Goal: Information Seeking & Learning: Learn about a topic

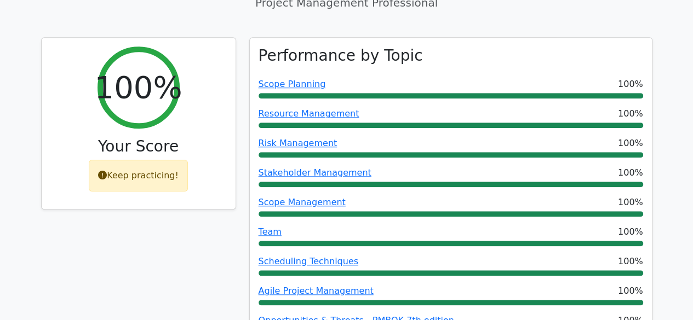
scroll to position [382, 0]
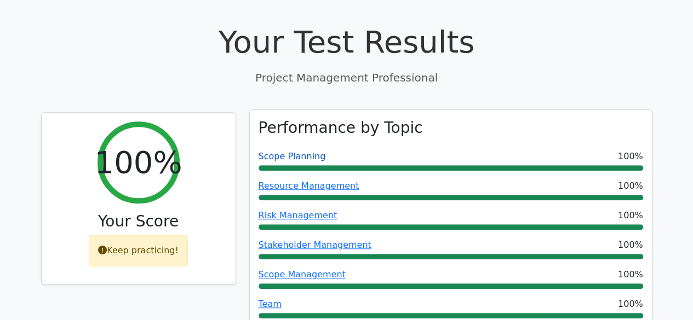
click at [297, 151] on link "Scope Planning" at bounding box center [291, 156] width 67 height 10
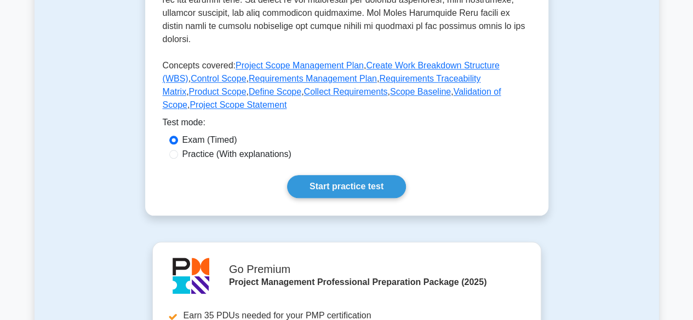
scroll to position [509, 0]
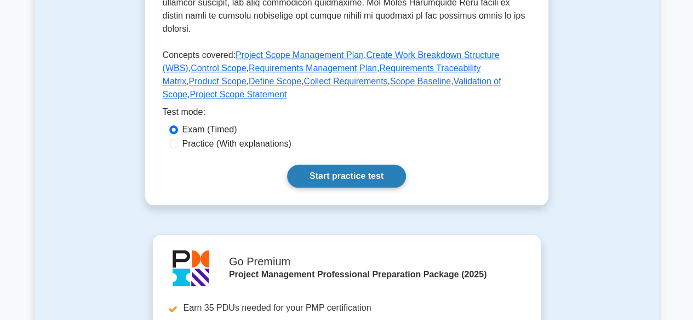
click at [305, 165] on link "Start practice test" at bounding box center [346, 176] width 119 height 23
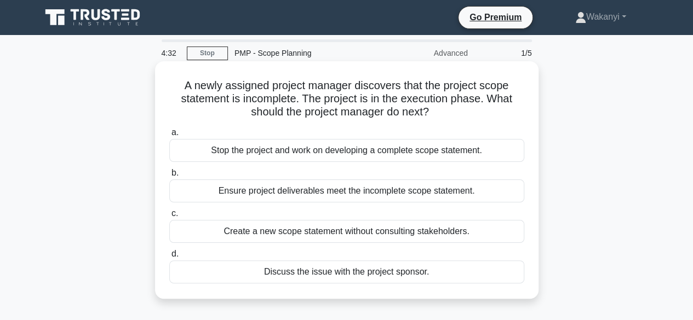
click at [316, 274] on div "Discuss the issue with the project sponsor." at bounding box center [346, 272] width 355 height 23
click at [169, 258] on input "d. Discuss the issue with the project sponsor." at bounding box center [169, 254] width 0 height 7
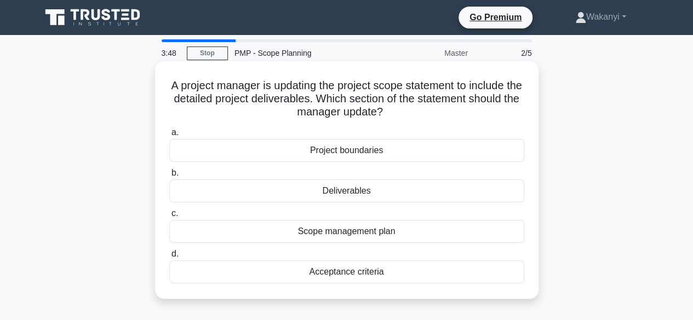
click at [342, 189] on div "Deliverables" at bounding box center [346, 191] width 355 height 23
click at [169, 177] on input "b. Deliverables" at bounding box center [169, 173] width 0 height 7
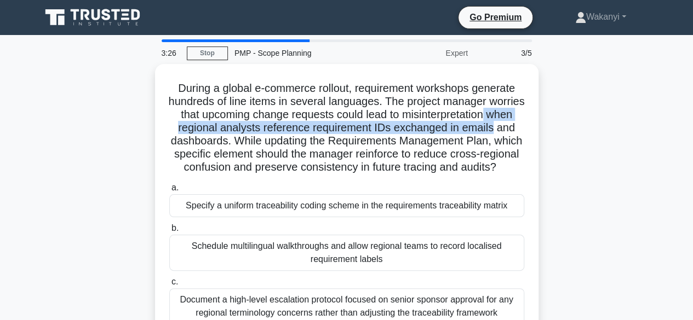
drag, startPoint x: 691, startPoint y: 121, endPoint x: 696, endPoint y: 131, distance: 11.3
click at [692, 131] on html "Go Premium Wakanyi" at bounding box center [346, 295] width 693 height 591
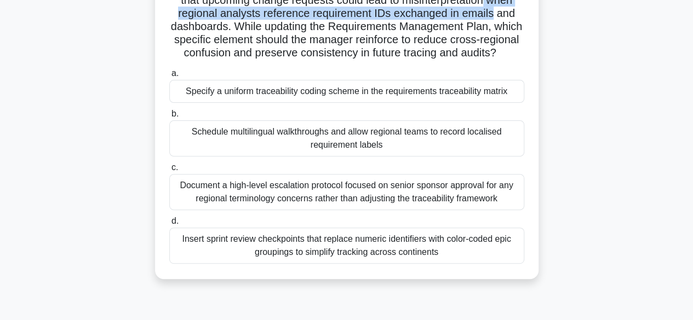
scroll to position [116, 0]
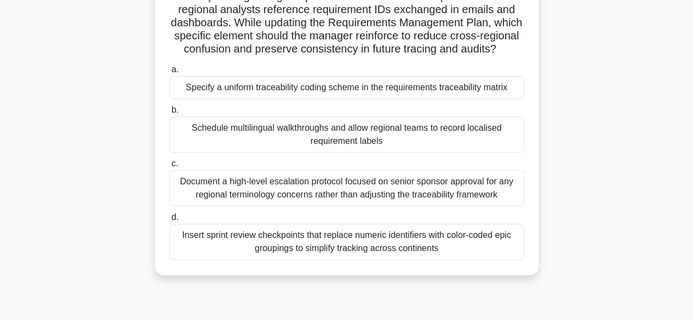
click at [422, 99] on div "Specify a uniform traceability coding scheme in the requirements traceability m…" at bounding box center [346, 87] width 355 height 23
click at [169, 73] on input "a. Specify a uniform traceability coding scheme in the requirements traceabilit…" at bounding box center [169, 69] width 0 height 7
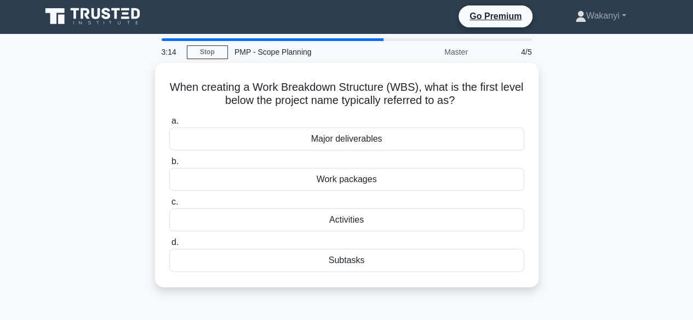
scroll to position [0, 0]
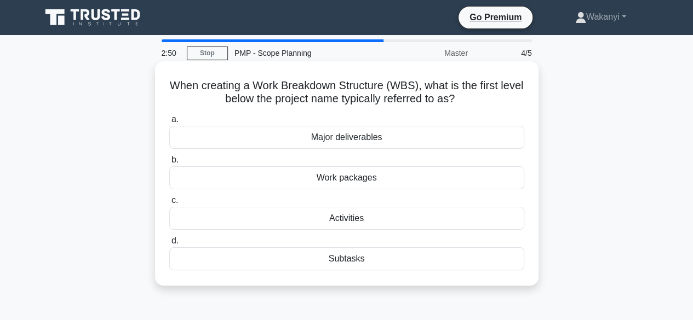
click at [357, 183] on div "Work packages" at bounding box center [346, 177] width 355 height 23
click at [169, 164] on input "b. Work packages" at bounding box center [169, 160] width 0 height 7
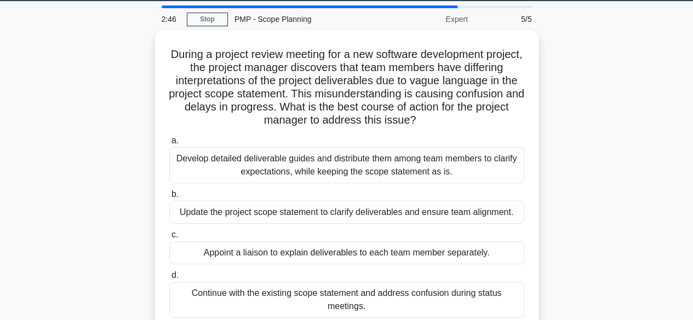
scroll to position [35, 0]
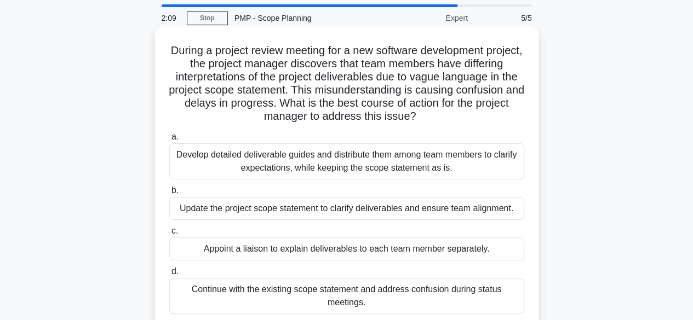
click at [347, 174] on div "Develop detailed deliverable guides and distribute them among team members to c…" at bounding box center [346, 161] width 355 height 36
click at [169, 141] on input "a. Develop detailed deliverable guides and distribute them among team members t…" at bounding box center [169, 137] width 0 height 7
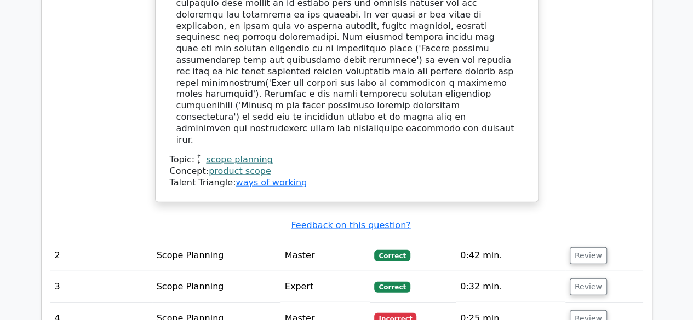
scroll to position [1223, 0]
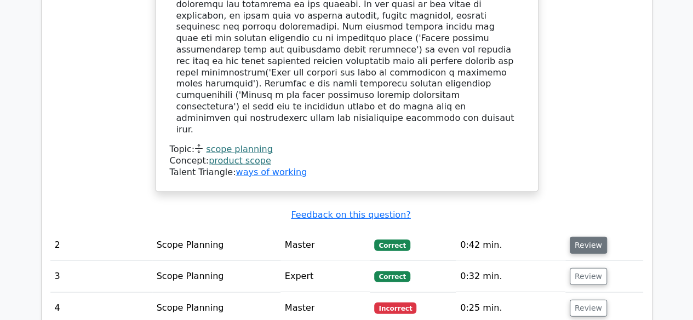
click at [589, 237] on button "Review" at bounding box center [587, 245] width 37 height 17
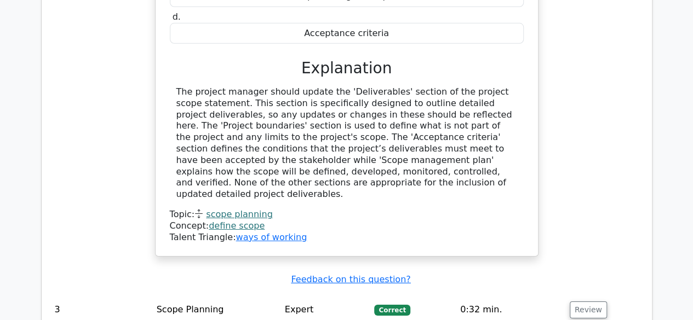
scroll to position [1672, 0]
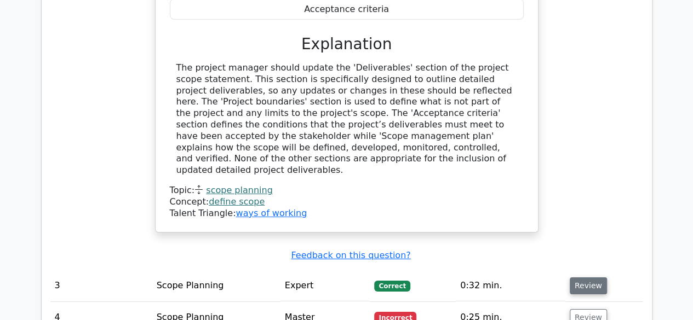
click at [587, 278] on button "Review" at bounding box center [587, 286] width 37 height 17
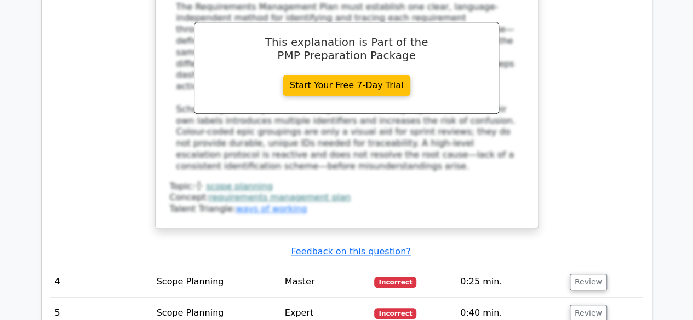
scroll to position [2356, 0]
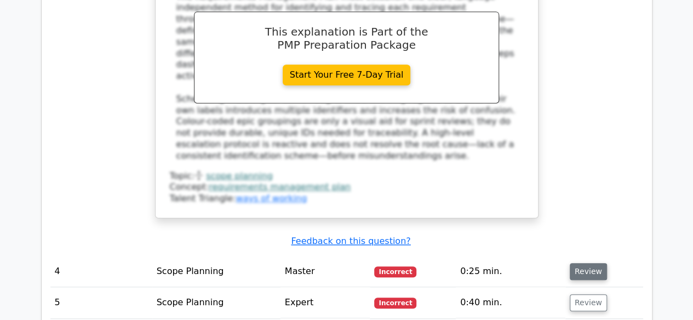
click at [585, 263] on button "Review" at bounding box center [587, 271] width 37 height 17
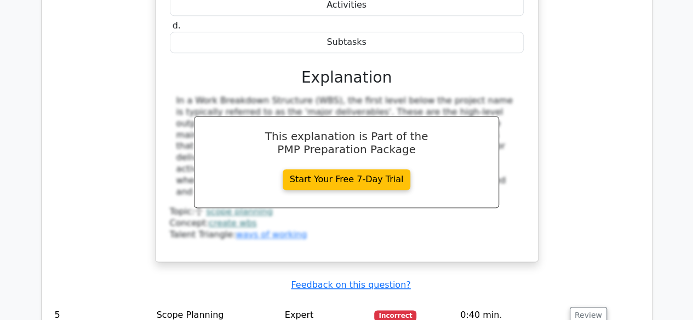
scroll to position [2796, 0]
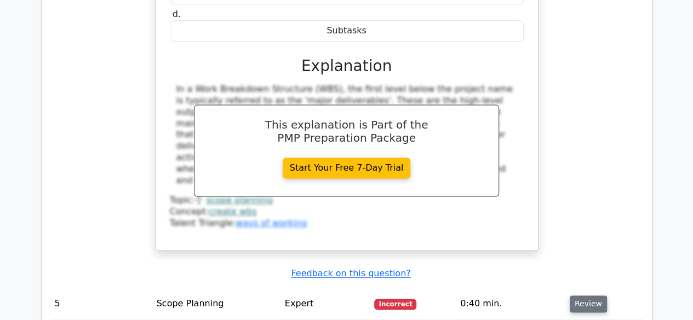
click at [579, 296] on button "Review" at bounding box center [587, 304] width 37 height 17
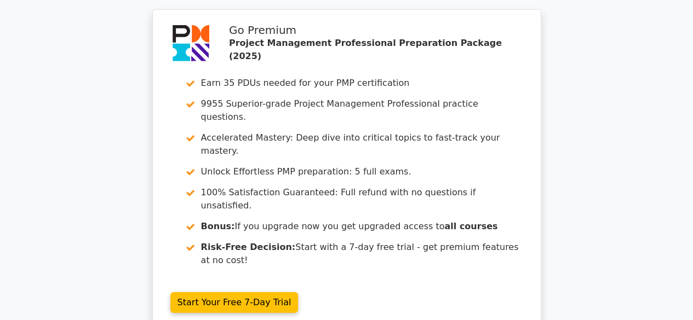
scroll to position [3672, 0]
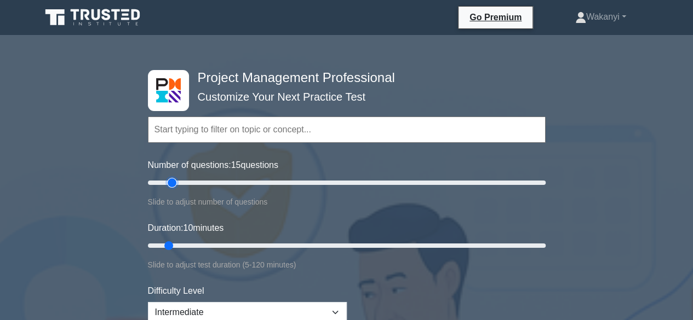
type input "15"
click at [173, 181] on input "Number of questions: 15 questions" at bounding box center [346, 182] width 397 height 13
click at [175, 246] on input "Duration: 10 minutes" at bounding box center [346, 245] width 397 height 13
click at [176, 246] on input "Duration: 10 minutes" at bounding box center [346, 245] width 397 height 13
click at [176, 245] on input "Duration: 10 minutes" at bounding box center [346, 245] width 397 height 13
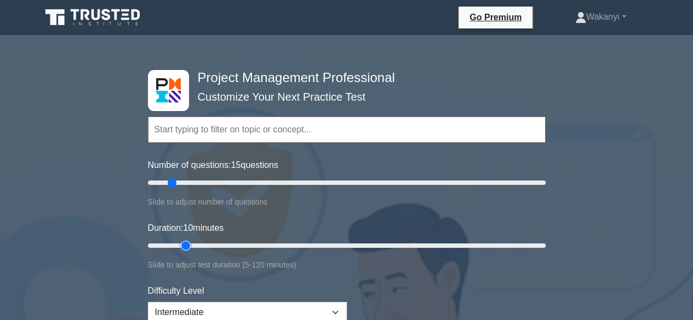
type input "15"
click at [178, 244] on input "Duration: 10 minutes" at bounding box center [346, 245] width 397 height 13
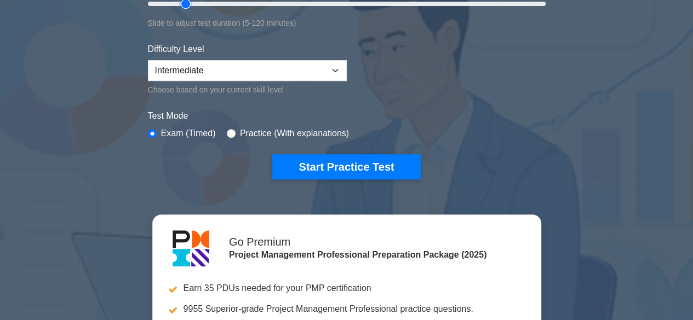
scroll to position [261, 0]
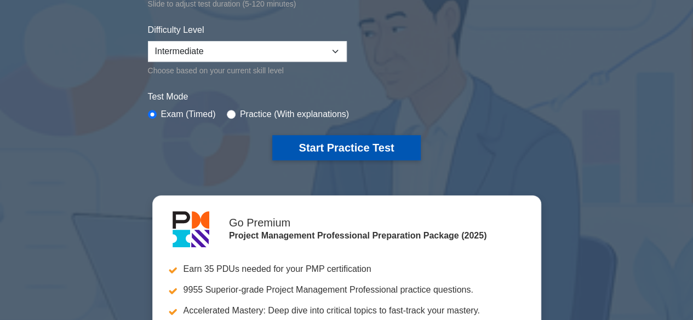
click at [317, 146] on button "Start Practice Test" at bounding box center [346, 147] width 148 height 25
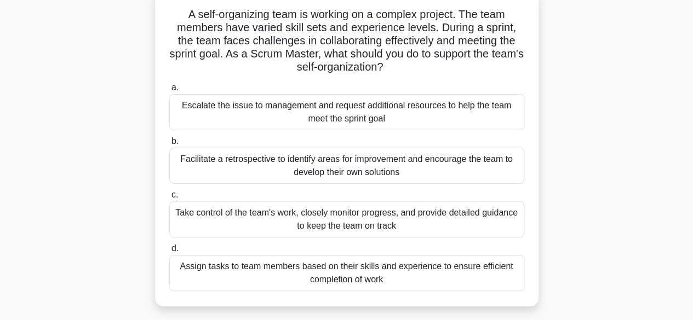
scroll to position [76, 0]
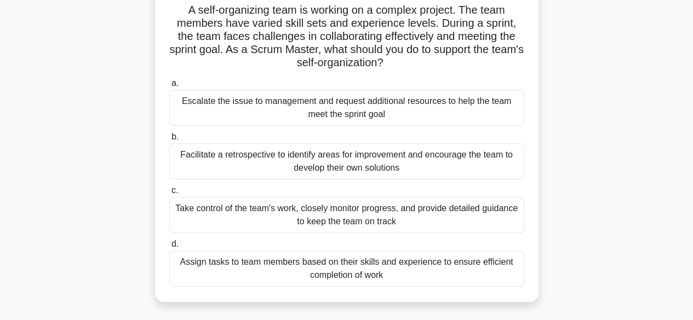
click at [350, 267] on div "Assign tasks to team members based on their skills and experience to ensure eff…" at bounding box center [346, 269] width 355 height 36
click at [169, 248] on input "d. Assign tasks to team members based on their skills and experience to ensure …" at bounding box center [169, 244] width 0 height 7
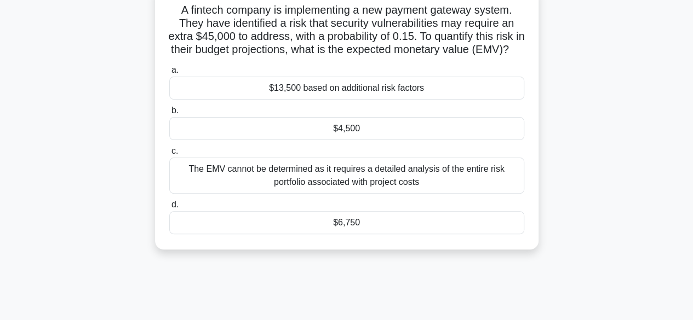
scroll to position [85, 0]
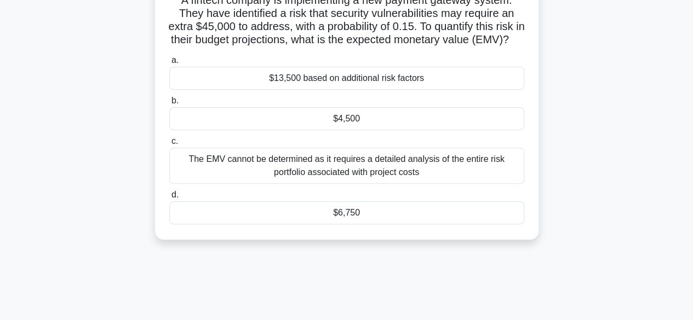
click at [339, 223] on div "$6,750" at bounding box center [346, 212] width 355 height 23
click at [169, 199] on input "d. $6,750" at bounding box center [169, 195] width 0 height 7
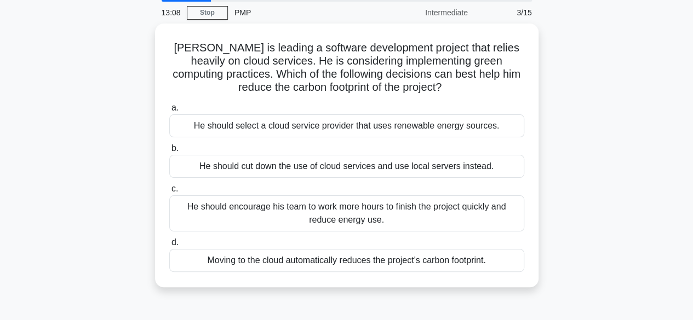
scroll to position [42, 0]
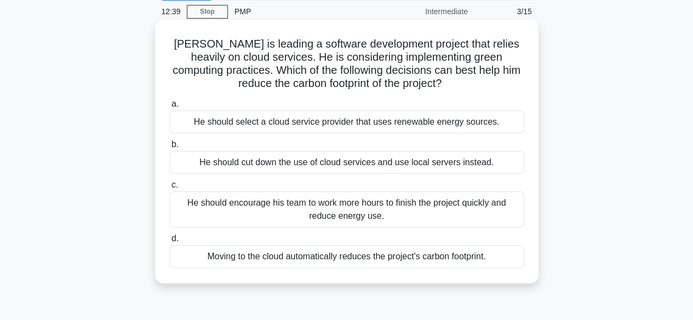
click at [360, 262] on div "Moving to the cloud automatically reduces the project's carbon footprint." at bounding box center [346, 256] width 355 height 23
click at [169, 243] on input "d. Moving to the cloud automatically reduces the project's carbon footprint." at bounding box center [169, 238] width 0 height 7
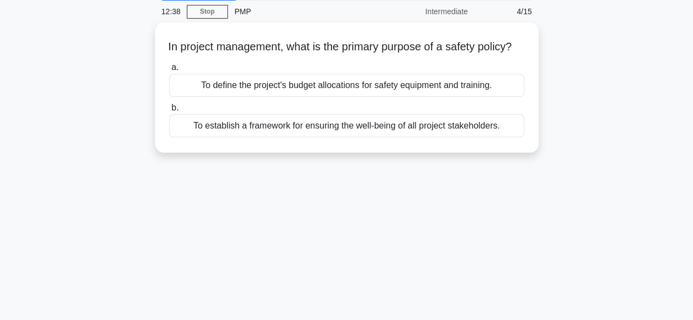
scroll to position [0, 0]
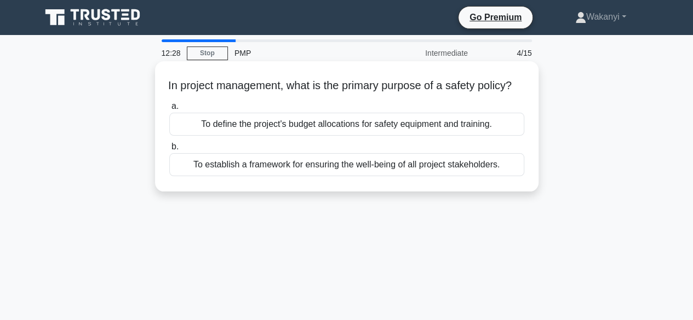
click at [309, 176] on div "To establish a framework for ensuring the well-being of all project stakeholder…" at bounding box center [346, 164] width 355 height 23
click at [169, 151] on input "b. To establish a framework for ensuring the well-being of all project stakehol…" at bounding box center [169, 146] width 0 height 7
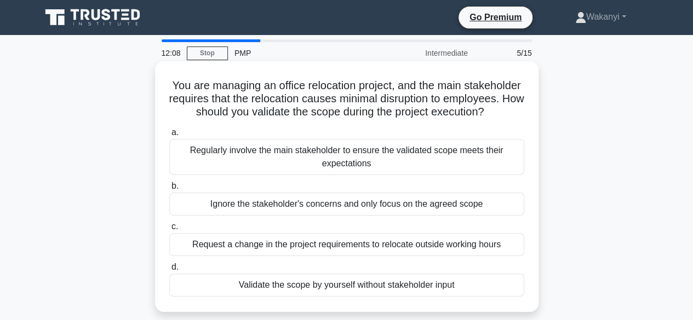
click at [323, 256] on div "Request a change in the project requirements to relocate outside working hours" at bounding box center [346, 244] width 355 height 23
click at [169, 230] on input "c. Request a change in the project requirements to relocate outside working hou…" at bounding box center [169, 226] width 0 height 7
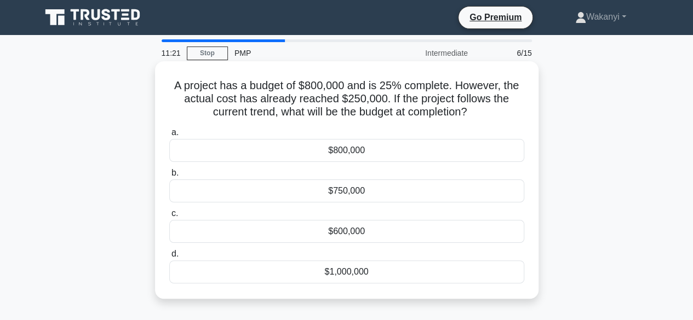
click at [373, 265] on div "$1,000,000" at bounding box center [346, 272] width 355 height 23
click at [169, 258] on input "d. $1,000,000" at bounding box center [169, 254] width 0 height 7
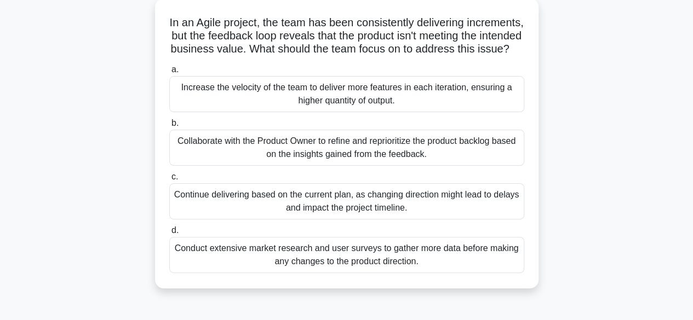
scroll to position [69, 0]
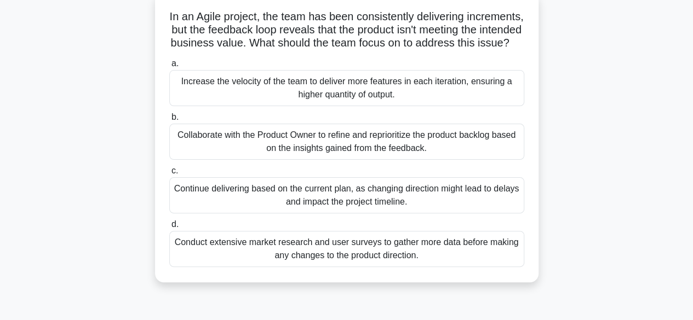
click at [503, 153] on div "Collaborate with the Product Owner to refine and reprioritize the product backl…" at bounding box center [346, 142] width 355 height 36
click at [169, 121] on input "b. Collaborate with the Product Owner to refine and reprioritize the product ba…" at bounding box center [169, 117] width 0 height 7
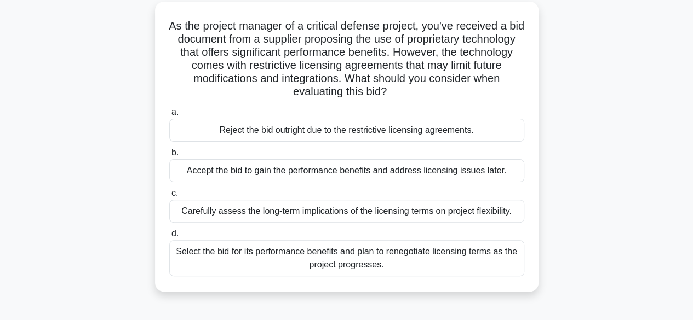
scroll to position [65, 0]
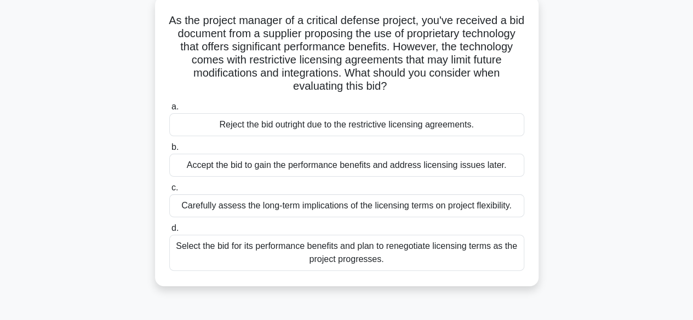
click at [503, 208] on div "Carefully assess the long-term implications of the licensing terms on project f…" at bounding box center [346, 205] width 355 height 23
click at [169, 192] on input "c. Carefully assess the long-term implications of the licensing terms on projec…" at bounding box center [169, 187] width 0 height 7
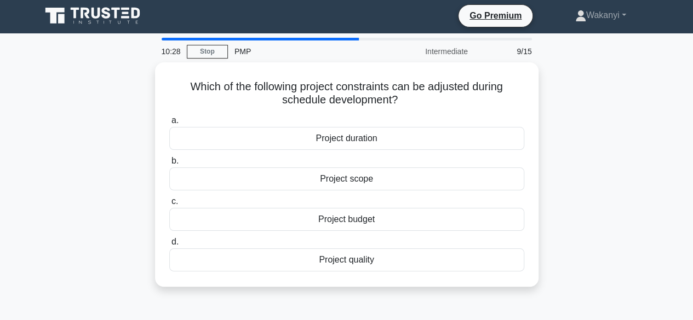
scroll to position [0, 0]
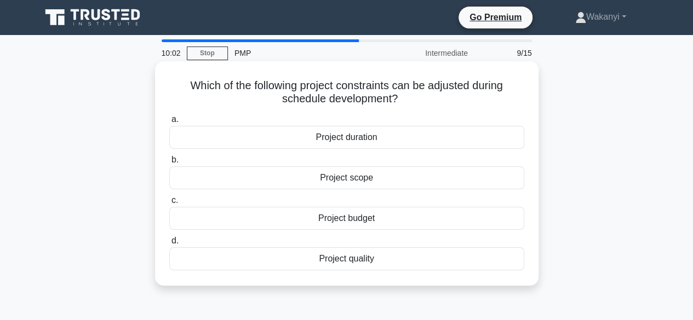
click at [516, 136] on div "Project duration" at bounding box center [346, 137] width 355 height 23
click at [169, 123] on input "a. Project duration" at bounding box center [169, 119] width 0 height 7
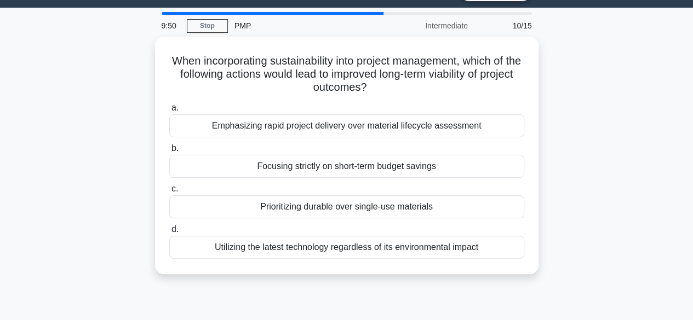
scroll to position [27, 0]
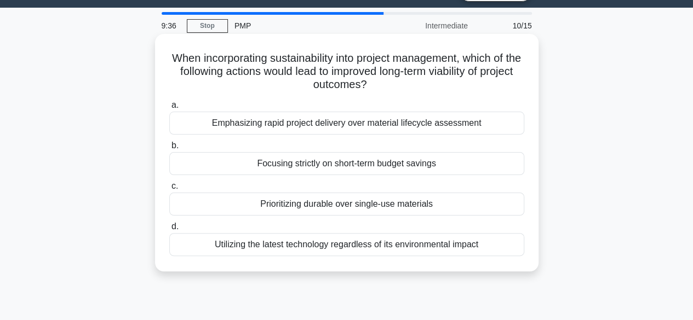
click at [451, 209] on div "Prioritizing durable over single-use materials" at bounding box center [346, 204] width 355 height 23
click at [169, 190] on input "c. Prioritizing durable over single-use materials" at bounding box center [169, 186] width 0 height 7
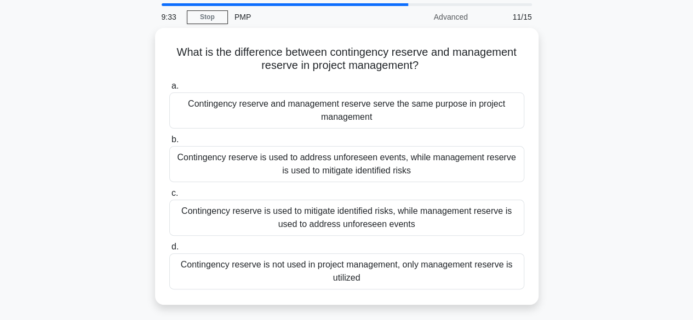
scroll to position [39, 0]
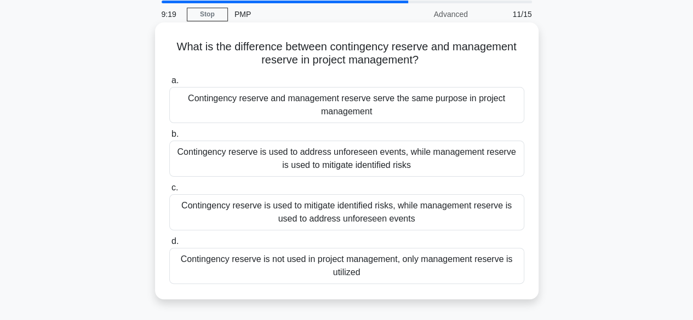
click at [500, 213] on div "Contingency reserve is used to mitigate identified risks, while management rese…" at bounding box center [346, 212] width 355 height 36
click at [169, 192] on input "c. Contingency reserve is used to mitigate identified risks, while management r…" at bounding box center [169, 187] width 0 height 7
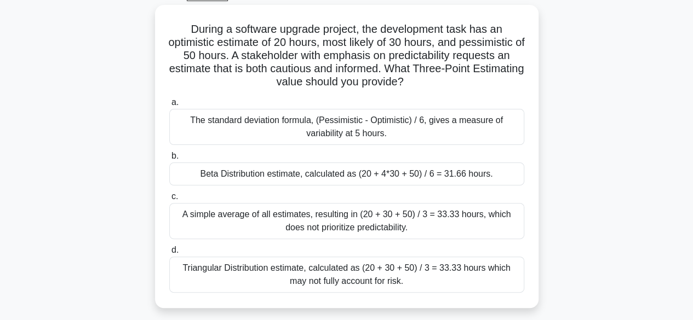
scroll to position [60, 0]
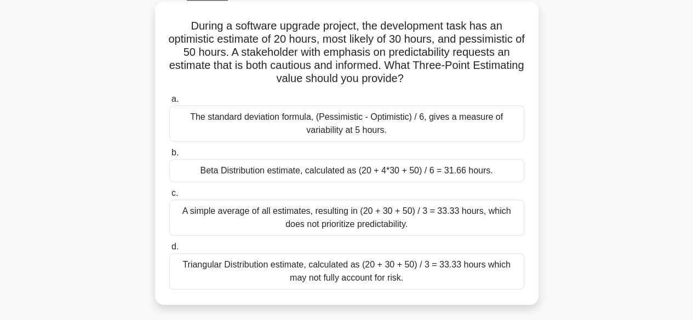
click at [437, 176] on div "Beta Distribution estimate, calculated as (20 + 4*30 + 50) / 6 = 31.66 hours." at bounding box center [346, 170] width 355 height 23
click at [169, 157] on input "b. Beta Distribution estimate, calculated as (20 + 4*30 + 50) / 6 = 31.66 hours." at bounding box center [169, 152] width 0 height 7
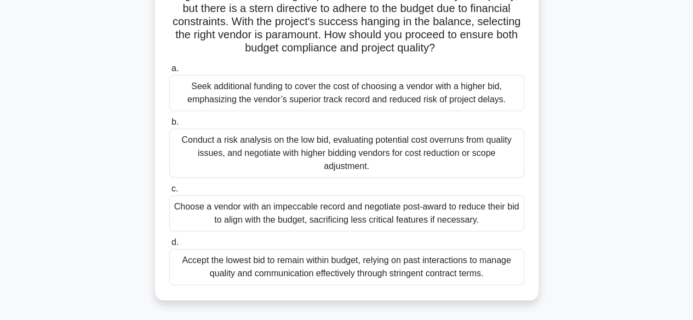
scroll to position [175, 0]
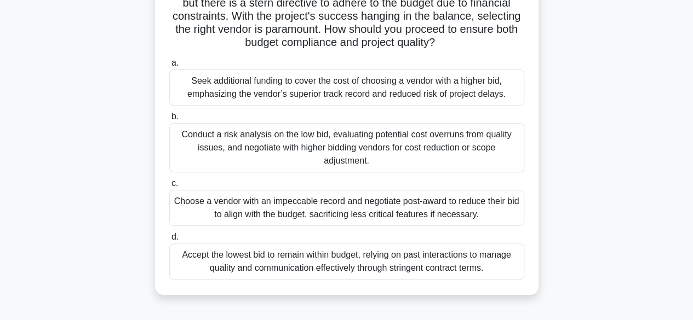
click at [475, 148] on div "Conduct a risk analysis on the low bid, evaluating potential cost overruns from…" at bounding box center [346, 147] width 355 height 49
click at [169, 120] on input "b. Conduct a risk analysis on the low bid, evaluating potential cost overruns f…" at bounding box center [169, 116] width 0 height 7
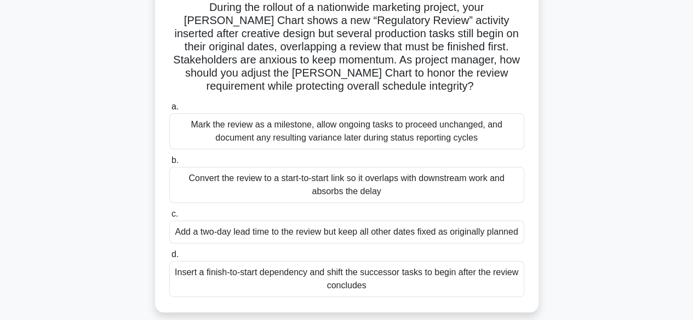
scroll to position [82, 0]
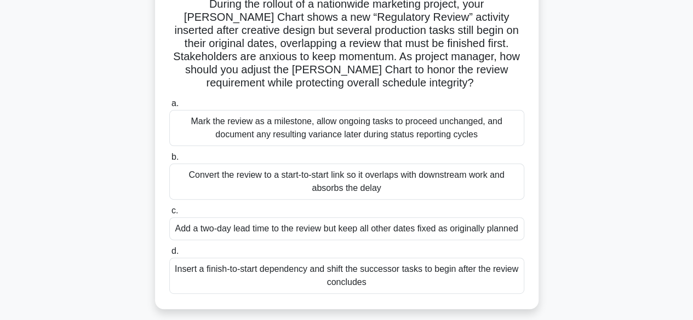
click at [507, 275] on div "Insert a finish-to-start dependency and shift the successor tasks to begin afte…" at bounding box center [346, 276] width 355 height 36
click at [169, 255] on input "d. Insert a finish-to-start dependency and shift the successor tasks to begin a…" at bounding box center [169, 251] width 0 height 7
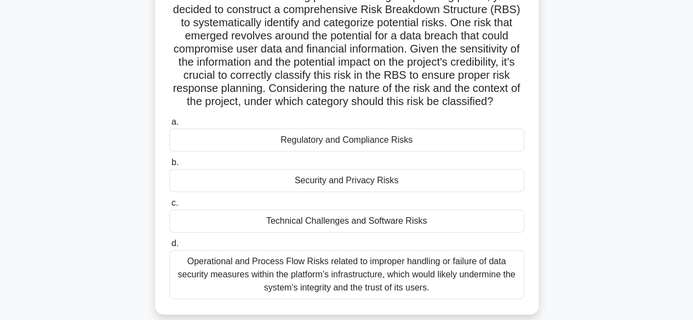
scroll to position [115, 0]
click at [498, 152] on div "Regulatory and Compliance Risks" at bounding box center [346, 140] width 355 height 23
click at [169, 126] on input "a. Regulatory and Compliance Risks" at bounding box center [169, 122] width 0 height 7
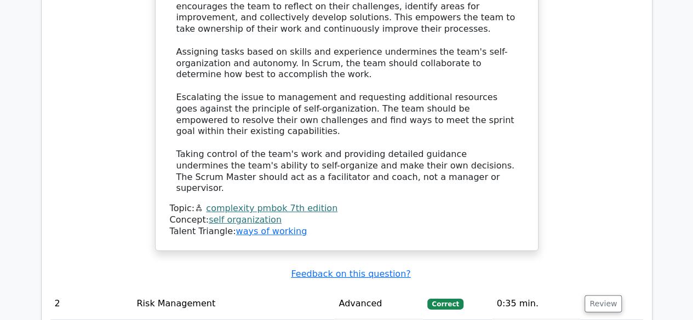
scroll to position [1530, 0]
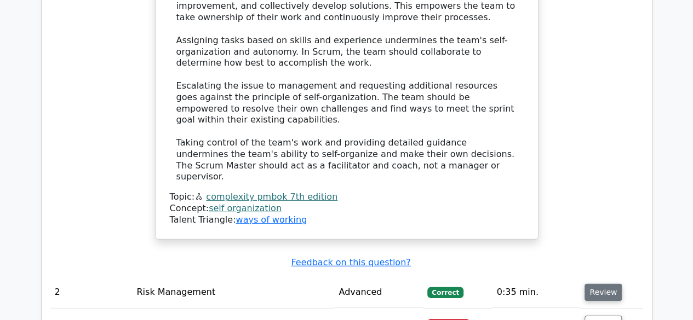
click at [607, 284] on button "Review" at bounding box center [602, 292] width 37 height 17
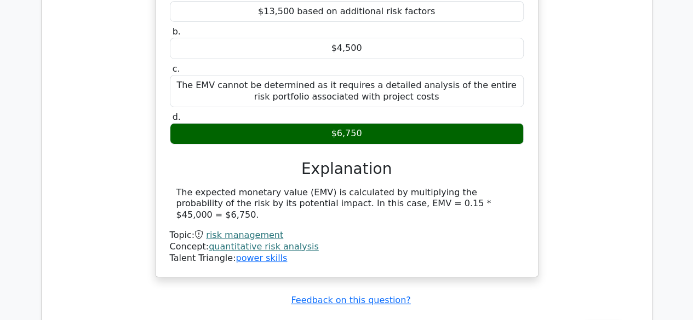
scroll to position [1941, 0]
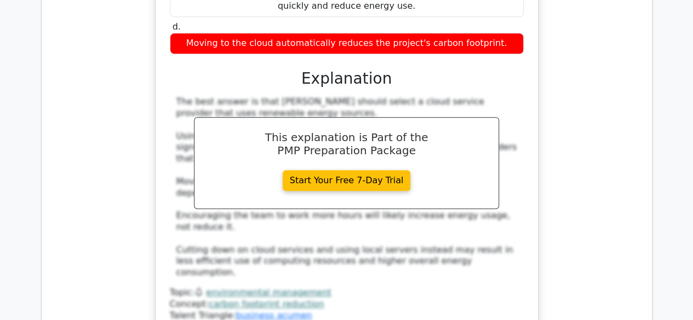
scroll to position [2488, 0]
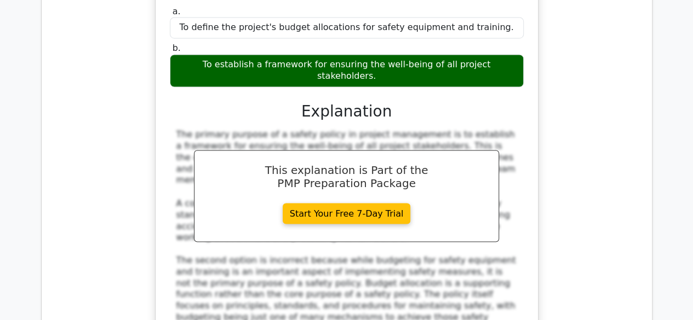
scroll to position [2935, 0]
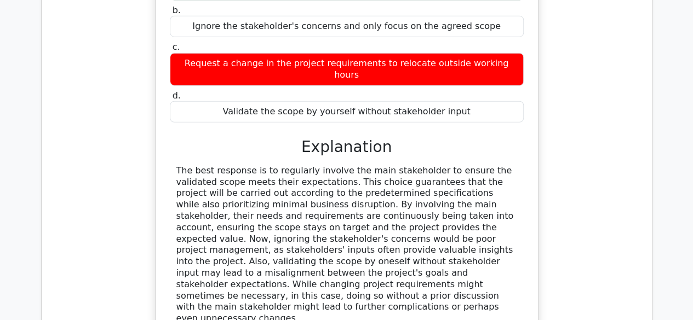
scroll to position [3509, 0]
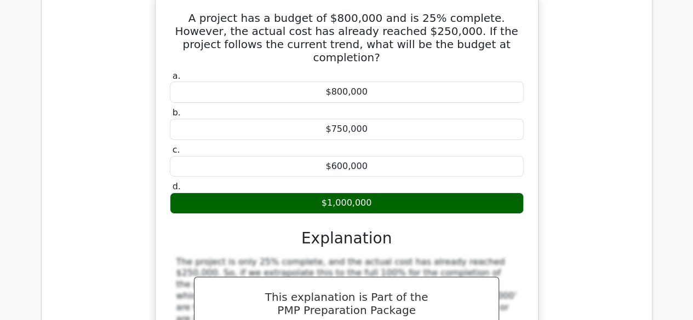
scroll to position [3966, 0]
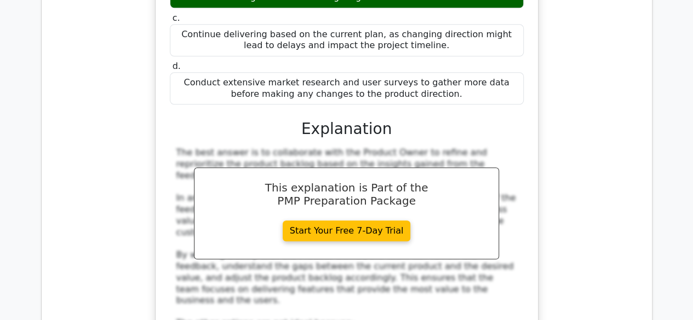
scroll to position [4626, 0]
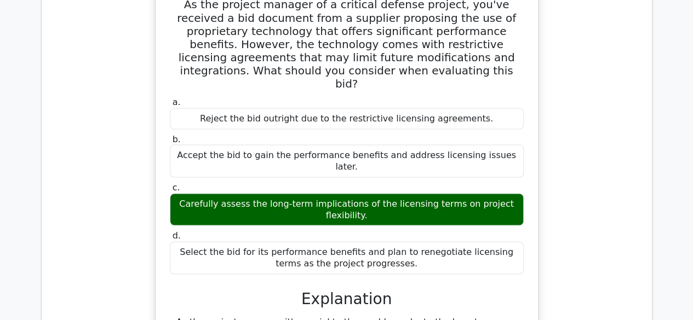
scroll to position [5173, 0]
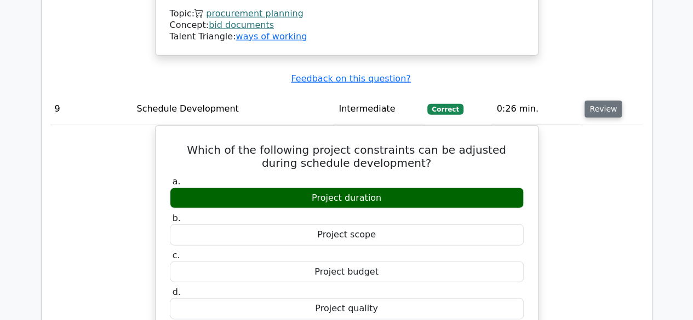
scroll to position [5629, 0]
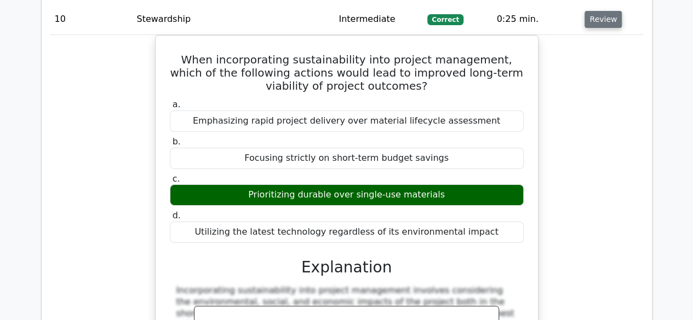
scroll to position [6194, 0]
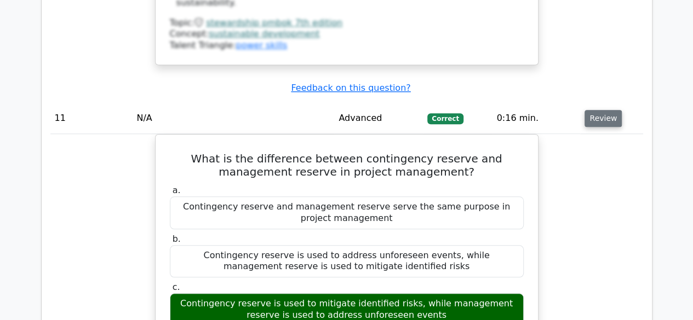
scroll to position [6675, 0]
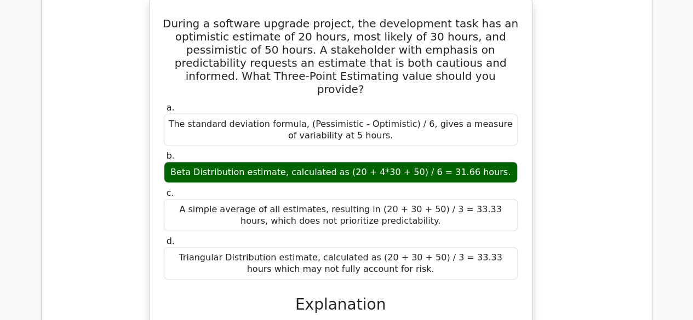
scroll to position [7337, 0]
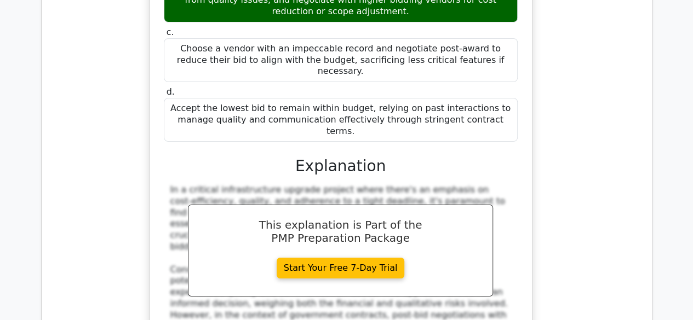
scroll to position [8189, 0]
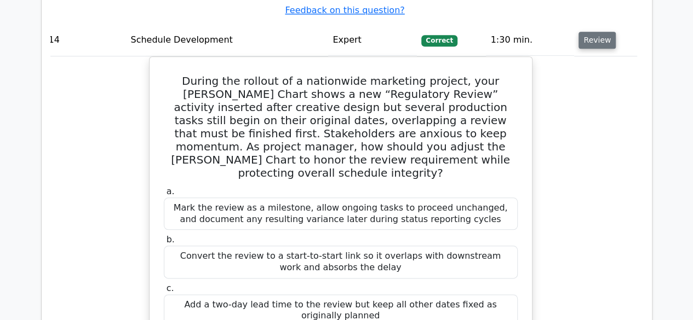
scroll to position [8828, 0]
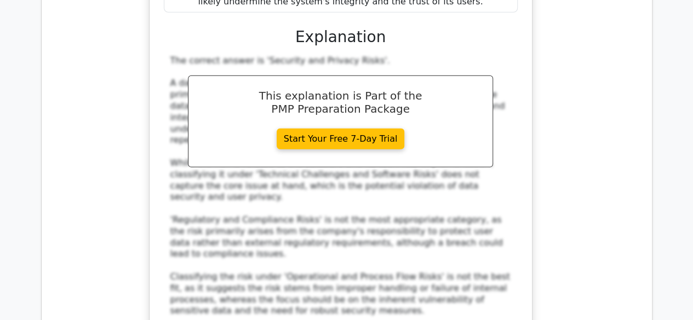
scroll to position [9906, 0]
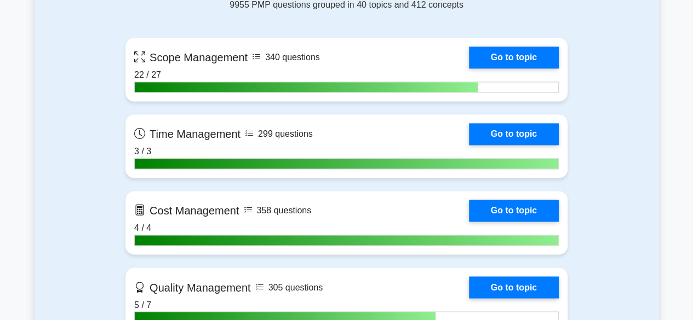
scroll to position [777, 0]
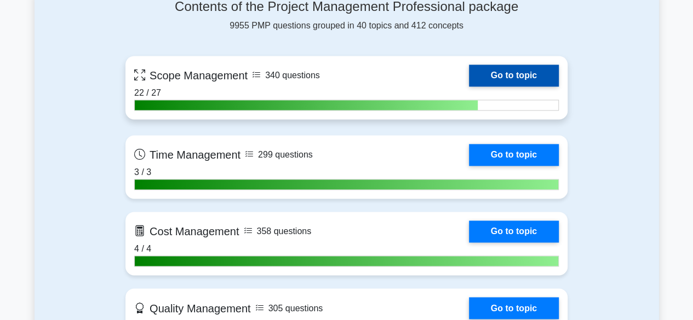
click at [532, 71] on link "Go to topic" at bounding box center [514, 76] width 90 height 22
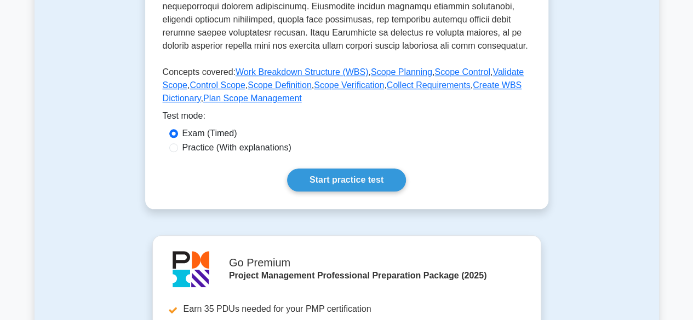
scroll to position [469, 0]
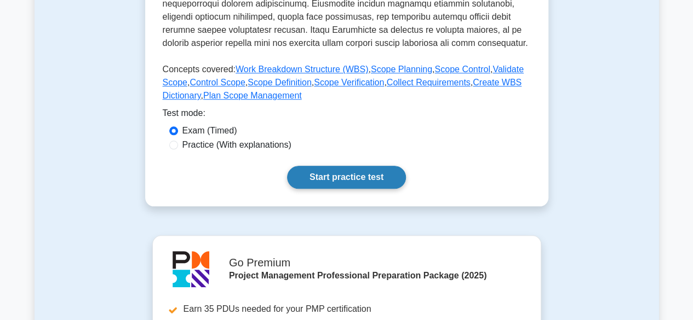
click at [343, 170] on link "Start practice test" at bounding box center [346, 177] width 119 height 23
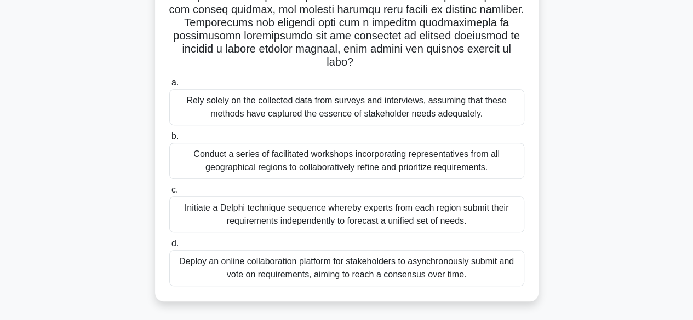
scroll to position [239, 0]
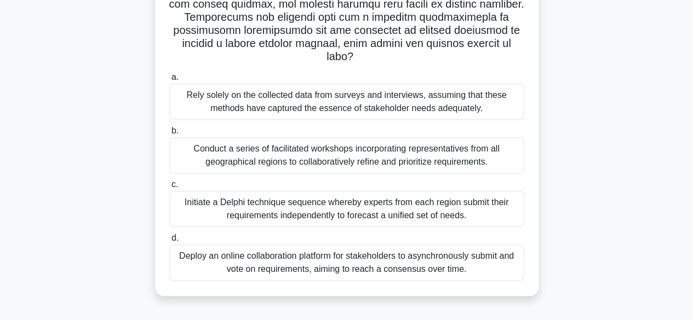
click at [434, 159] on div "Conduct a series of facilitated workshops incorporating representatives from al…" at bounding box center [346, 155] width 355 height 36
click at [169, 135] on input "b. Conduct a series of facilitated workshops incorporating representatives from…" at bounding box center [169, 131] width 0 height 7
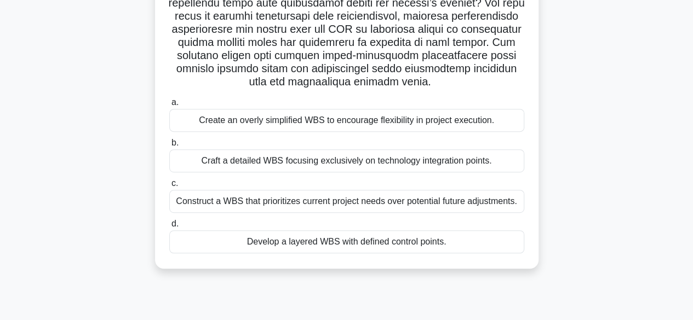
scroll to position [211, 0]
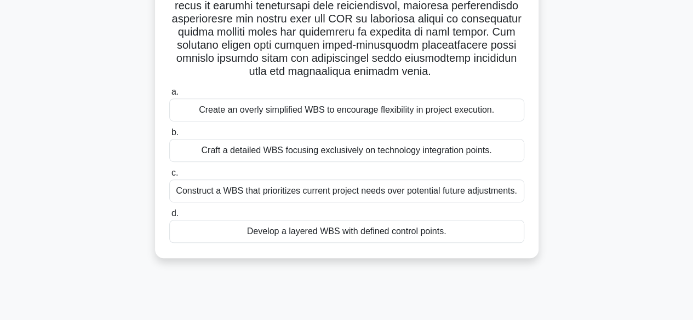
click at [321, 230] on div "Develop a layered WBS with defined control points." at bounding box center [346, 231] width 355 height 23
click at [169, 217] on input "d. Develop a layered WBS with defined control points." at bounding box center [169, 213] width 0 height 7
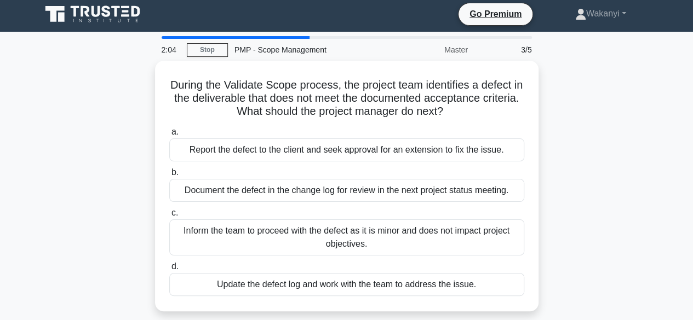
scroll to position [0, 0]
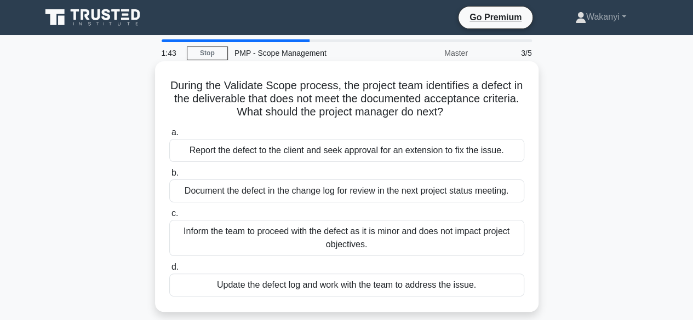
click at [510, 288] on div "Update the defect log and work with the team to address the issue." at bounding box center [346, 285] width 355 height 23
click at [169, 271] on input "d. Update the defect log and work with the team to address the issue." at bounding box center [169, 267] width 0 height 7
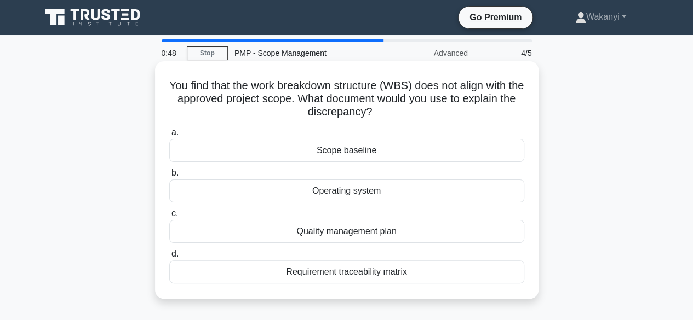
click at [450, 155] on div "Scope baseline" at bounding box center [346, 150] width 355 height 23
click at [169, 136] on input "a. Scope baseline" at bounding box center [169, 132] width 0 height 7
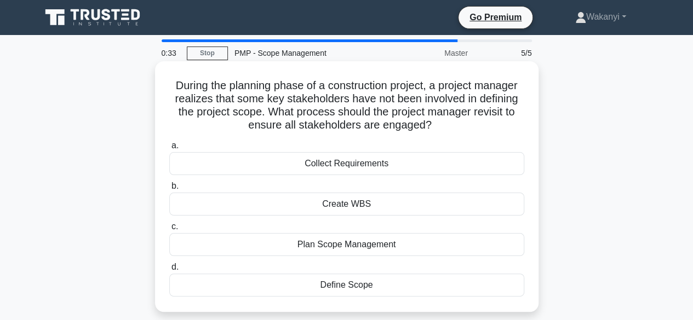
click at [437, 171] on div "Collect Requirements" at bounding box center [346, 163] width 355 height 23
click at [169, 149] on input "a. Collect Requirements" at bounding box center [169, 145] width 0 height 7
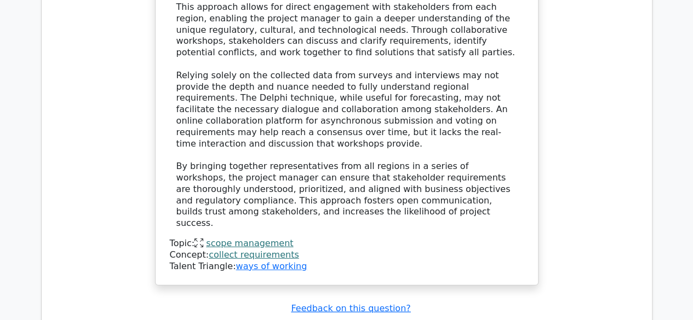
scroll to position [1479, 0]
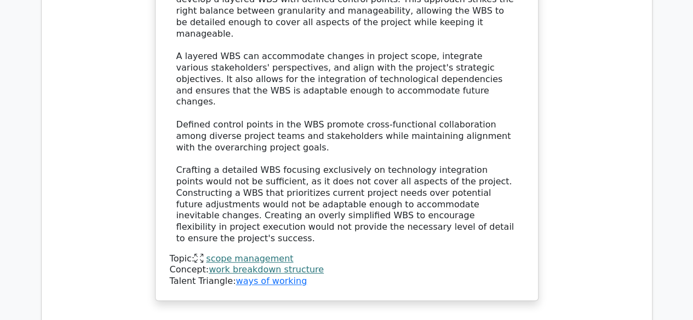
scroll to position [2321, 0]
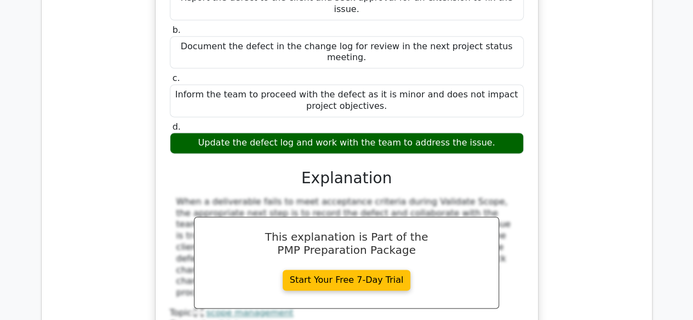
scroll to position [0, 7]
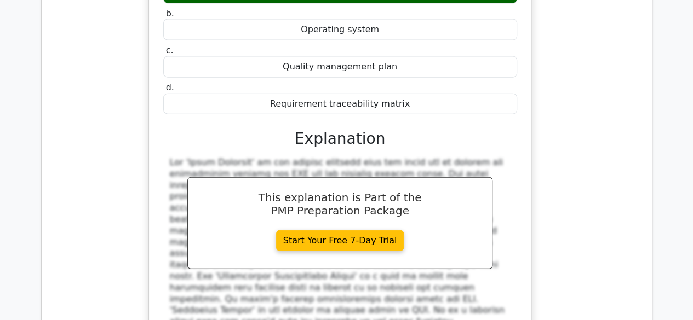
scroll to position [3328, 0]
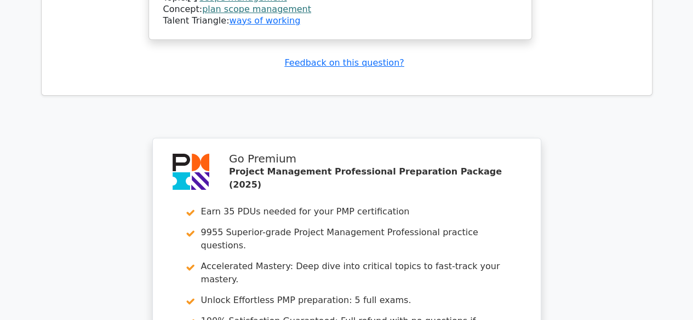
scroll to position [4209, 0]
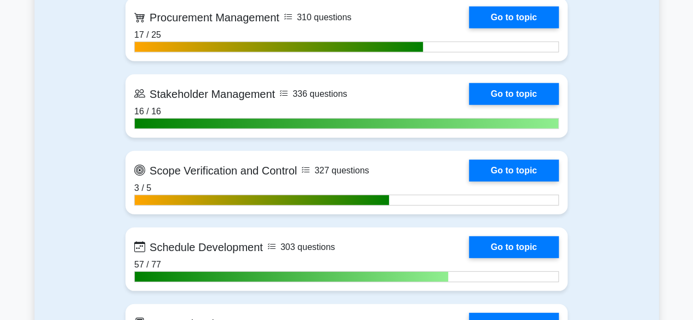
scroll to position [1453, 0]
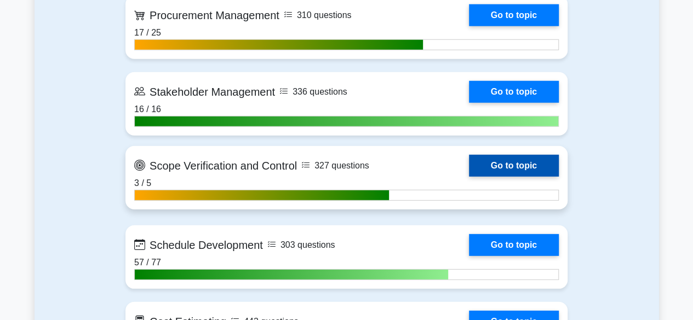
click at [521, 159] on link "Go to topic" at bounding box center [514, 166] width 90 height 22
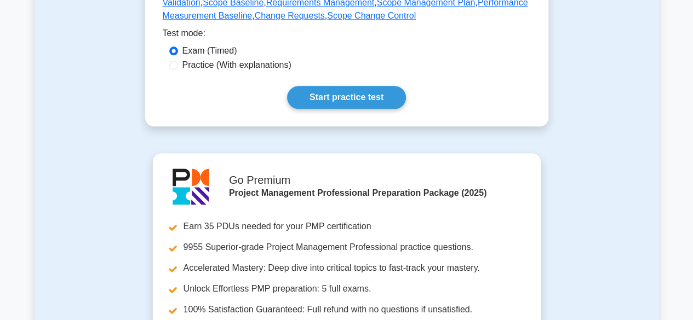
scroll to position [599, 0]
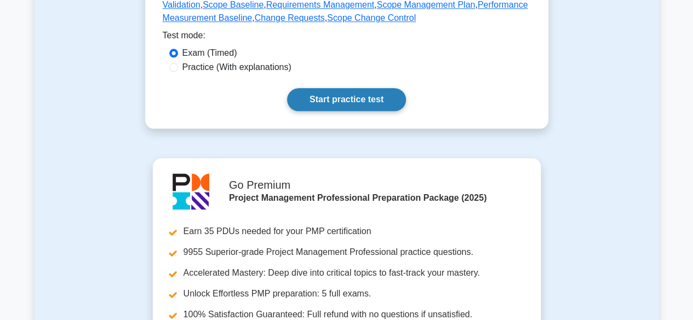
click at [360, 100] on link "Start practice test" at bounding box center [346, 99] width 119 height 23
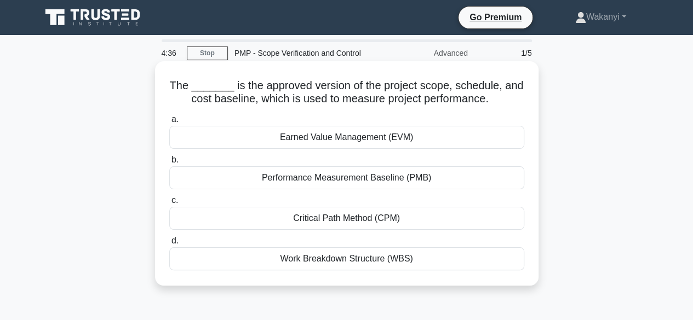
click at [476, 174] on div "Performance Measurement Baseline (PMB)" at bounding box center [346, 177] width 355 height 23
click at [169, 164] on input "b. Performance Measurement Baseline (PMB)" at bounding box center [169, 160] width 0 height 7
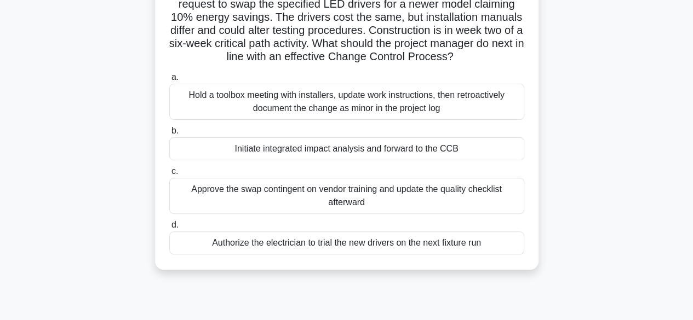
scroll to position [101, 0]
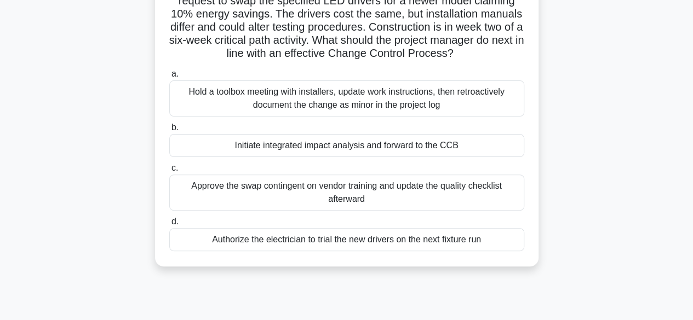
click at [598, 57] on div "During a citywide smart-lighting project, a senior electrician logs a change re…" at bounding box center [346, 121] width 624 height 316
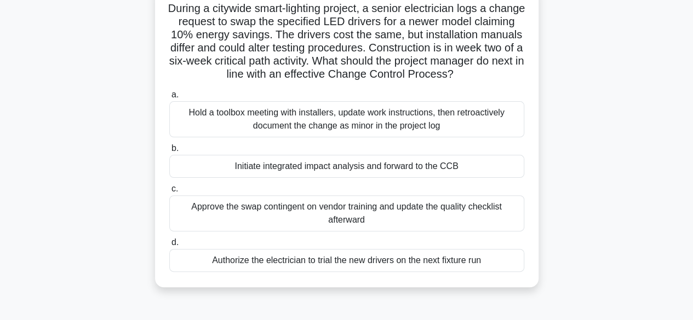
scroll to position [79, 0]
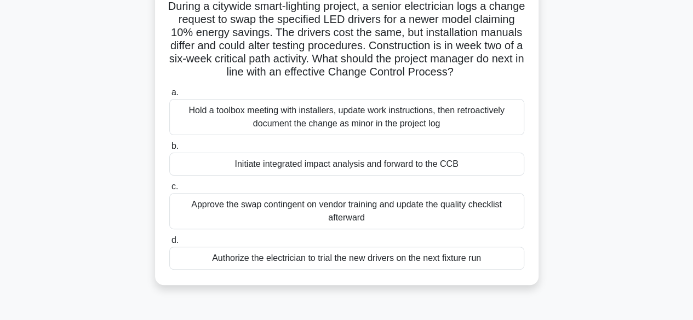
click at [472, 162] on div "Initiate integrated impact analysis and forward to the CCB" at bounding box center [346, 164] width 355 height 23
click at [169, 150] on input "b. Initiate integrated impact analysis and forward to the CCB" at bounding box center [169, 146] width 0 height 7
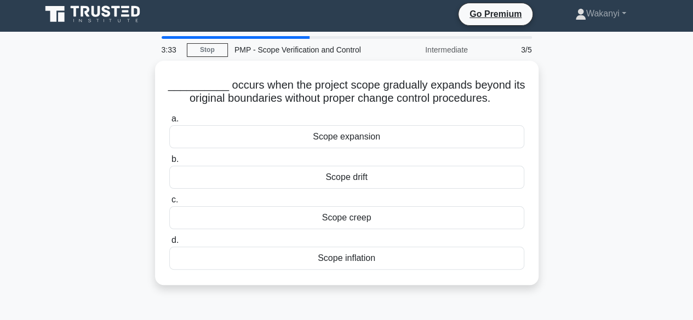
scroll to position [0, 0]
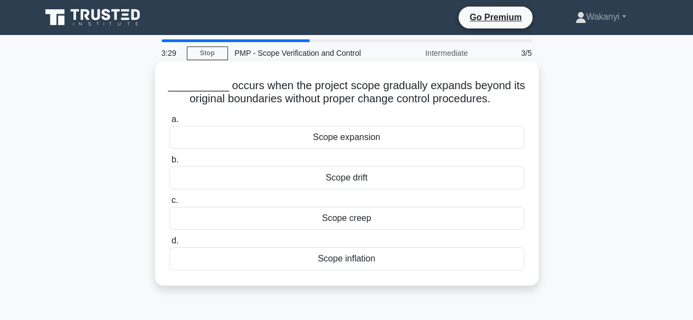
click at [433, 225] on div "Scope creep" at bounding box center [346, 218] width 355 height 23
click at [169, 204] on input "c. Scope creep" at bounding box center [169, 200] width 0 height 7
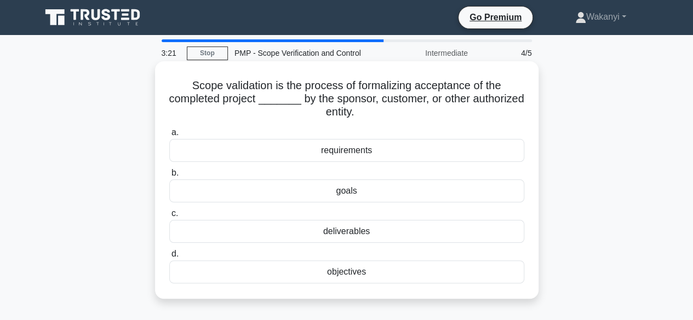
click at [388, 238] on div "deliverables" at bounding box center [346, 231] width 355 height 23
click at [169, 217] on input "c. deliverables" at bounding box center [169, 213] width 0 height 7
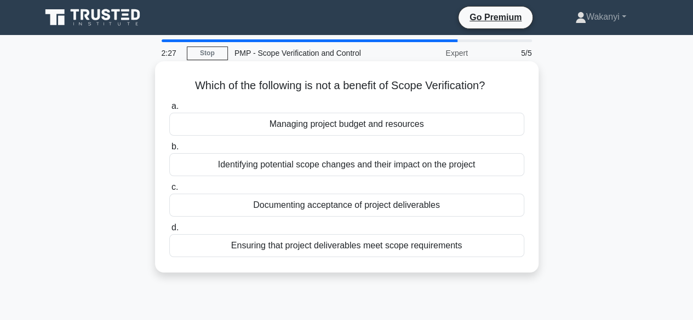
click at [452, 172] on div "Identifying potential scope changes and their impact on the project" at bounding box center [346, 164] width 355 height 23
click at [169, 151] on input "b. Identifying potential scope changes and their impact on the project" at bounding box center [169, 146] width 0 height 7
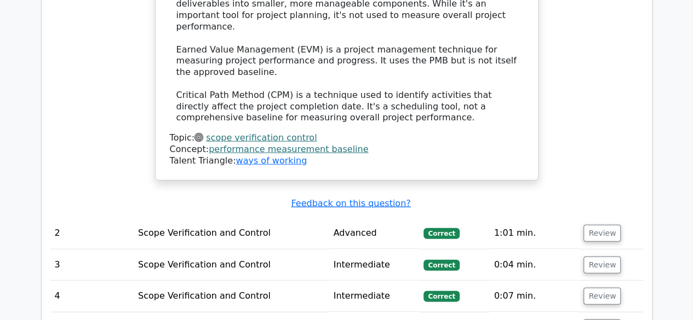
scroll to position [1372, 0]
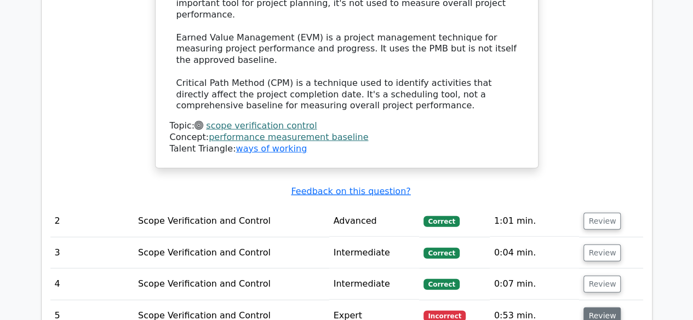
click at [611, 308] on button "Review" at bounding box center [601, 316] width 37 height 17
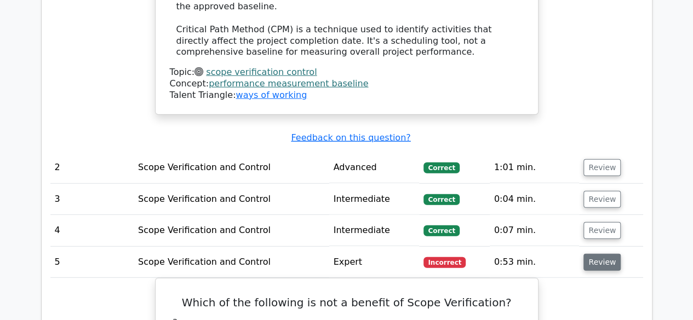
scroll to position [1424, 0]
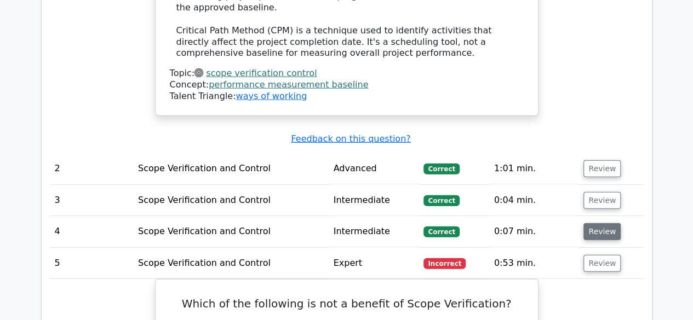
click at [599, 223] on button "Review" at bounding box center [601, 231] width 37 height 17
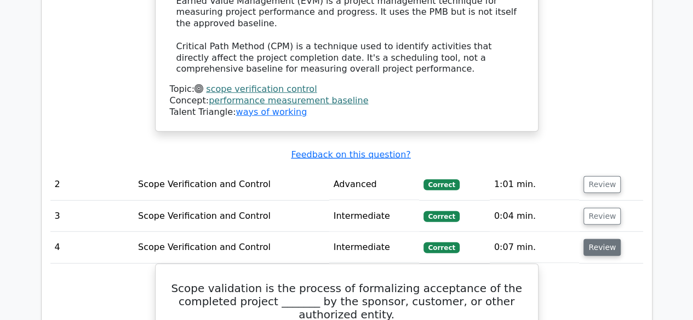
scroll to position [1407, 0]
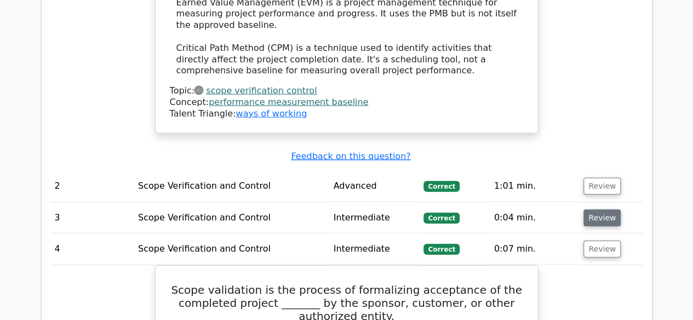
click at [605, 210] on button "Review" at bounding box center [601, 218] width 37 height 17
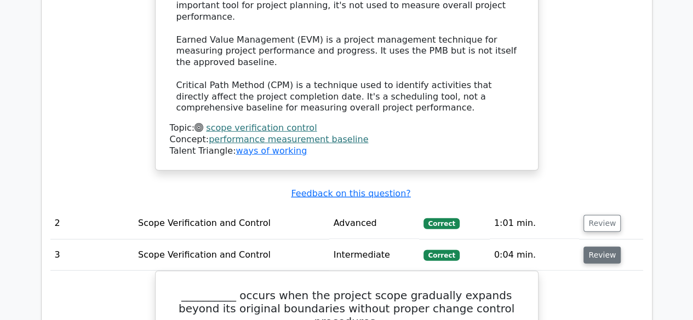
scroll to position [1369, 0]
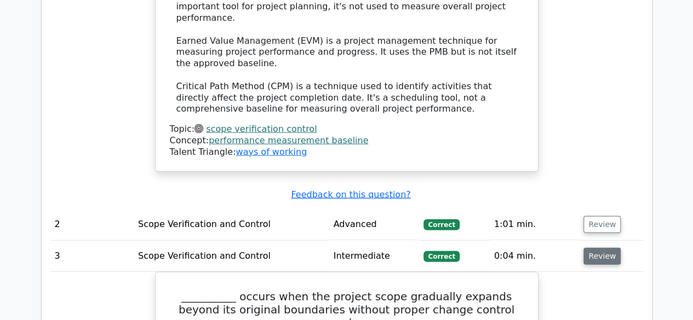
click at [604, 248] on button "Review" at bounding box center [601, 256] width 37 height 17
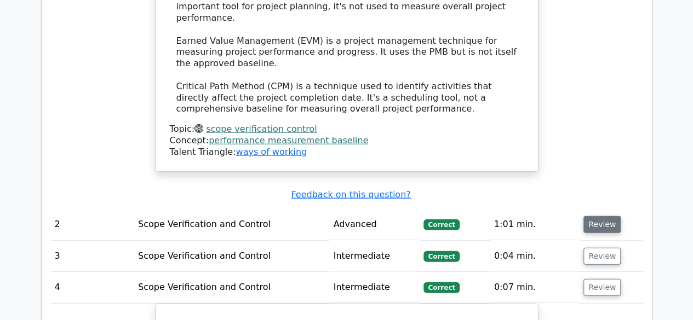
click at [609, 216] on button "Review" at bounding box center [601, 224] width 37 height 17
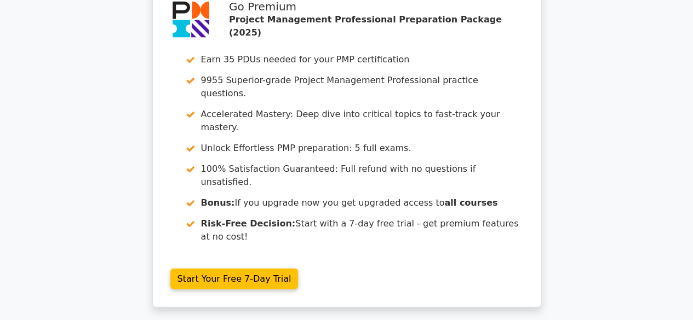
scroll to position [3211, 0]
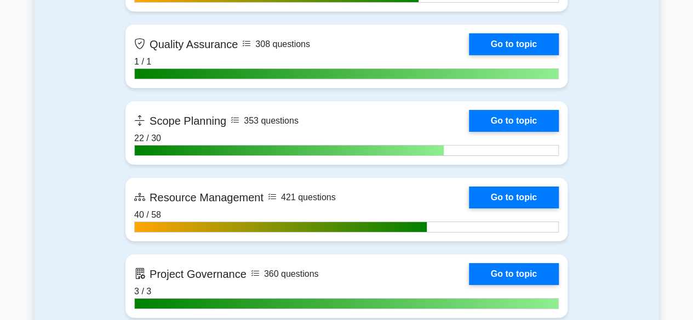
scroll to position [1888, 0]
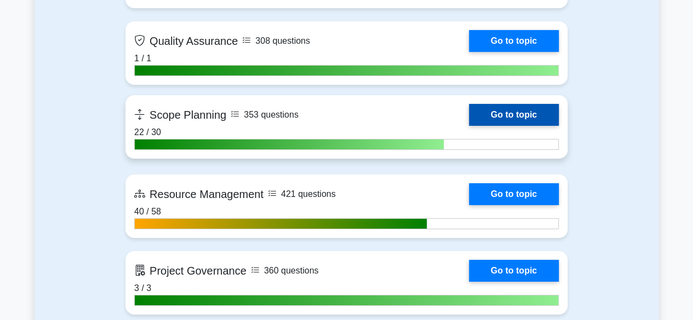
click at [535, 115] on link "Go to topic" at bounding box center [514, 115] width 90 height 22
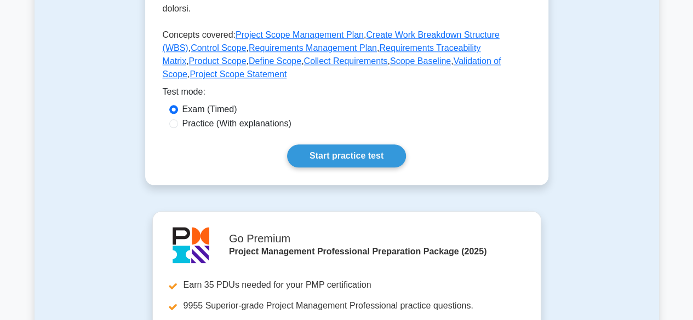
scroll to position [533, 0]
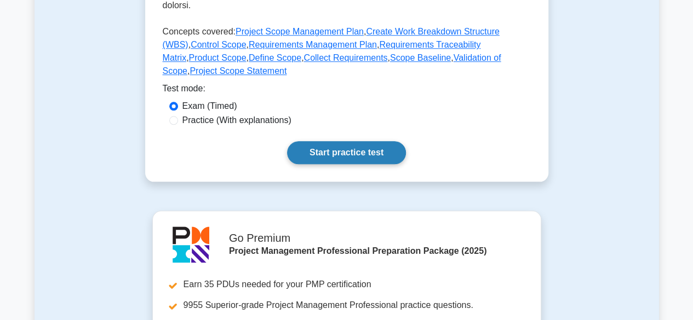
click at [362, 141] on link "Start practice test" at bounding box center [346, 152] width 119 height 23
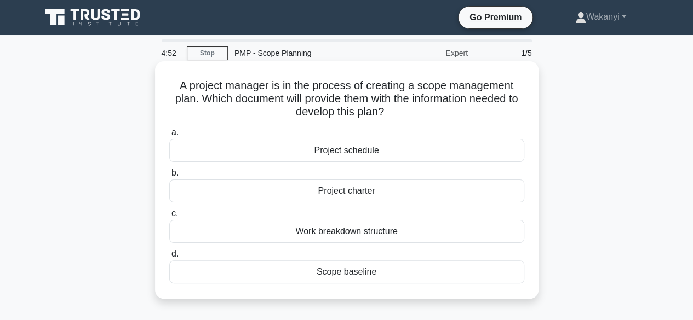
click at [444, 192] on div "Project charter" at bounding box center [346, 191] width 355 height 23
click at [169, 177] on input "b. Project charter" at bounding box center [169, 173] width 0 height 7
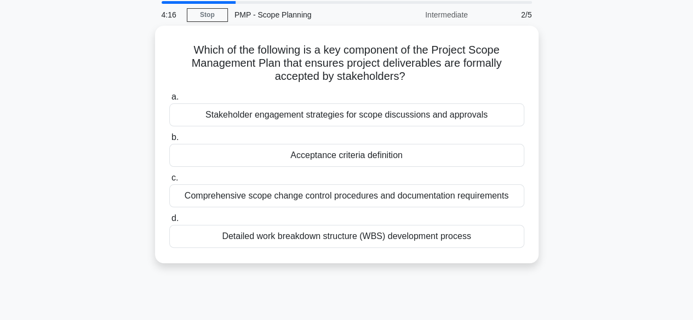
scroll to position [38, 0]
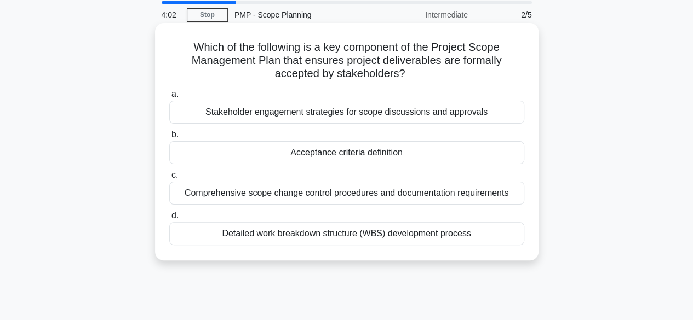
click at [457, 163] on div "Acceptance criteria definition" at bounding box center [346, 152] width 355 height 23
click at [169, 139] on input "b. Acceptance criteria definition" at bounding box center [169, 134] width 0 height 7
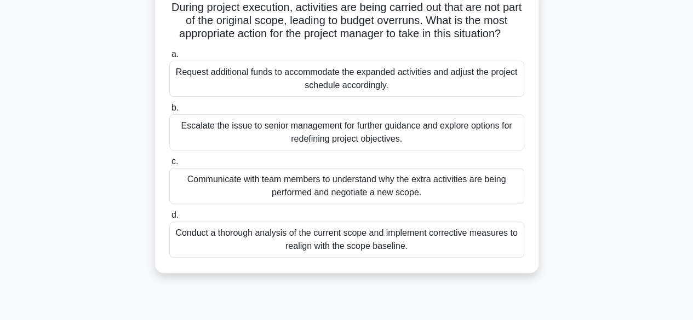
scroll to position [75, 0]
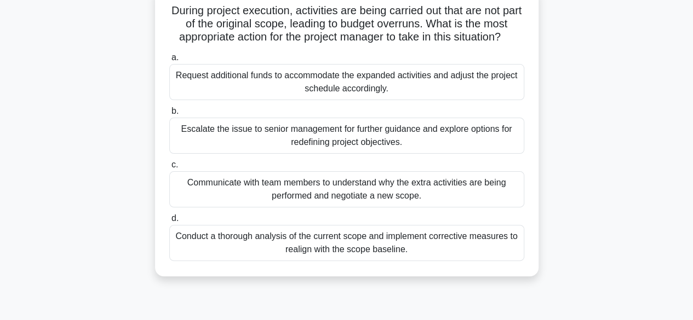
click at [407, 245] on div "Conduct a thorough analysis of the current scope and implement corrective measu…" at bounding box center [346, 243] width 355 height 36
click at [169, 222] on input "d. Conduct a thorough analysis of the current scope and implement corrective me…" at bounding box center [169, 218] width 0 height 7
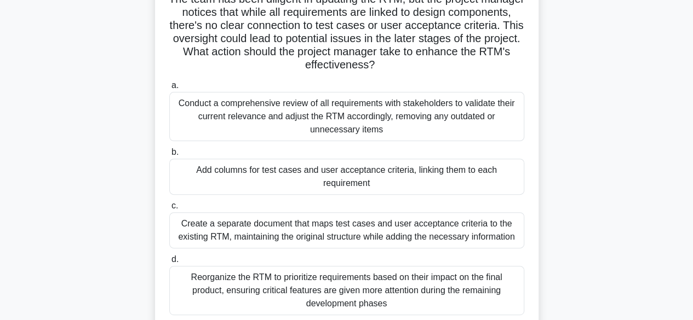
scroll to position [116, 0]
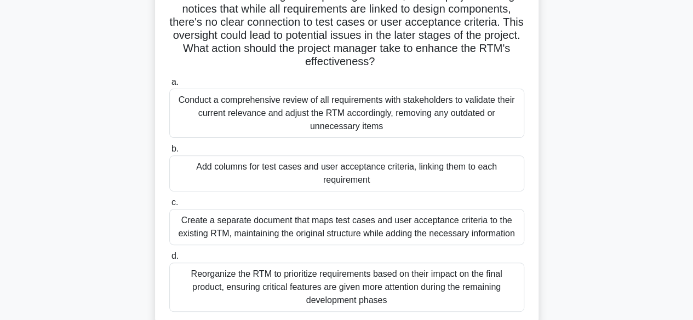
click at [475, 178] on div "Add columns for test cases and user acceptance criteria, linking them to each r…" at bounding box center [346, 173] width 355 height 36
click at [169, 153] on input "b. Add columns for test cases and user acceptance criteria, linking them to eac…" at bounding box center [169, 149] width 0 height 7
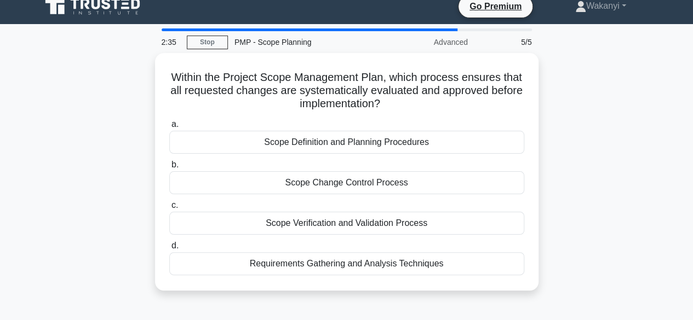
scroll to position [0, 0]
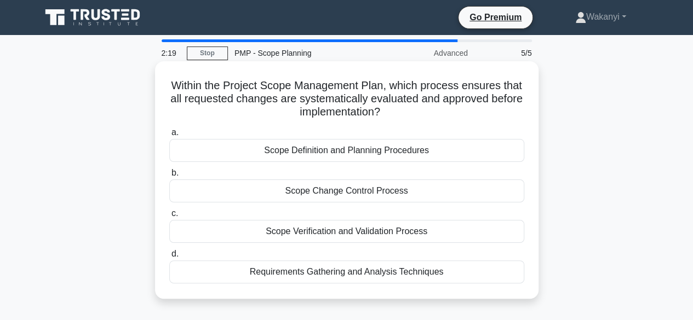
click at [478, 230] on div "Scope Verification and Validation Process" at bounding box center [346, 231] width 355 height 23
click at [169, 217] on input "c. Scope Verification and Validation Process" at bounding box center [169, 213] width 0 height 7
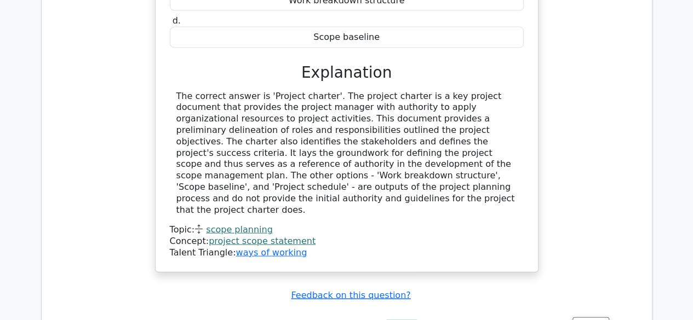
scroll to position [1089, 0]
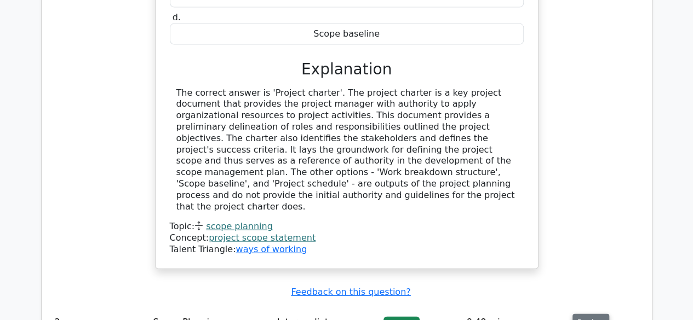
click at [595, 314] on button "Review" at bounding box center [590, 322] width 37 height 17
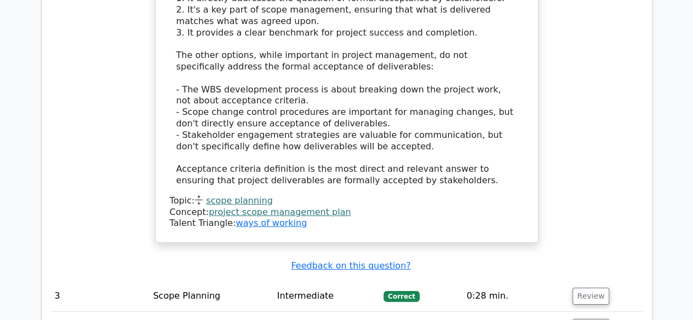
scroll to position [1788, 0]
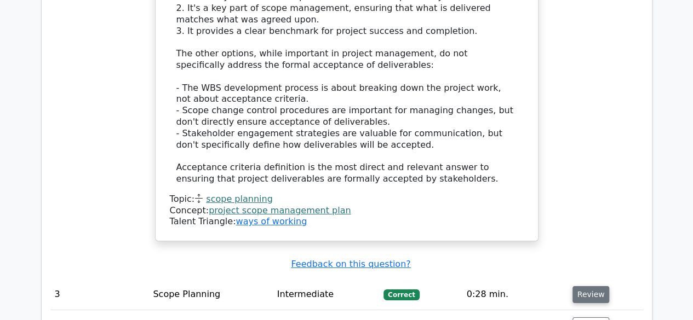
click at [595, 286] on button "Review" at bounding box center [590, 294] width 37 height 17
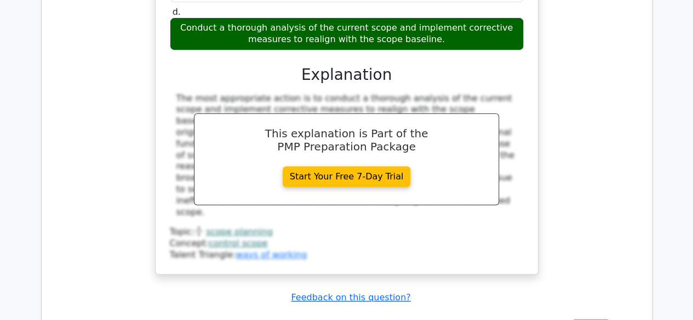
scroll to position [2318, 0]
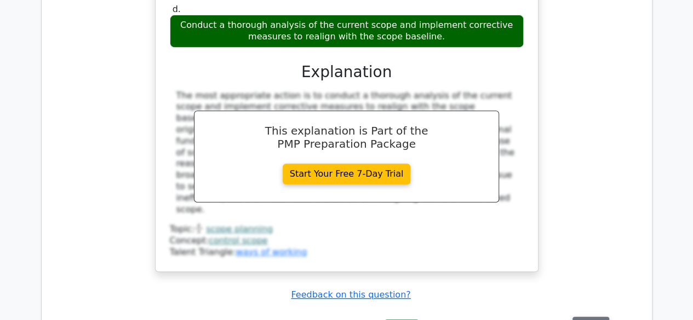
click at [594, 317] on button "Review" at bounding box center [590, 325] width 37 height 17
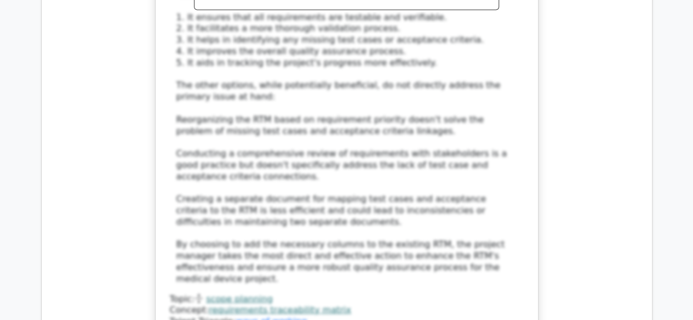
scroll to position [3173, 0]
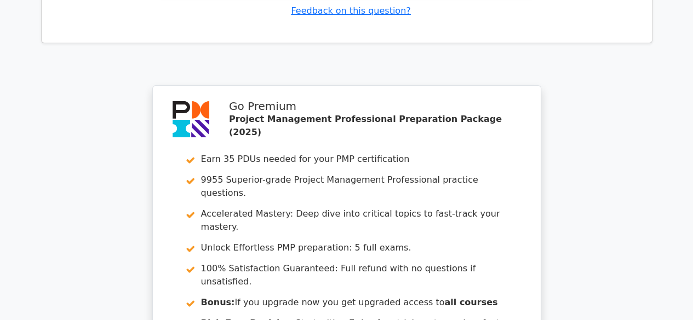
scroll to position [4019, 0]
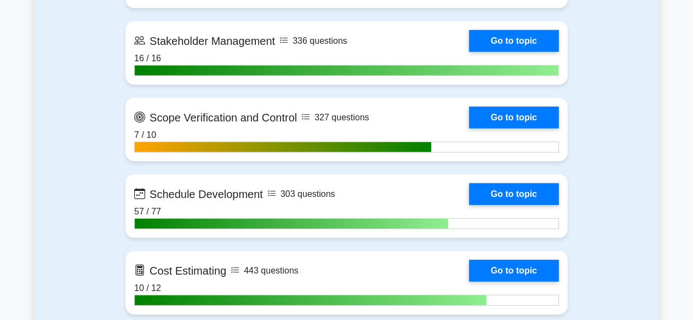
scroll to position [1511, 0]
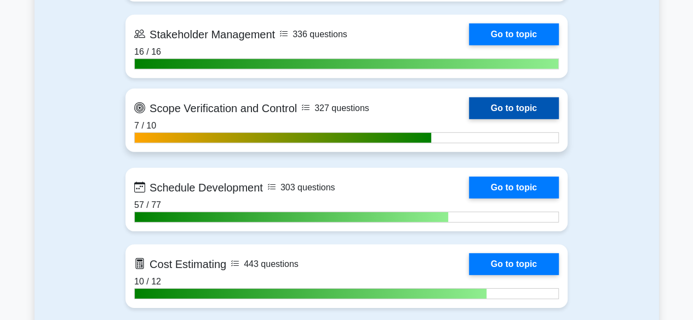
click at [523, 112] on link "Go to topic" at bounding box center [514, 108] width 90 height 22
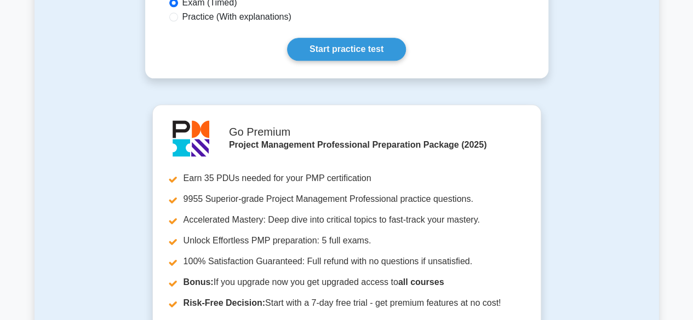
scroll to position [624, 0]
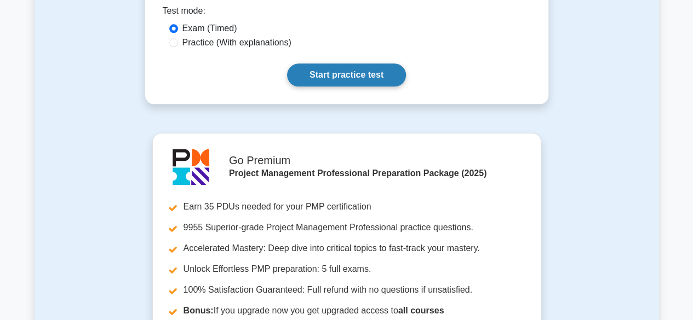
click at [357, 83] on link "Start practice test" at bounding box center [346, 75] width 119 height 23
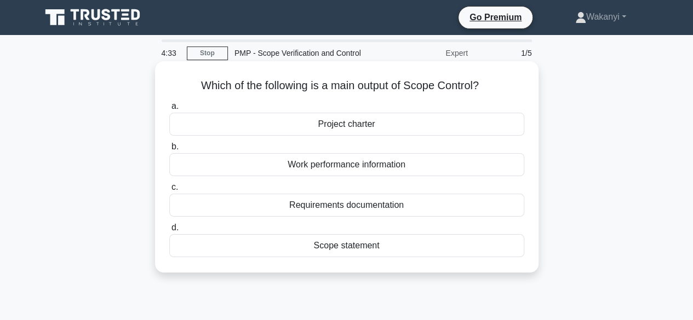
click at [473, 163] on div "Work performance information" at bounding box center [346, 164] width 355 height 23
click at [169, 151] on input "b. Work performance information" at bounding box center [169, 146] width 0 height 7
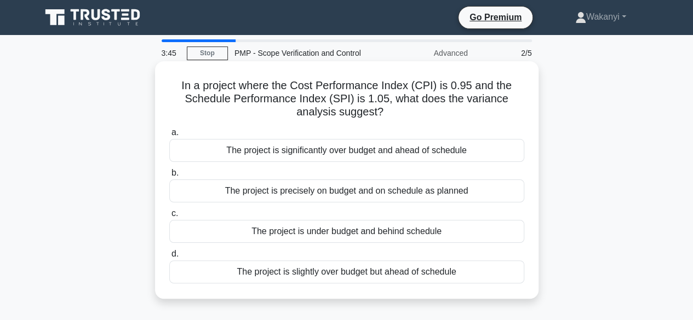
click at [480, 282] on div "The project is slightly over budget but ahead of schedule" at bounding box center [346, 272] width 355 height 23
click at [169, 258] on input "d. The project is slightly over budget but ahead of schedule" at bounding box center [169, 254] width 0 height 7
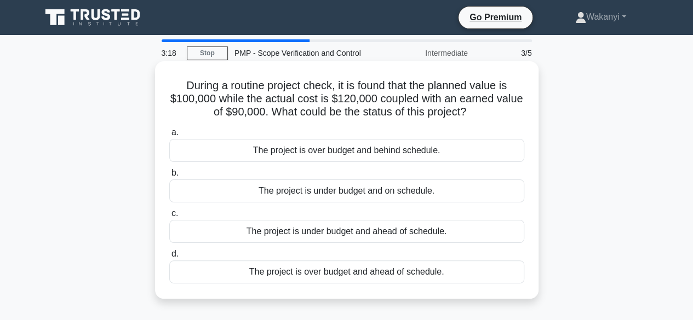
click at [407, 150] on div "The project is over budget and behind schedule." at bounding box center [346, 150] width 355 height 23
click at [169, 136] on input "a. The project is over budget and behind schedule." at bounding box center [169, 132] width 0 height 7
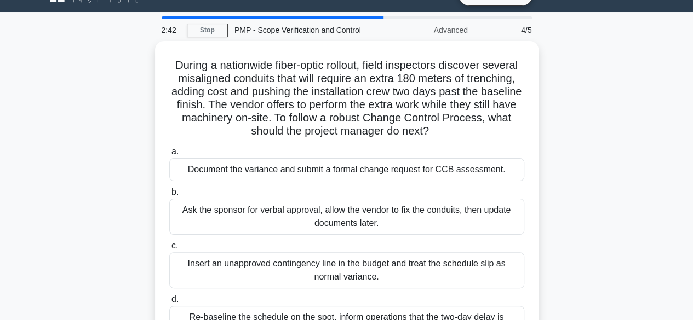
scroll to position [21, 0]
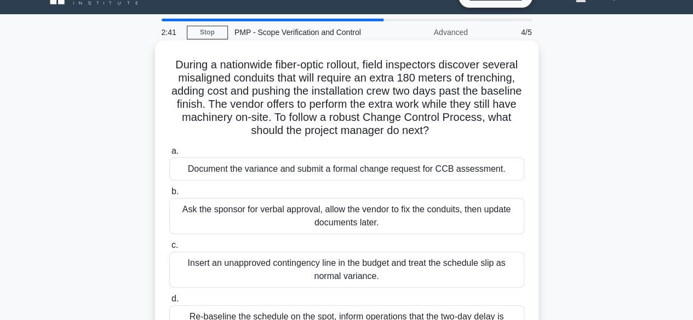
click at [487, 170] on div "Document the variance and submit a formal change request for CCB assessment." at bounding box center [346, 169] width 355 height 23
click at [169, 155] on input "a. Document the variance and submit a formal change request for CCB assessment." at bounding box center [169, 151] width 0 height 7
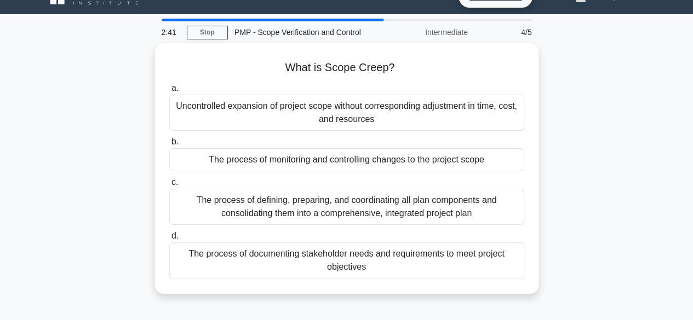
scroll to position [0, 0]
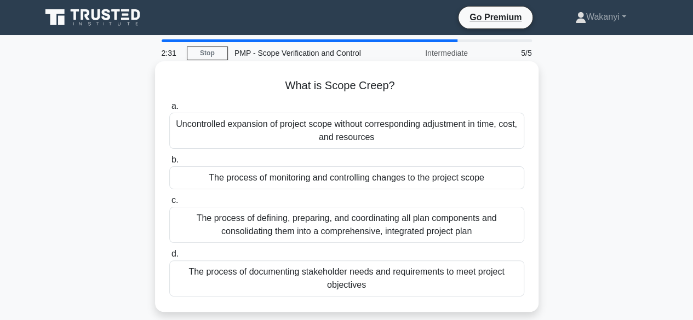
click at [476, 123] on div "Uncontrolled expansion of project scope without corresponding adjustment in tim…" at bounding box center [346, 131] width 355 height 36
click at [169, 110] on input "a. Uncontrolled expansion of project scope without corresponding adjustment in …" at bounding box center [169, 106] width 0 height 7
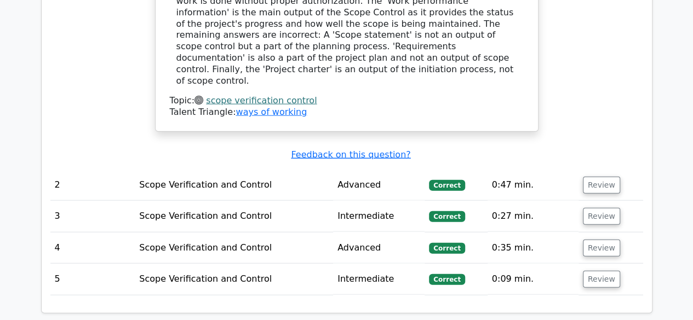
scroll to position [1182, 0]
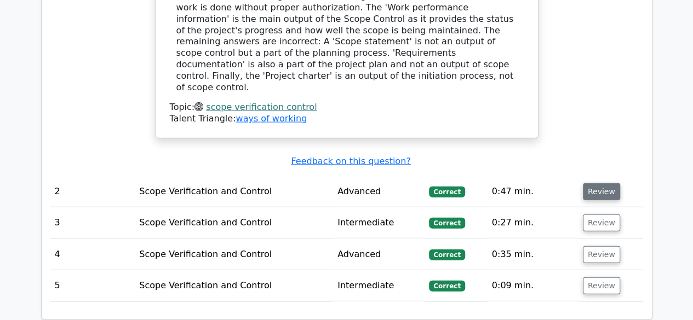
click at [610, 183] on button "Review" at bounding box center [600, 191] width 37 height 17
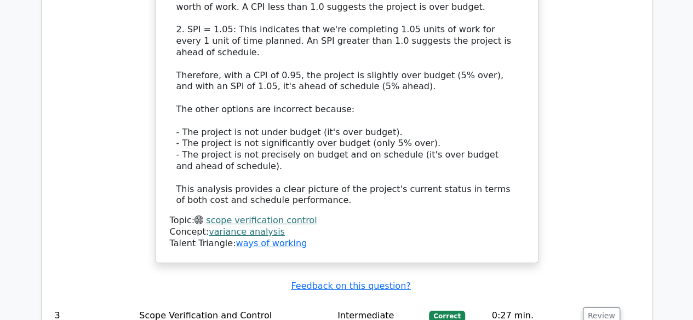
scroll to position [1749, 0]
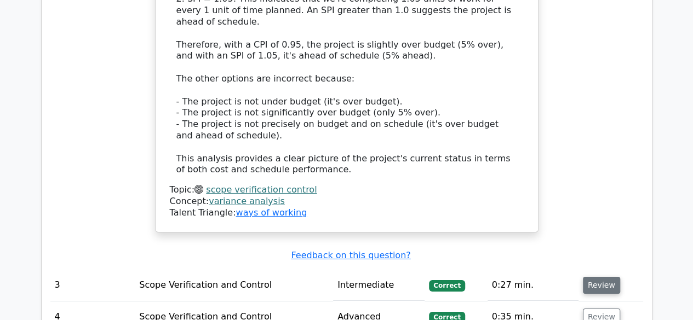
click at [601, 277] on button "Review" at bounding box center [600, 285] width 37 height 17
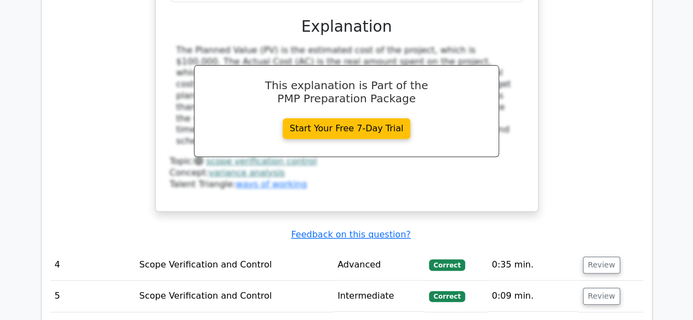
scroll to position [2268, 0]
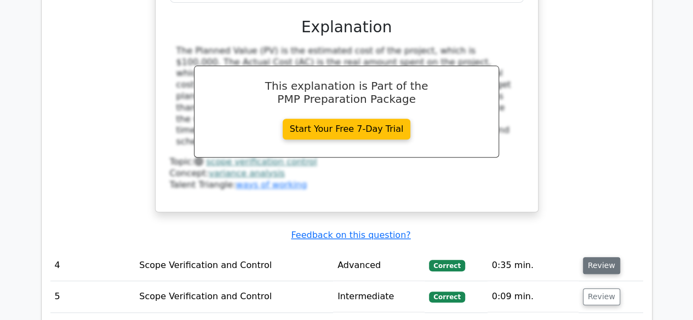
click at [613, 257] on button "Review" at bounding box center [600, 265] width 37 height 17
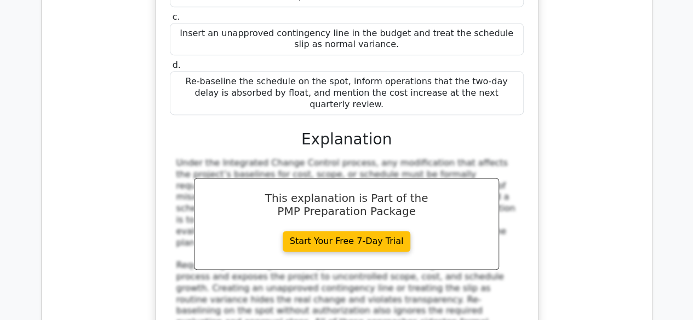
scroll to position [2759, 0]
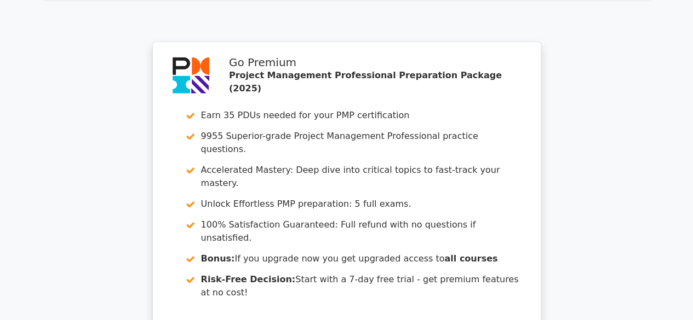
scroll to position [3732, 0]
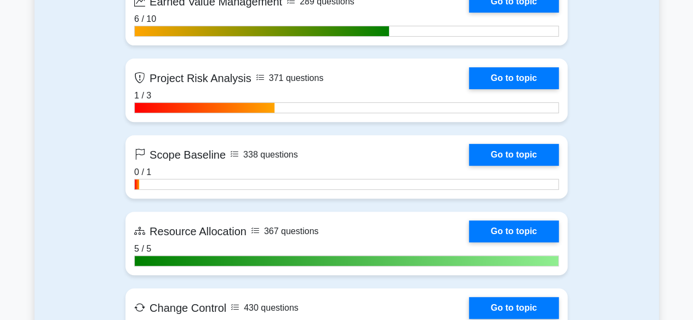
scroll to position [2233, 0]
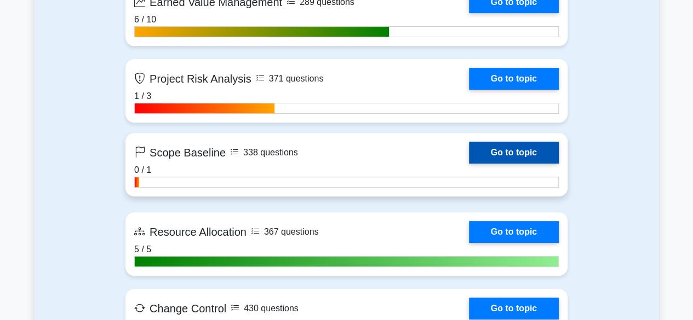
click at [533, 149] on link "Go to topic" at bounding box center [514, 153] width 90 height 22
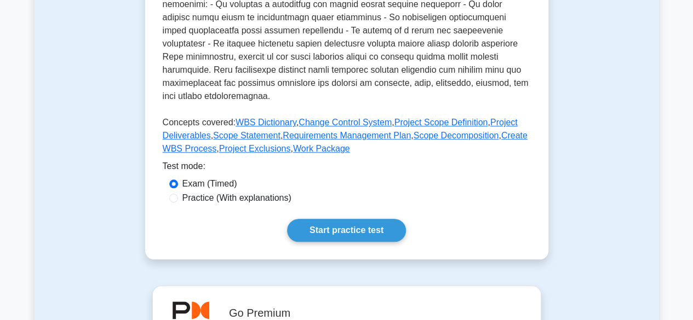
scroll to position [458, 0]
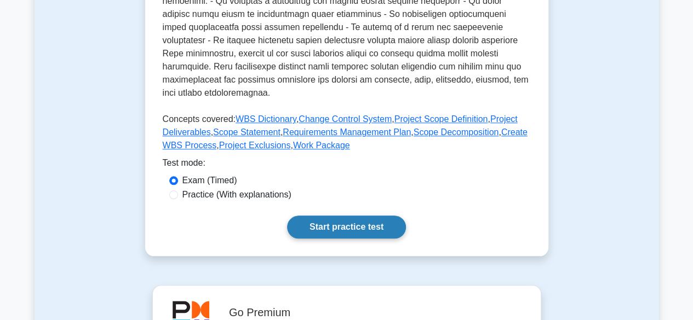
click at [333, 220] on link "Start practice test" at bounding box center [346, 227] width 119 height 23
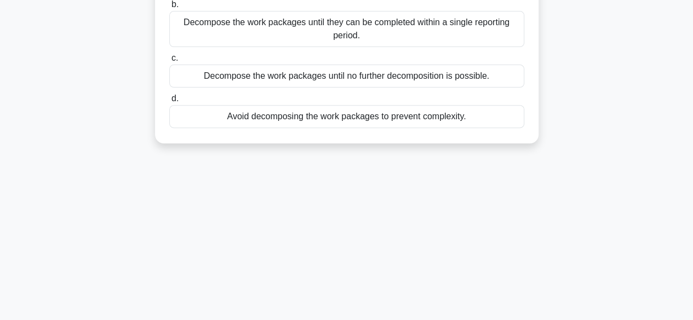
scroll to position [166, 0]
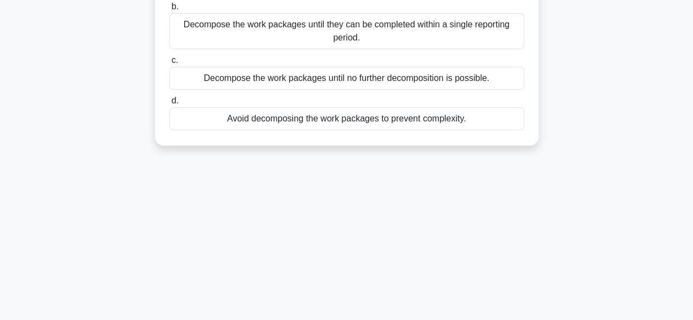
click at [487, 80] on div "Decompose the work packages until no further decomposition is possible." at bounding box center [346, 78] width 355 height 23
click at [169, 64] on input "c. Decompose the work packages until no further decomposition is possible." at bounding box center [169, 60] width 0 height 7
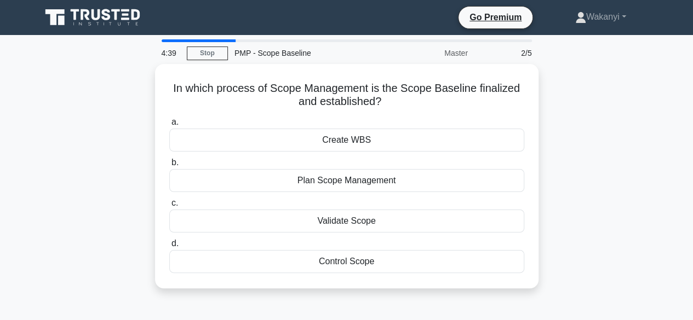
scroll to position [0, 0]
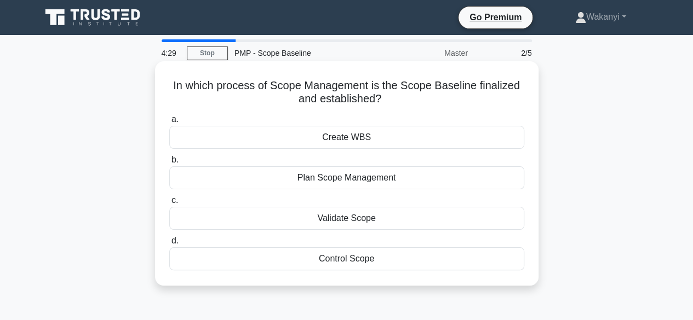
click at [482, 182] on div "Plan Scope Management" at bounding box center [346, 177] width 355 height 23
click at [169, 164] on input "b. Plan Scope Management" at bounding box center [169, 160] width 0 height 7
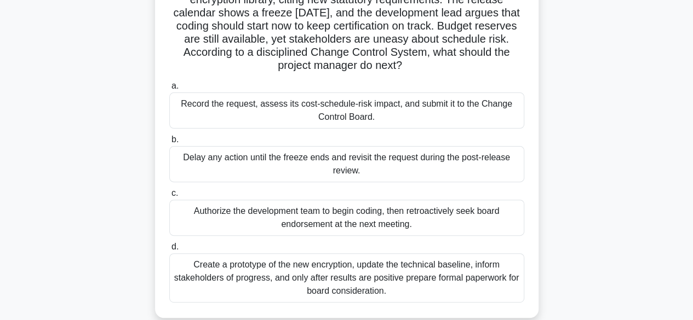
scroll to position [103, 0]
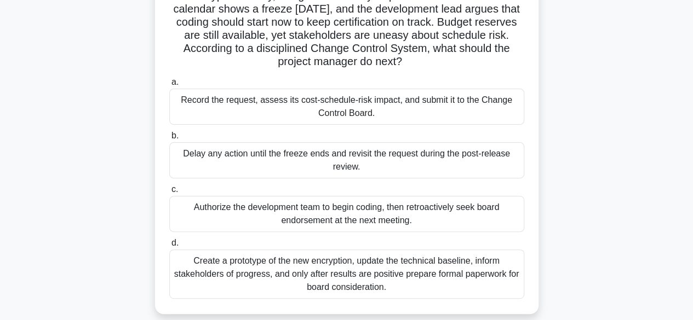
click at [469, 116] on div "Record the request, assess its cost-schedule-risk impact, and submit it to the …" at bounding box center [346, 107] width 355 height 36
click at [169, 86] on input "a. Record the request, assess its cost-schedule-risk impact, and submit it to t…" at bounding box center [169, 82] width 0 height 7
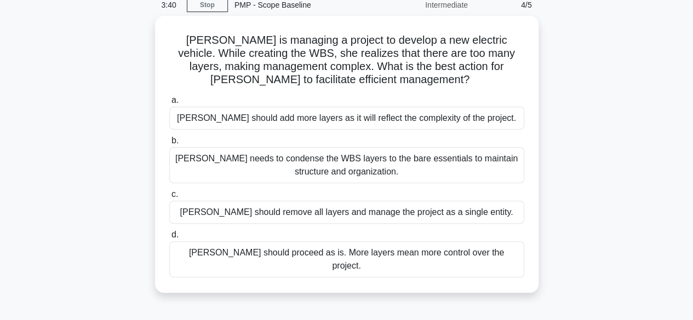
scroll to position [49, 0]
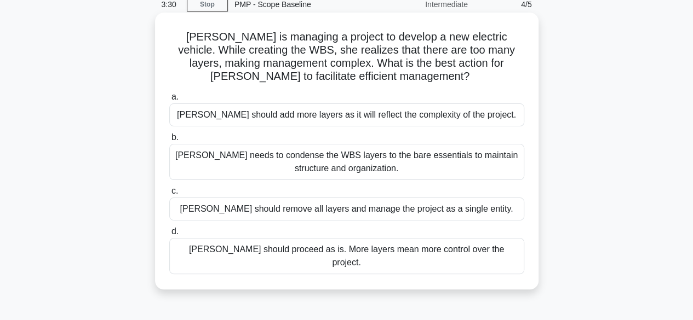
click at [478, 157] on div "Kate needs to condense the WBS layers to the bare essentials to maintain struct…" at bounding box center [346, 162] width 355 height 36
click at [169, 141] on input "b. Kate needs to condense the WBS layers to the bare essentials to maintain str…" at bounding box center [169, 137] width 0 height 7
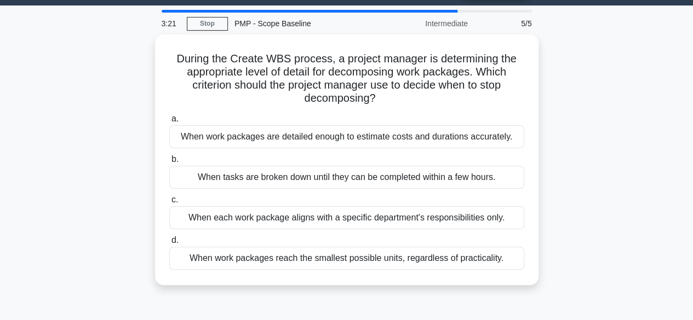
scroll to position [30, 0]
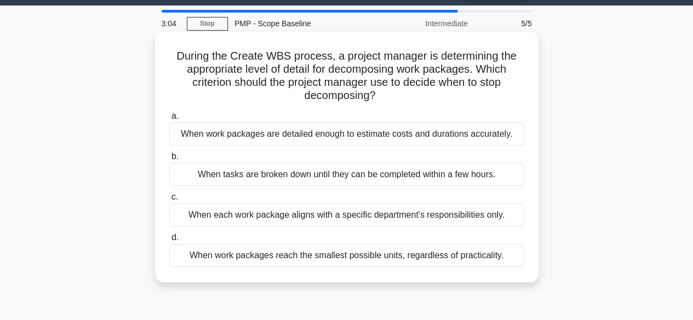
click at [484, 139] on div "When work packages are detailed enough to estimate costs and durations accurate…" at bounding box center [346, 134] width 355 height 23
click at [169, 120] on input "a. When work packages are detailed enough to estimate costs and durations accur…" at bounding box center [169, 116] width 0 height 7
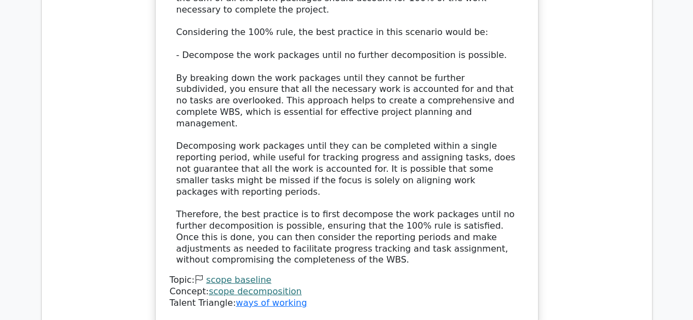
scroll to position [1245, 0]
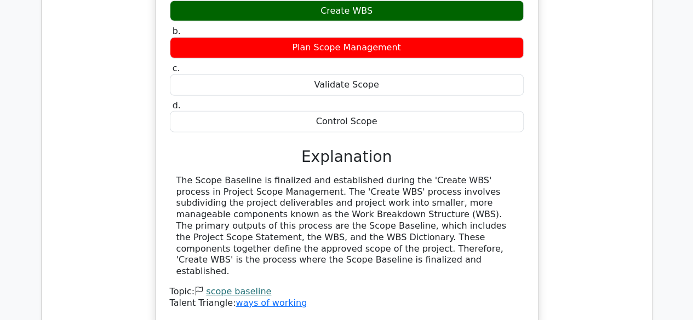
scroll to position [1692, 0]
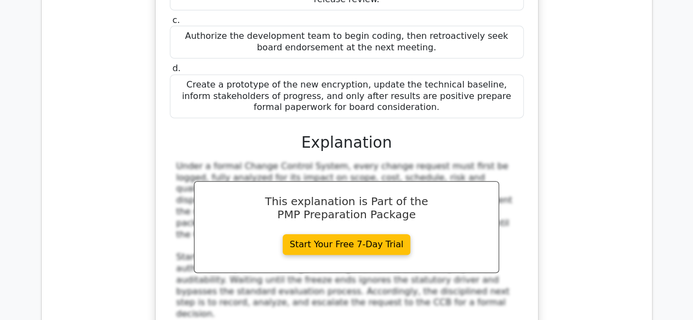
scroll to position [2275, 0]
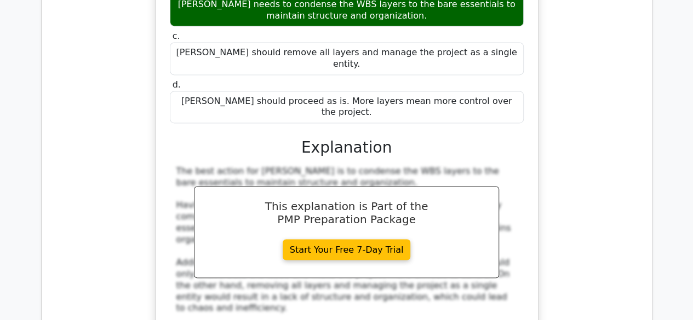
scroll to position [2863, 0]
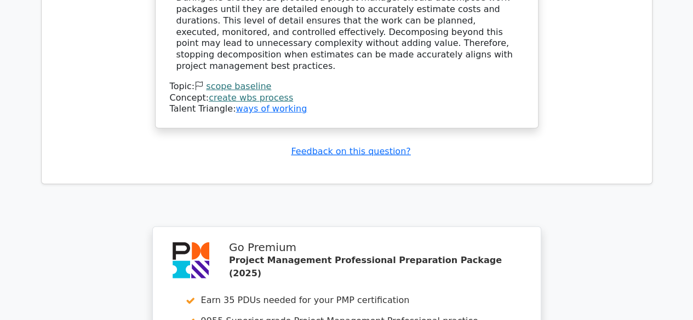
scroll to position [3747, 0]
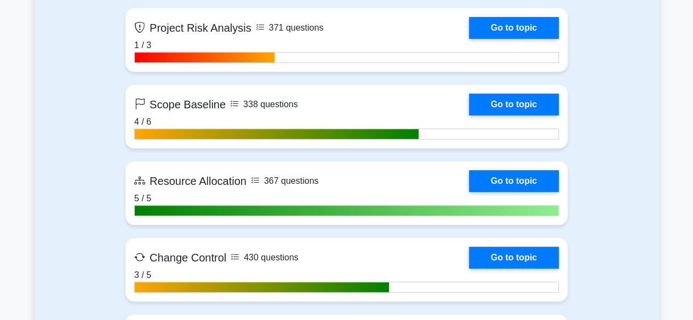
scroll to position [2284, 0]
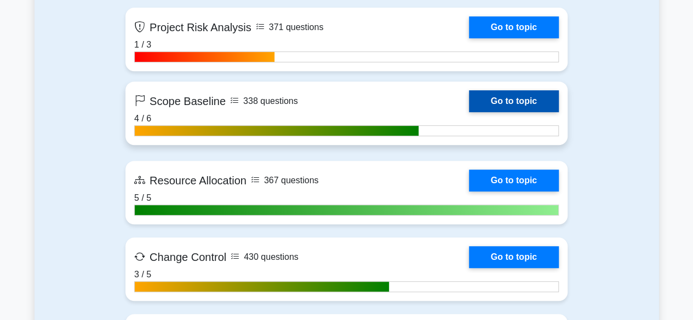
click at [532, 99] on link "Go to topic" at bounding box center [514, 101] width 90 height 22
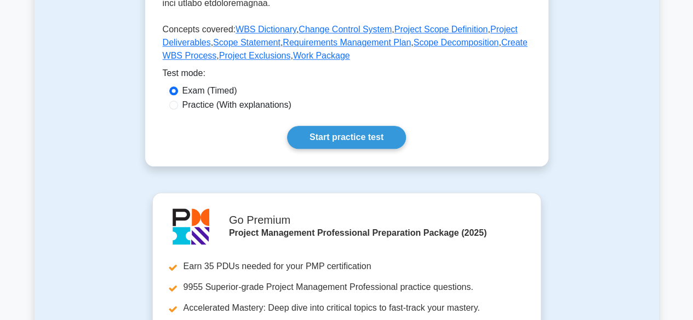
scroll to position [552, 0]
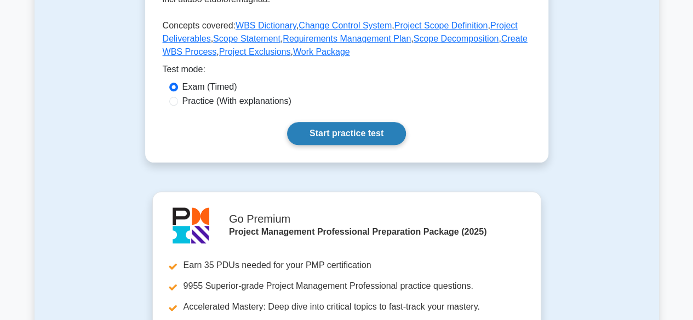
click at [360, 130] on link "Start practice test" at bounding box center [346, 133] width 119 height 23
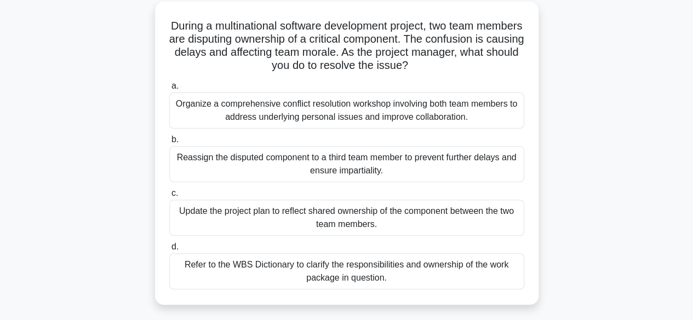
scroll to position [63, 0]
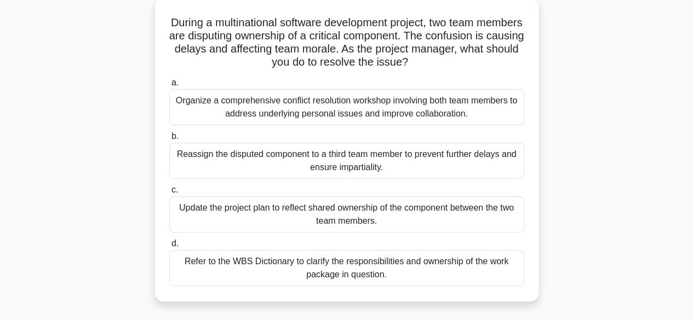
click at [411, 270] on div "Refer to the WBS Dictionary to clarify the responsibilities and ownership of th…" at bounding box center [346, 268] width 355 height 36
click at [169, 247] on input "d. Refer to the WBS Dictionary to clarify the responsibilities and ownership of…" at bounding box center [169, 243] width 0 height 7
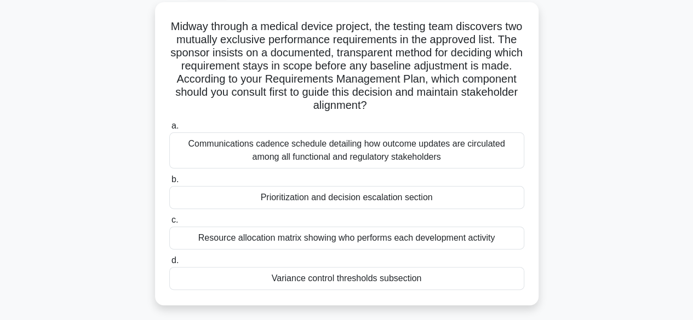
scroll to position [64, 0]
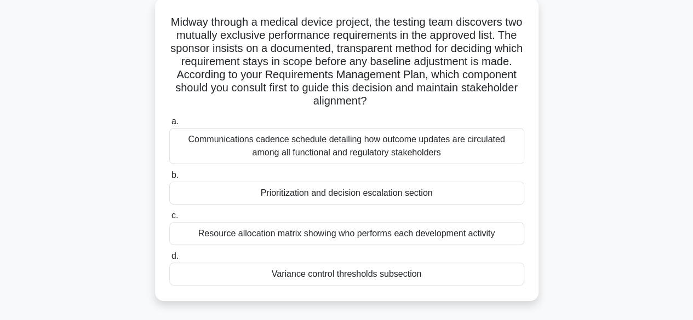
click at [442, 150] on div "Communications cadence schedule detailing how outcome updates are circulated am…" at bounding box center [346, 146] width 355 height 36
click at [169, 125] on input "a. Communications cadence schedule detailing how outcome updates are circulated…" at bounding box center [169, 121] width 0 height 7
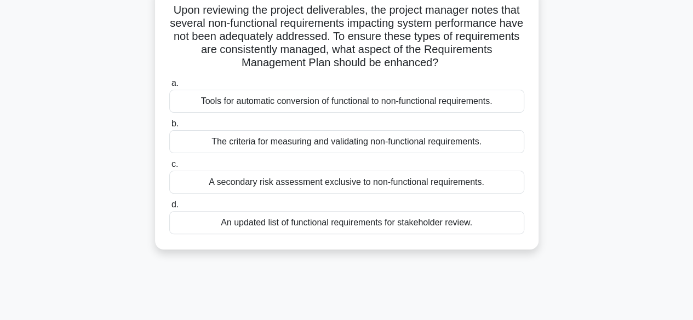
scroll to position [75, 0]
click at [432, 148] on div "The criteria for measuring and validating non-functional requirements." at bounding box center [346, 142] width 355 height 23
click at [169, 128] on input "b. The criteria for measuring and validating non-functional requirements." at bounding box center [169, 124] width 0 height 7
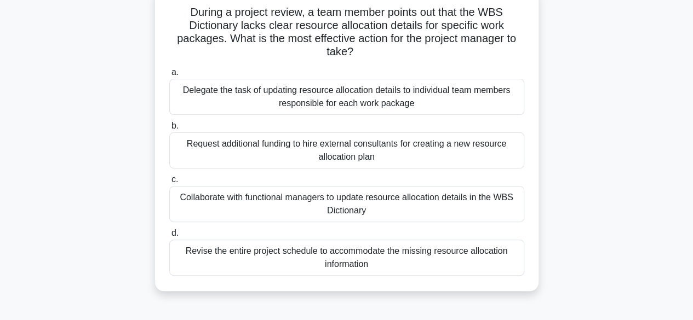
scroll to position [73, 0]
click at [468, 208] on div "Collaborate with functional managers to update resource allocation details in t…" at bounding box center [346, 204] width 355 height 36
click at [169, 183] on input "c. Collaborate with functional managers to update resource allocation details i…" at bounding box center [169, 179] width 0 height 7
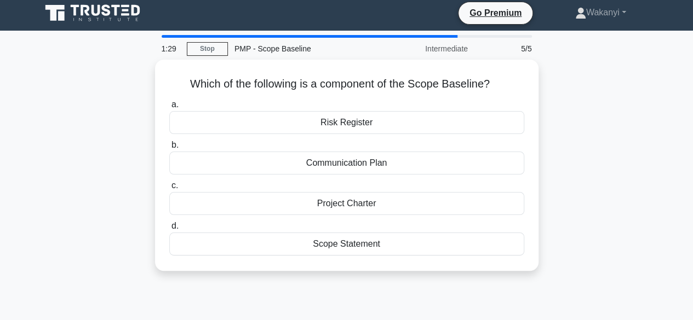
scroll to position [0, 0]
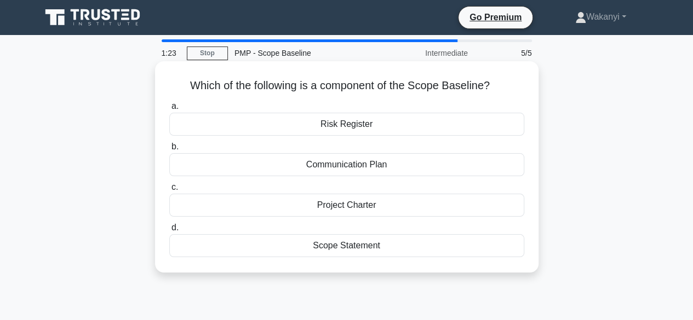
click at [394, 248] on div "Scope Statement" at bounding box center [346, 245] width 355 height 23
click at [169, 232] on input "d. Scope Statement" at bounding box center [169, 227] width 0 height 7
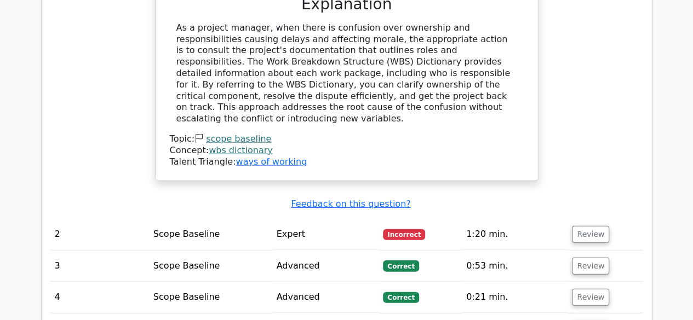
scroll to position [1217, 0]
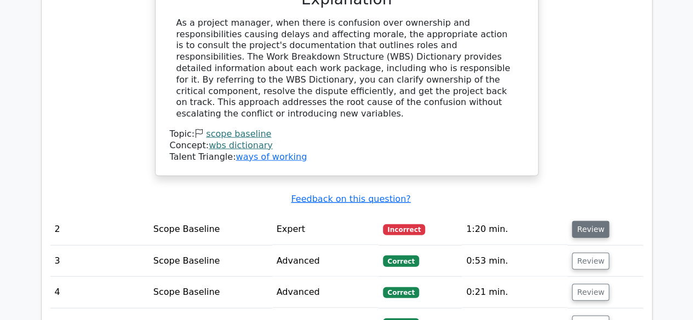
click at [591, 221] on button "Review" at bounding box center [590, 229] width 37 height 17
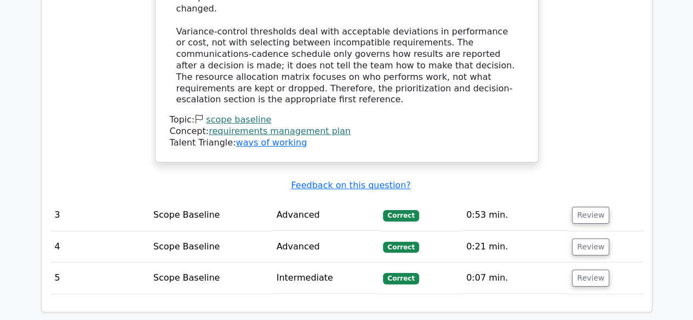
scroll to position [1868, 0]
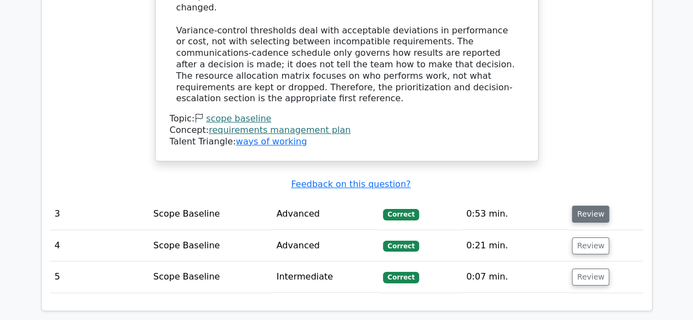
click at [580, 206] on button "Review" at bounding box center [590, 214] width 37 height 17
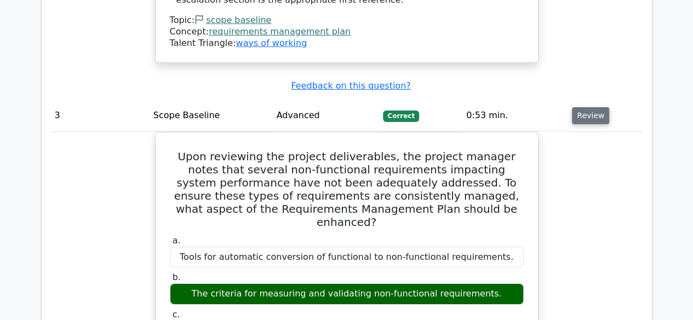
scroll to position [1966, 0]
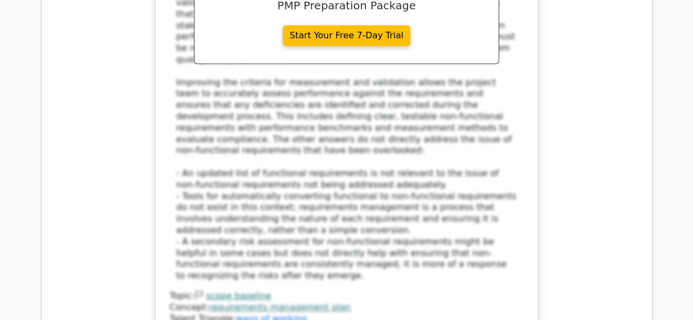
scroll to position [2437, 0]
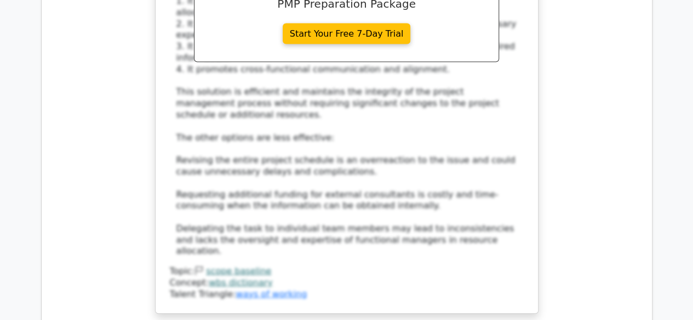
scroll to position [3204, 0]
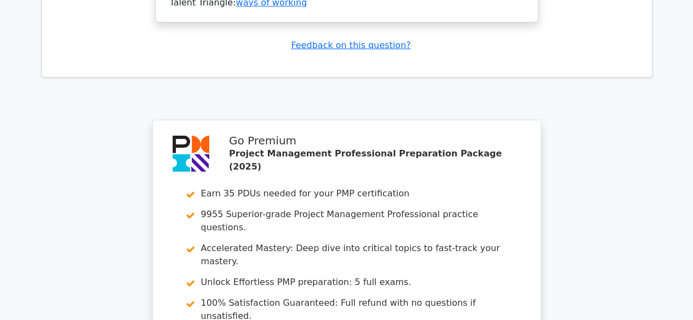
scroll to position [3948, 0]
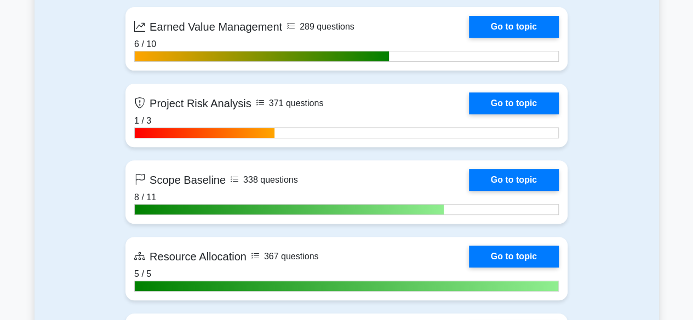
scroll to position [2213, 0]
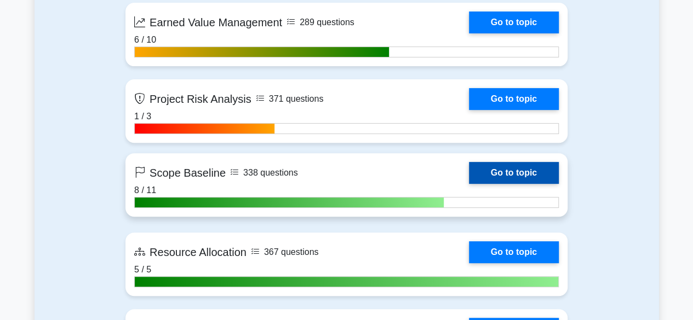
click at [535, 169] on link "Go to topic" at bounding box center [514, 173] width 90 height 22
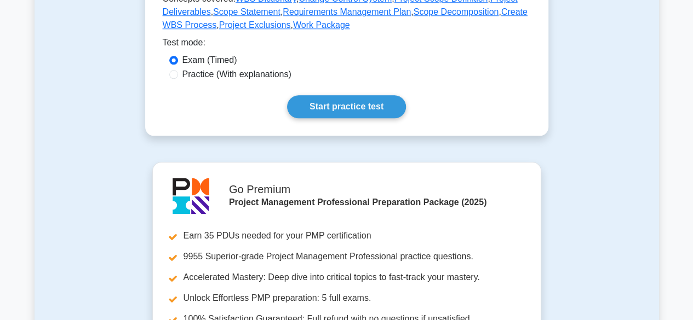
scroll to position [581, 0]
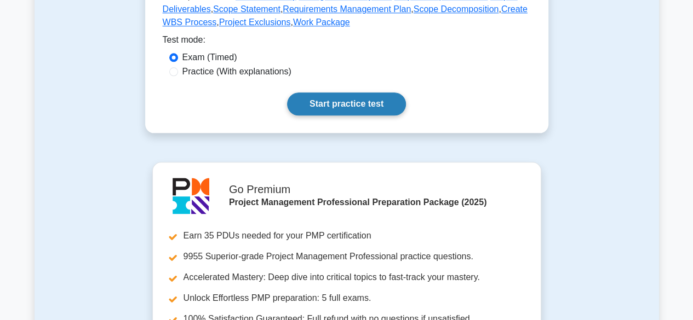
click at [356, 93] on link "Start practice test" at bounding box center [346, 104] width 119 height 23
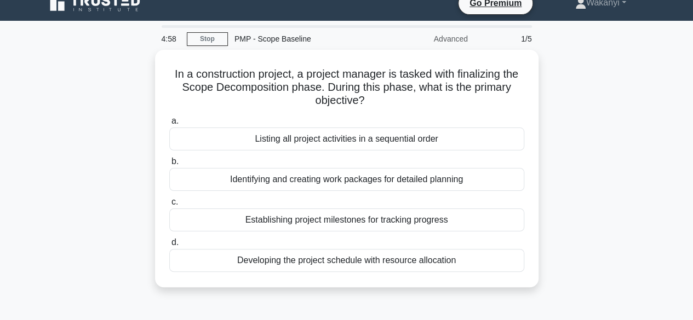
scroll to position [14, 0]
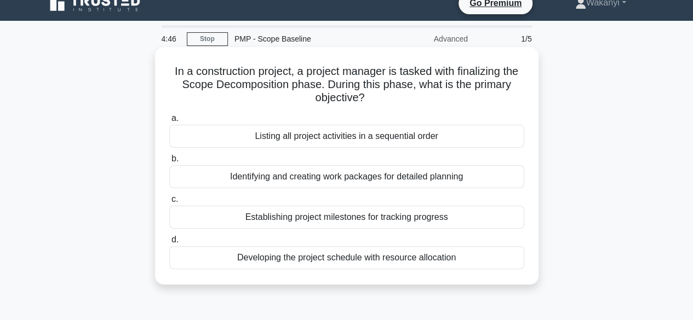
click at [448, 176] on div "Identifying and creating work packages for detailed planning" at bounding box center [346, 176] width 355 height 23
click at [169, 163] on input "b. Identifying and creating work packages for detailed planning" at bounding box center [169, 158] width 0 height 7
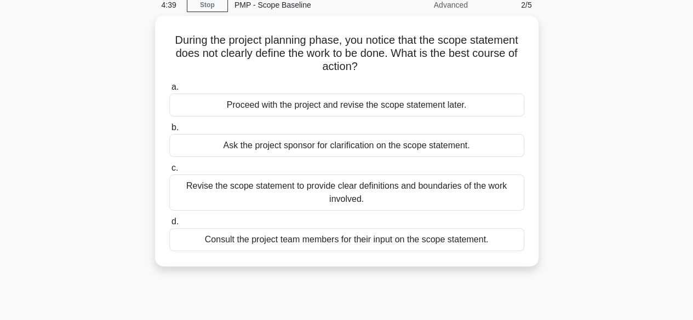
scroll to position [51, 0]
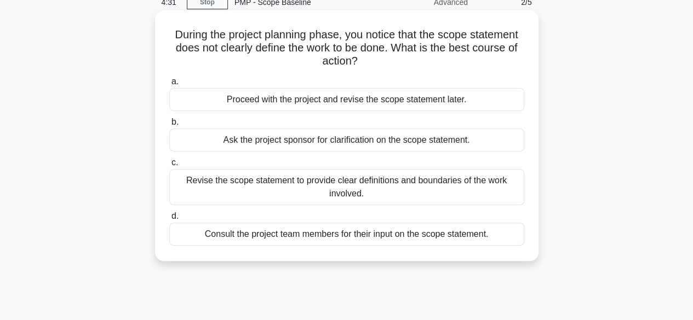
click at [464, 185] on div "Revise the scope statement to provide clear definitions and boundaries of the w…" at bounding box center [346, 187] width 355 height 36
click at [169, 166] on input "c. Revise the scope statement to provide clear definitions and boundaries of th…" at bounding box center [169, 162] width 0 height 7
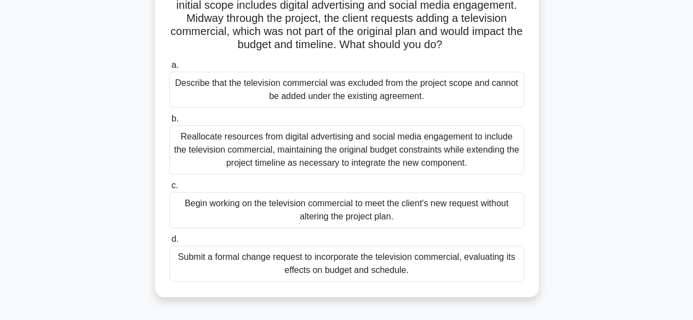
scroll to position [97, 0]
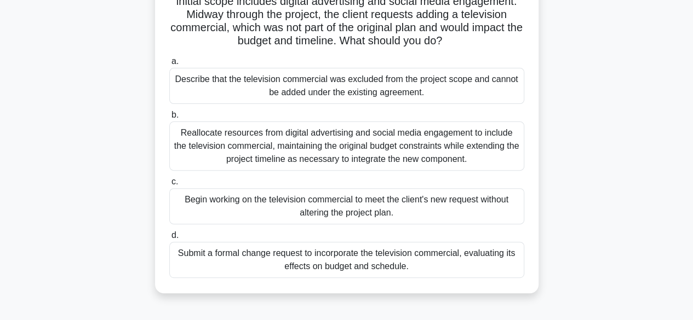
click at [499, 266] on div "Submit a formal change request to incorporate the television commercial, evalua…" at bounding box center [346, 260] width 355 height 36
click at [169, 239] on input "d. Submit a formal change request to incorporate the television commercial, eva…" at bounding box center [169, 235] width 0 height 7
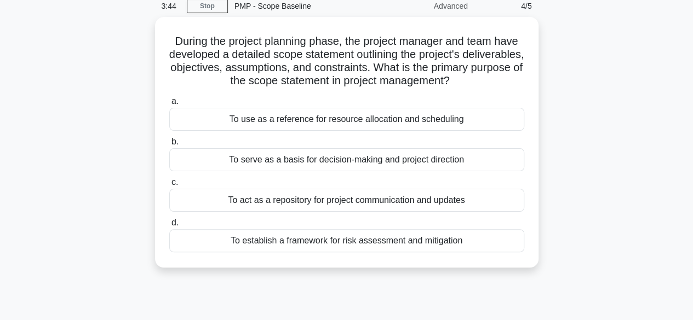
scroll to position [43, 0]
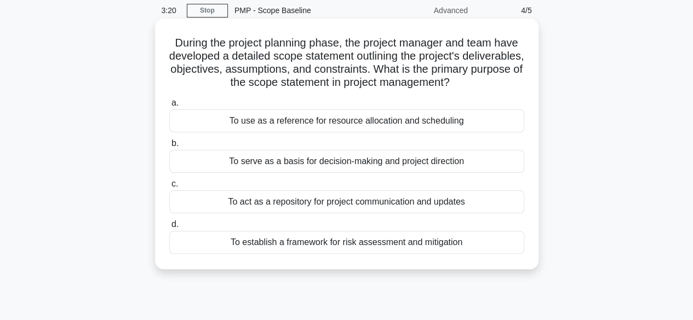
click at [476, 165] on div "To serve as a basis for decision-making and project direction" at bounding box center [346, 161] width 355 height 23
click at [169, 147] on input "b. To serve as a basis for decision-making and project direction" at bounding box center [169, 143] width 0 height 7
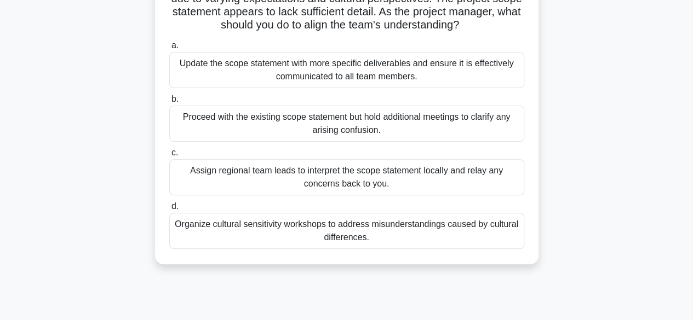
scroll to position [117, 0]
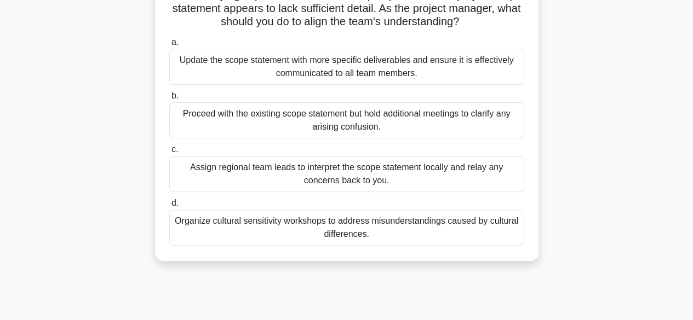
click at [492, 85] on div "Update the scope statement with more specific deliverables and ensure it is eff…" at bounding box center [346, 67] width 355 height 36
click at [169, 46] on input "a. Update the scope statement with more specific deliverables and ensure it is …" at bounding box center [169, 42] width 0 height 7
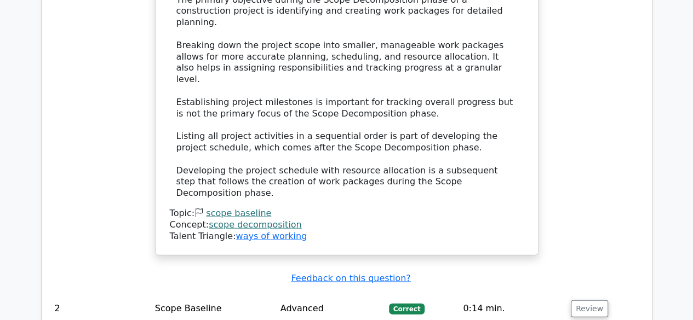
scroll to position [1188, 0]
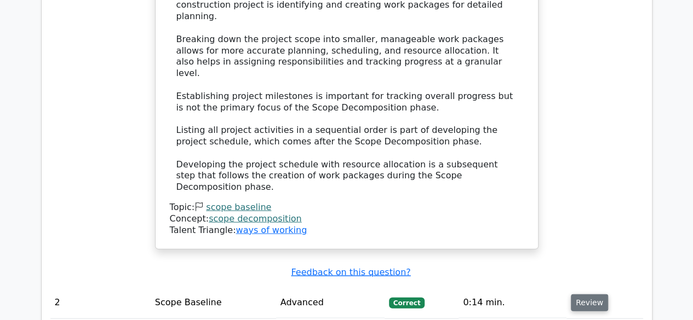
click at [592, 295] on button "Review" at bounding box center [588, 303] width 37 height 17
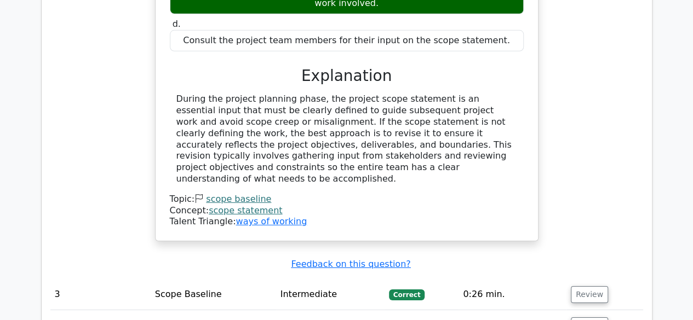
scroll to position [1676, 0]
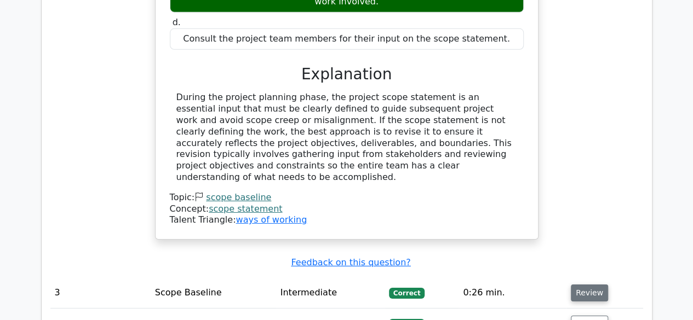
click at [591, 285] on button "Review" at bounding box center [588, 293] width 37 height 17
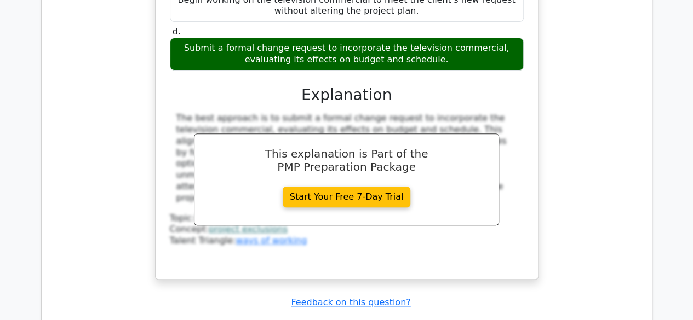
scroll to position [2243, 0]
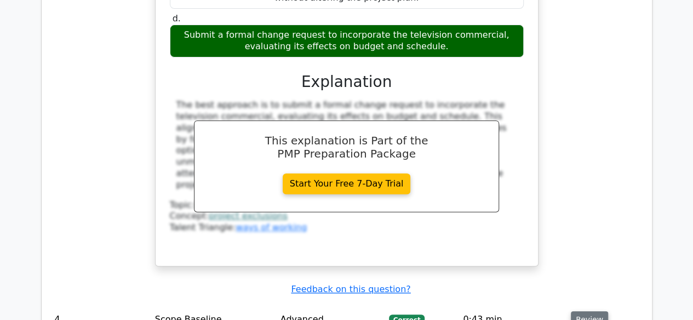
click at [589, 311] on button "Review" at bounding box center [588, 319] width 37 height 17
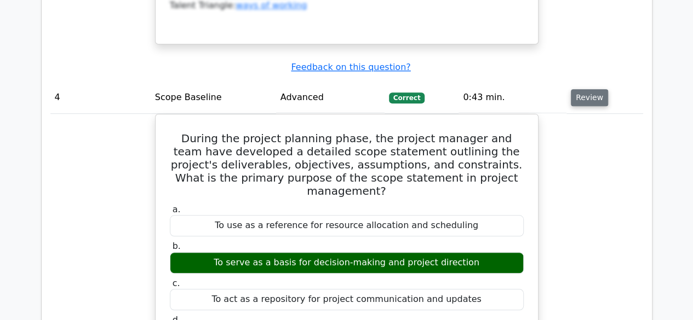
scroll to position [2467, 0]
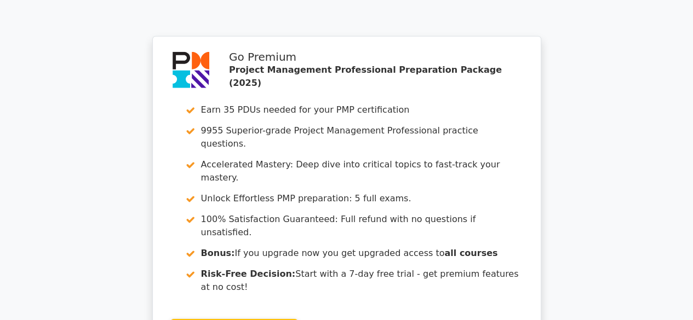
scroll to position [3779, 0]
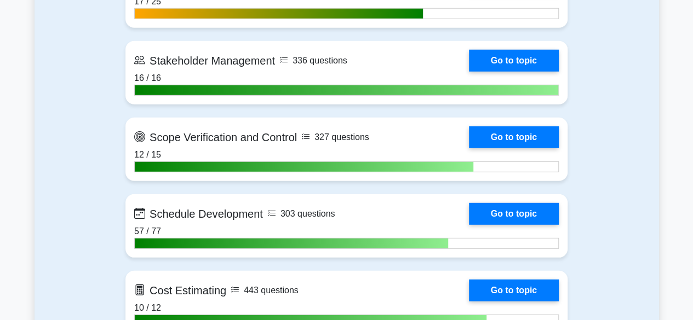
scroll to position [1479, 0]
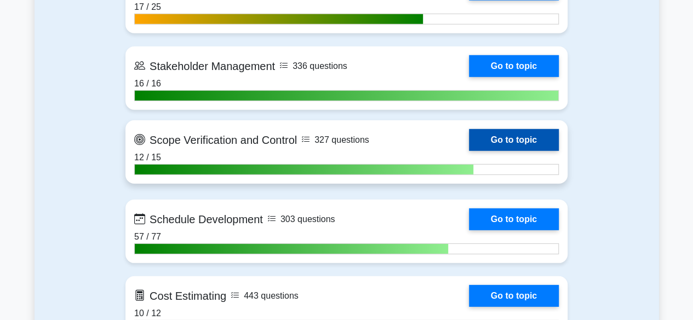
click at [529, 141] on link "Go to topic" at bounding box center [514, 140] width 90 height 22
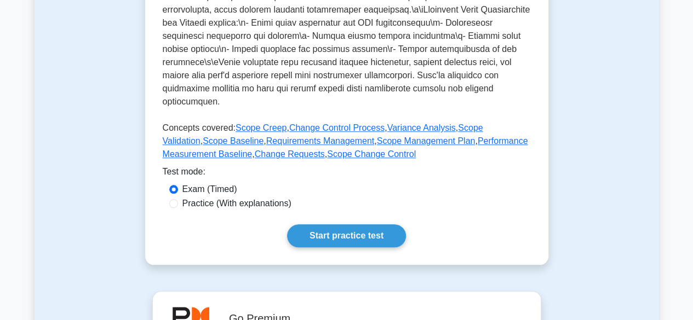
scroll to position [468, 0]
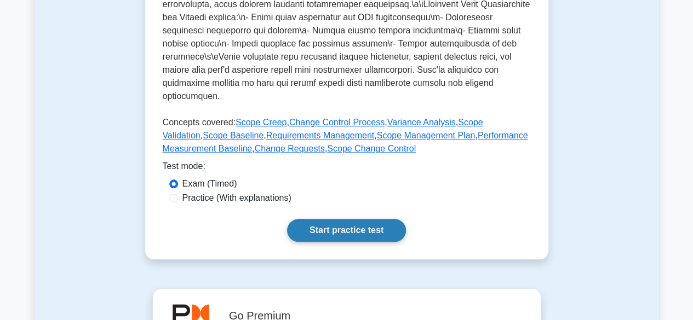
click at [334, 233] on link "Start practice test" at bounding box center [346, 230] width 119 height 23
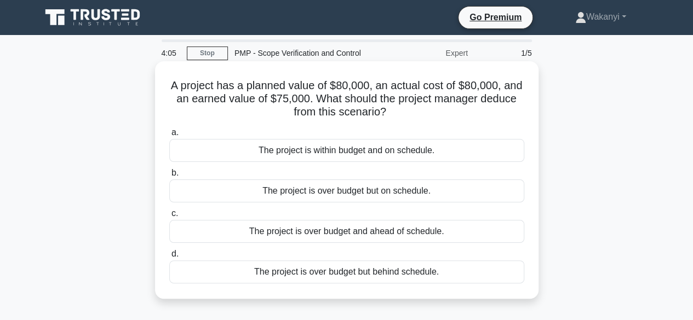
click at [478, 232] on div "The project is over budget and ahead of schedule." at bounding box center [346, 231] width 355 height 23
click at [169, 217] on input "c. The project is over budget and ahead of schedule." at bounding box center [169, 213] width 0 height 7
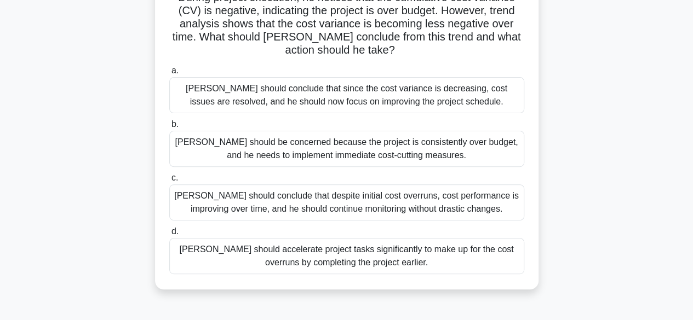
scroll to position [101, 0]
click at [475, 145] on div "[PERSON_NAME] should be concerned because the project is consistently over budg…" at bounding box center [346, 149] width 355 height 36
click at [169, 128] on input "b. [PERSON_NAME] should be concerned because the project is consistently over b…" at bounding box center [169, 124] width 0 height 7
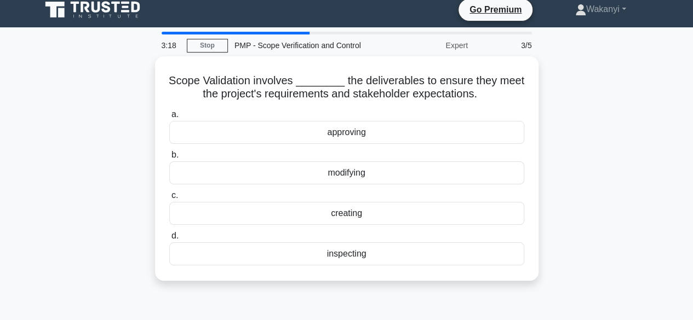
scroll to position [0, 0]
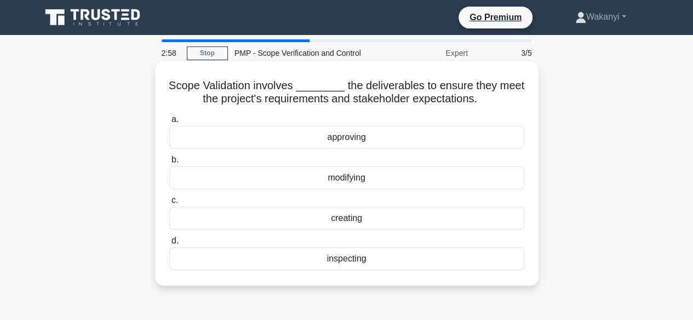
click at [511, 262] on div "inspecting" at bounding box center [346, 258] width 355 height 23
click at [169, 245] on input "d. inspecting" at bounding box center [169, 241] width 0 height 7
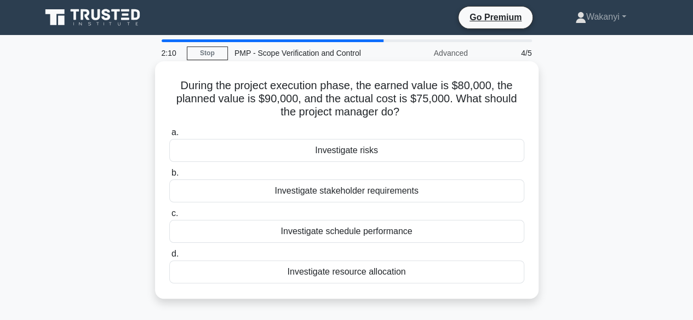
click at [499, 235] on div "Investigate schedule performance" at bounding box center [346, 231] width 355 height 23
click at [169, 217] on input "c. Investigate schedule performance" at bounding box center [169, 213] width 0 height 7
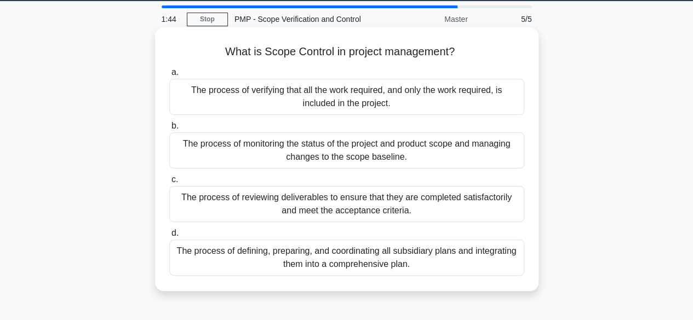
scroll to position [33, 0]
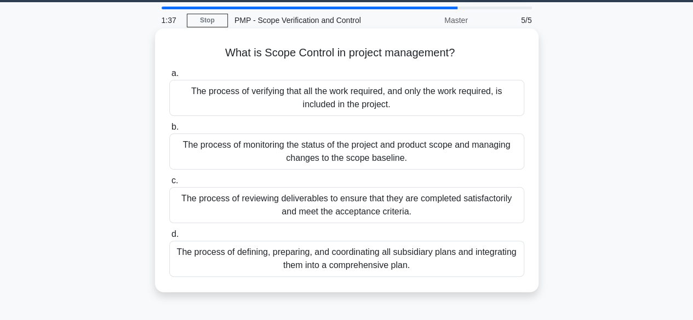
click at [468, 155] on div "The process of monitoring the status of the project and product scope and manag…" at bounding box center [346, 152] width 355 height 36
click at [169, 131] on input "b. The process of monitoring the status of the project and product scope and ma…" at bounding box center [169, 127] width 0 height 7
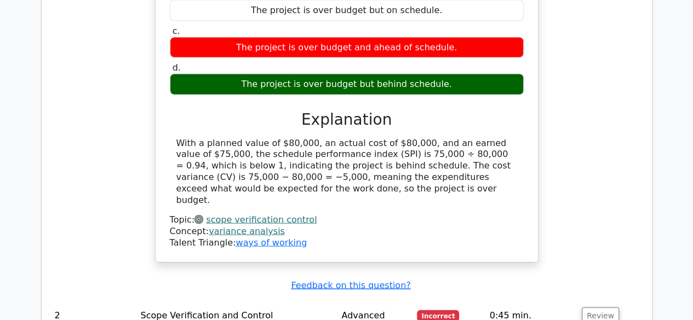
scroll to position [1043, 0]
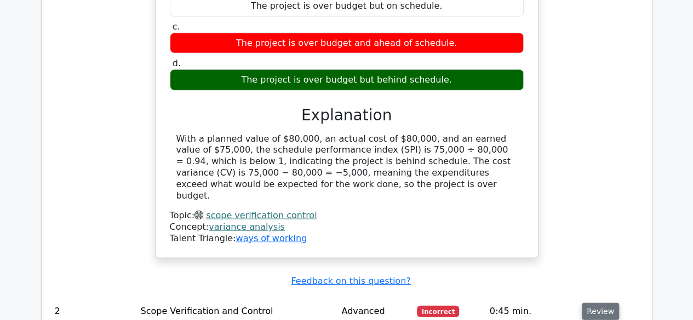
click at [601, 303] on button "Review" at bounding box center [599, 311] width 37 height 17
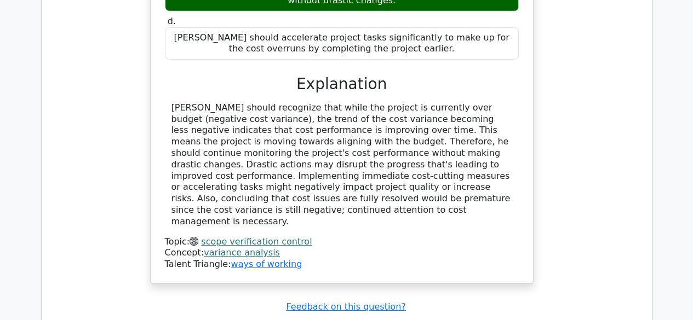
scroll to position [0, 7]
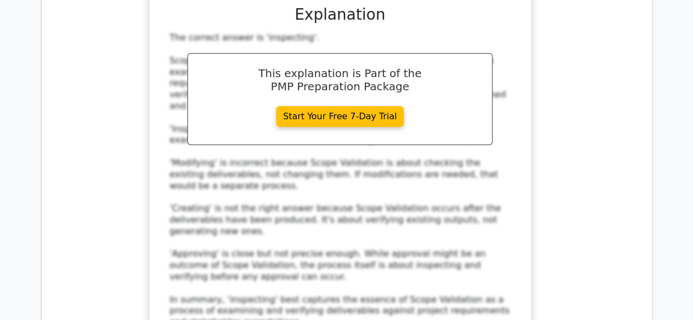
scroll to position [2219, 0]
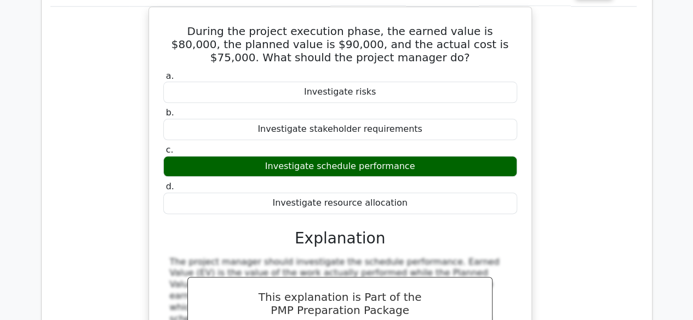
scroll to position [2709, 0]
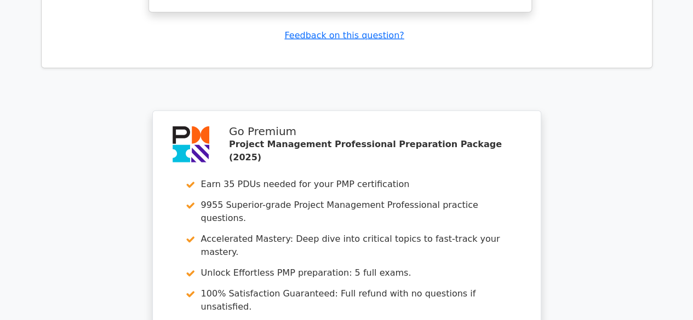
scroll to position [3675, 0]
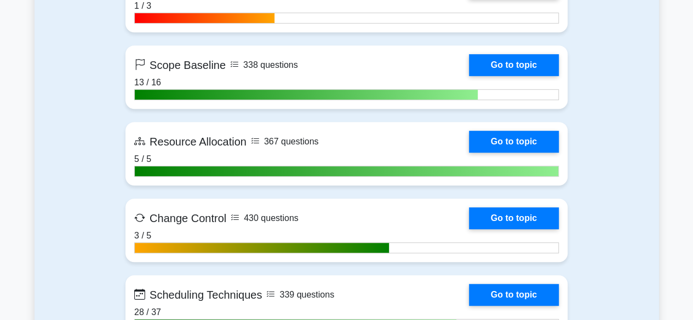
scroll to position [2327, 0]
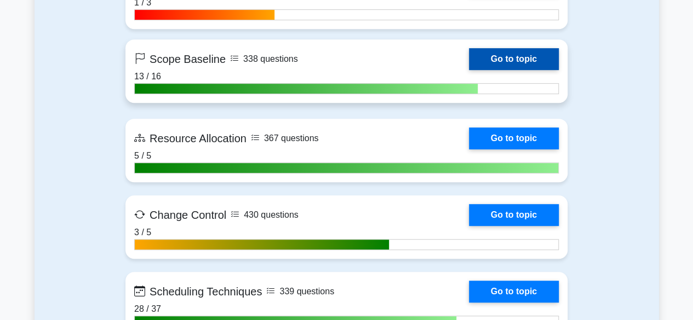
click at [532, 50] on link "Go to topic" at bounding box center [514, 59] width 90 height 22
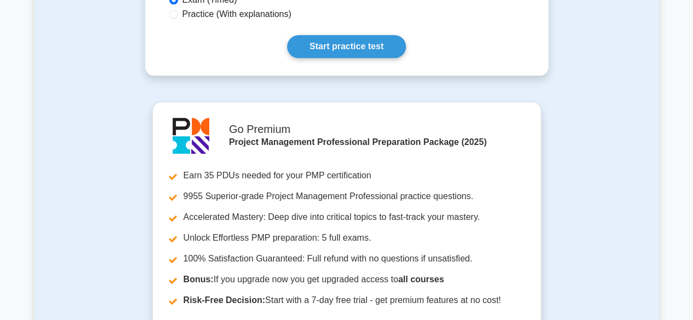
scroll to position [630, 0]
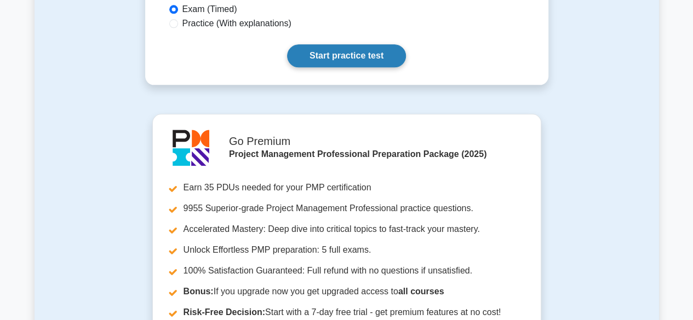
click at [363, 46] on link "Start practice test" at bounding box center [346, 55] width 119 height 23
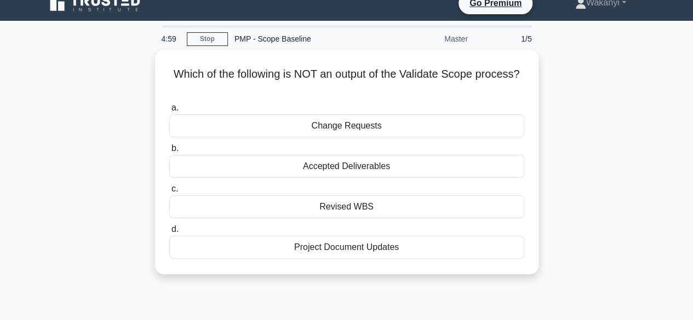
scroll to position [15, 0]
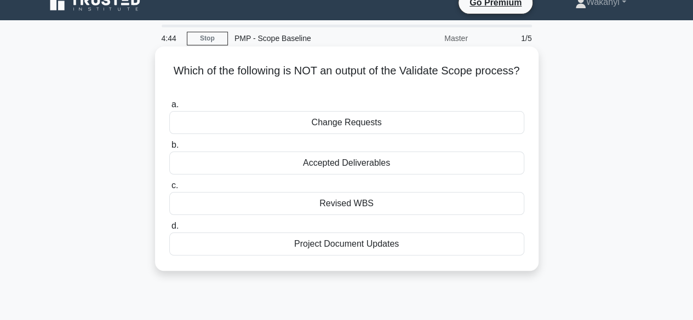
click at [391, 209] on div "Revised WBS" at bounding box center [346, 203] width 355 height 23
click at [169, 189] on input "c. Revised WBS" at bounding box center [169, 185] width 0 height 7
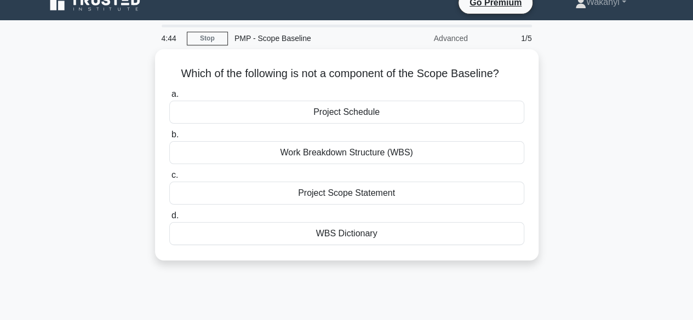
scroll to position [0, 0]
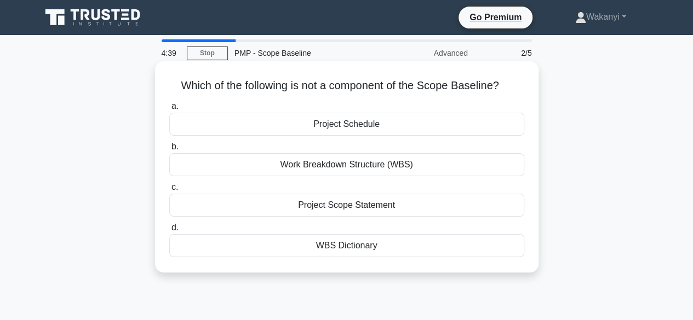
click at [407, 171] on div "Work Breakdown Structure (WBS)" at bounding box center [346, 164] width 355 height 23
click at [169, 151] on input "b. Work Breakdown Structure (WBS)" at bounding box center [169, 146] width 0 height 7
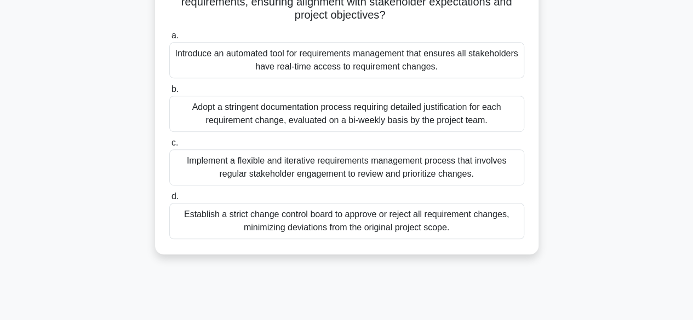
scroll to position [244, 0]
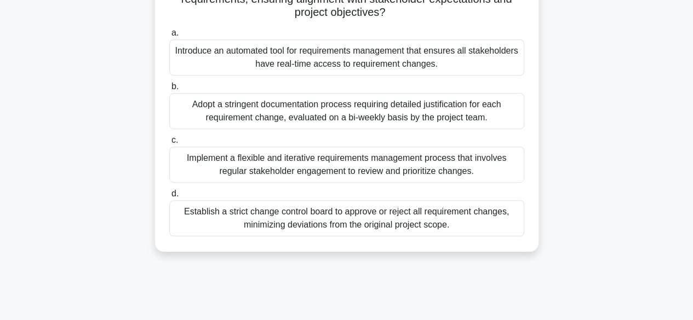
click at [493, 164] on div "Implement a flexible and iterative requirements management process that involve…" at bounding box center [346, 165] width 355 height 36
click at [169, 144] on input "c. Implement a flexible and iterative requirements management process that invo…" at bounding box center [169, 140] width 0 height 7
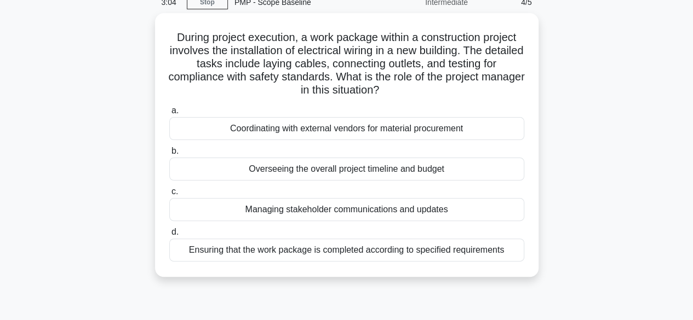
scroll to position [51, 0]
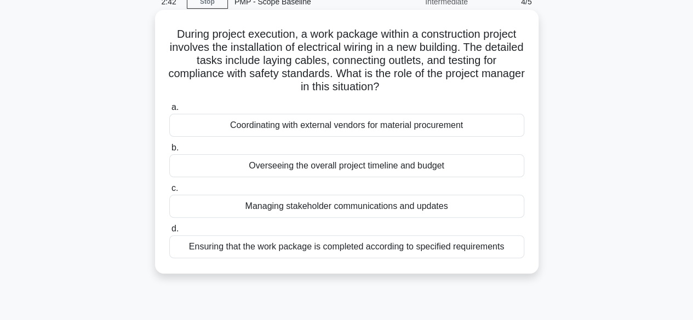
click at [475, 251] on div "Ensuring that the work package is completed according to specified requirements" at bounding box center [346, 246] width 355 height 23
click at [169, 233] on input "d. Ensuring that the work package is completed according to specified requireme…" at bounding box center [169, 229] width 0 height 7
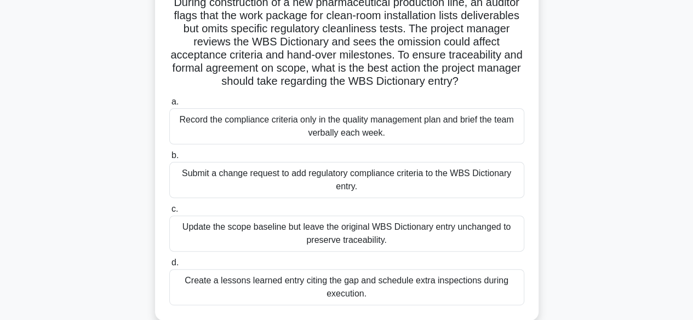
scroll to position [74, 0]
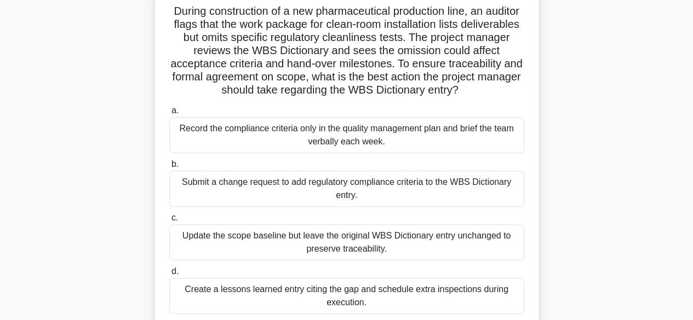
click at [481, 189] on div "Submit a change request to add regulatory compliance criteria to the WBS Dictio…" at bounding box center [346, 189] width 355 height 36
click at [169, 168] on input "b. Submit a change request to add regulatory compliance criteria to the WBS Dic…" at bounding box center [169, 164] width 0 height 7
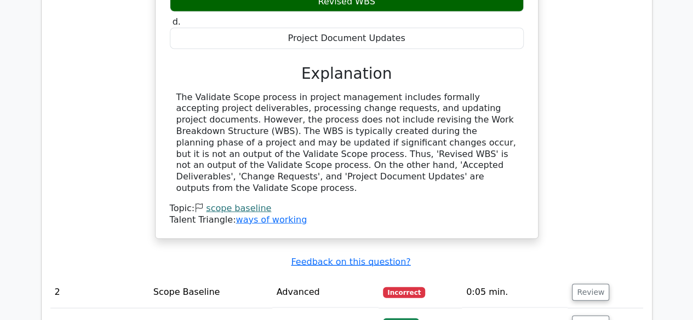
scroll to position [1075, 0]
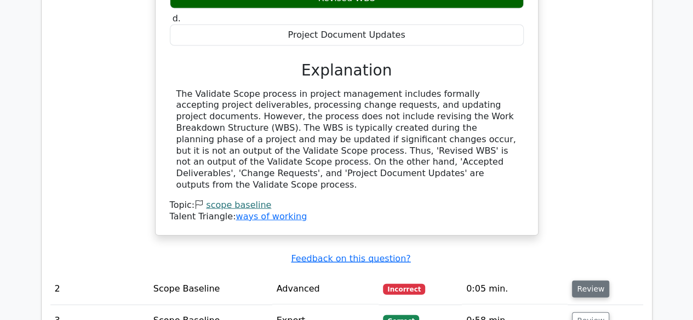
click at [598, 281] on button "Review" at bounding box center [590, 289] width 37 height 17
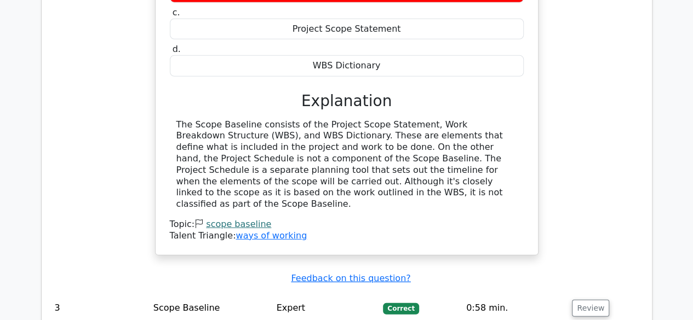
scroll to position [1498, 0]
click at [602, 300] on button "Review" at bounding box center [590, 308] width 37 height 17
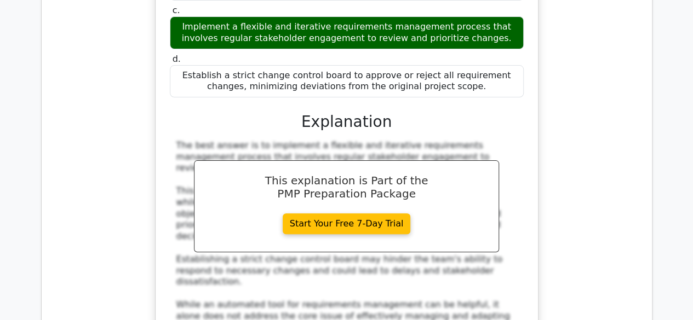
scroll to position [2176, 0]
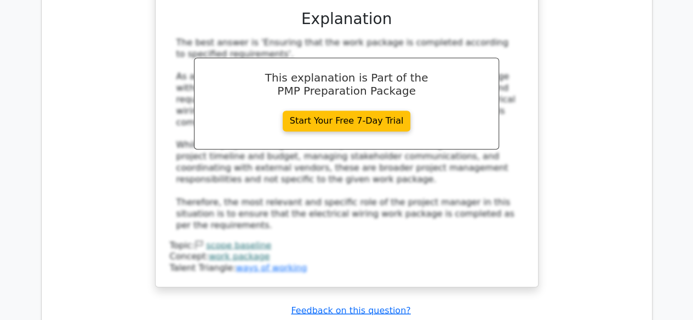
scroll to position [2908, 0]
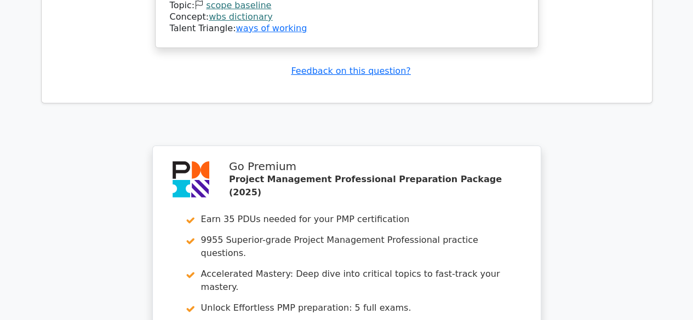
scroll to position [3879, 0]
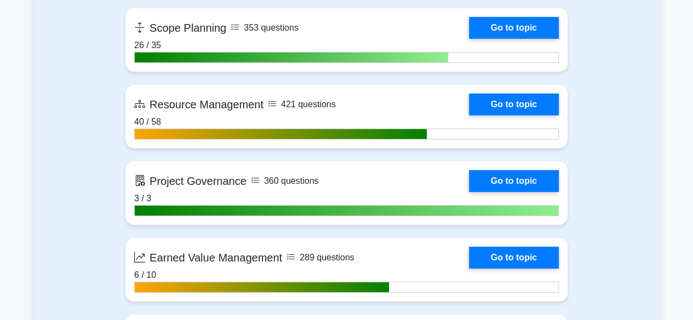
scroll to position [1984, 0]
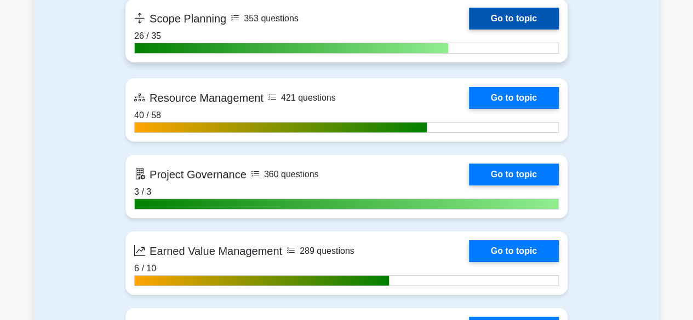
click at [531, 14] on link "Go to topic" at bounding box center [514, 19] width 90 height 22
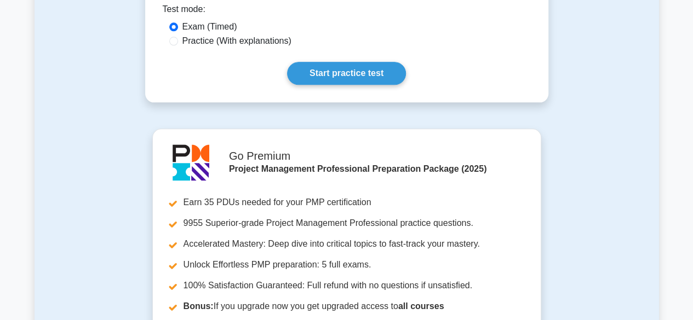
scroll to position [614, 0]
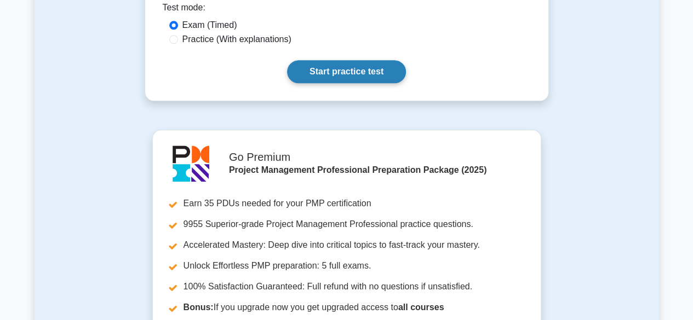
click at [354, 60] on link "Start practice test" at bounding box center [346, 71] width 119 height 23
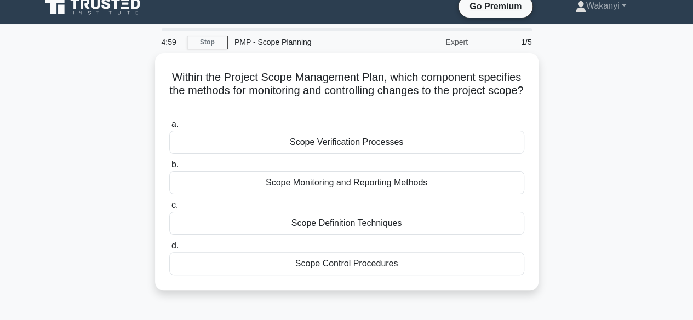
scroll to position [12, 0]
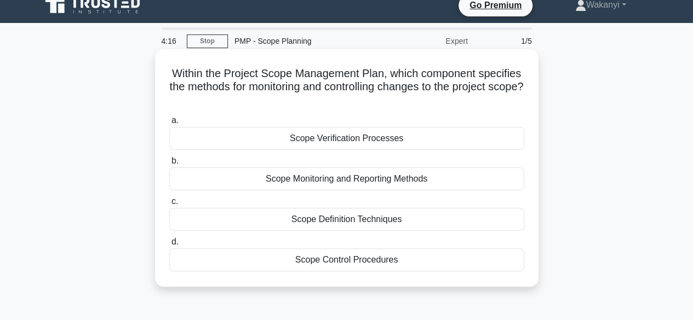
click at [496, 255] on div "Scope Control Procedures" at bounding box center [346, 260] width 355 height 23
click at [169, 246] on input "d. Scope Control Procedures" at bounding box center [169, 242] width 0 height 7
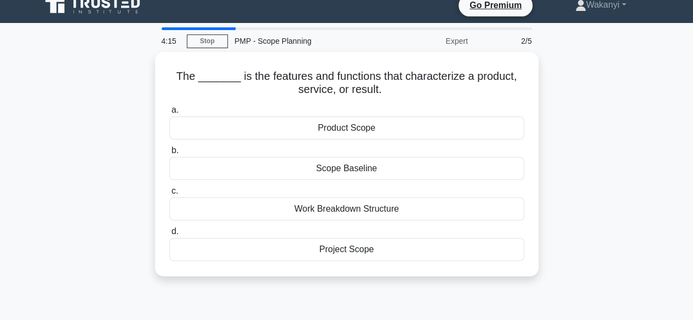
scroll to position [0, 0]
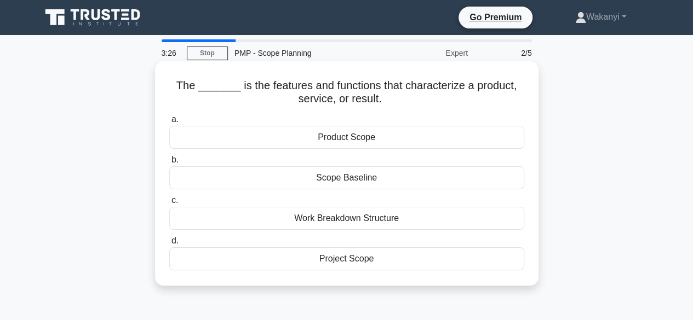
click at [490, 177] on div "Scope Baseline" at bounding box center [346, 177] width 355 height 23
click at [169, 164] on input "b. Scope Baseline" at bounding box center [169, 160] width 0 height 7
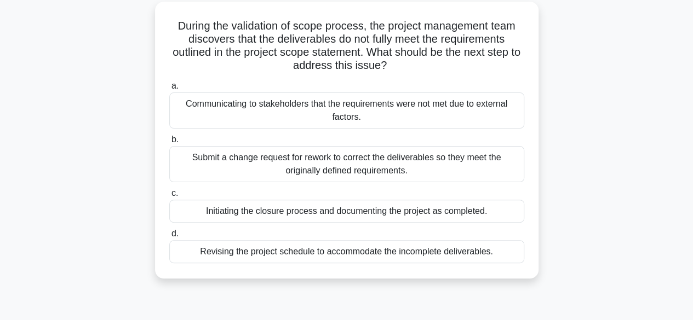
scroll to position [61, 0]
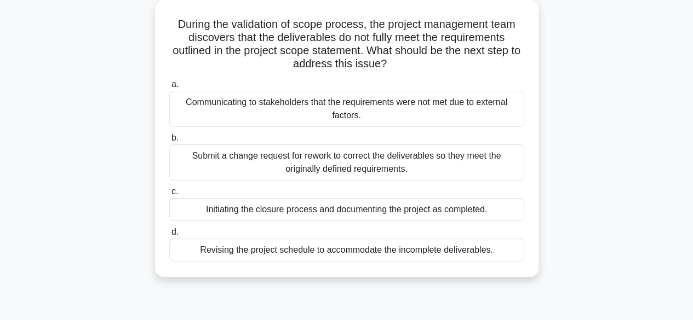
click at [498, 163] on div "Submit a change request for rework to correct the deliverables so they meet the…" at bounding box center [346, 163] width 355 height 36
click at [169, 142] on input "b. Submit a change request for rework to correct the deliverables so they meet …" at bounding box center [169, 138] width 0 height 7
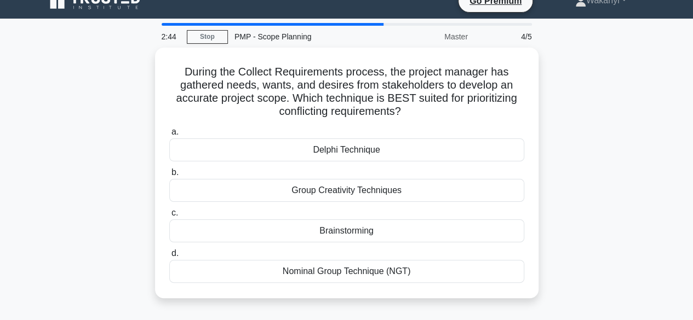
scroll to position [15, 0]
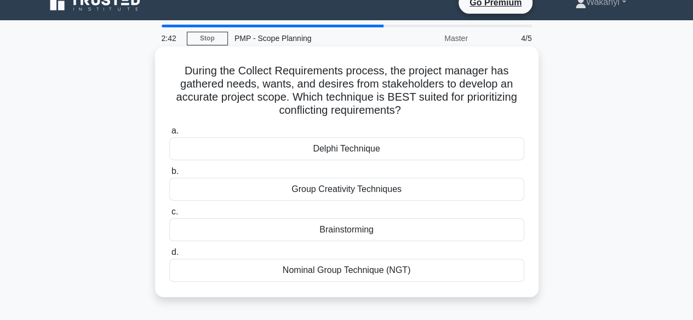
click at [488, 152] on div "Delphi Technique" at bounding box center [346, 148] width 355 height 23
click at [169, 135] on input "a. Delphi Technique" at bounding box center [169, 131] width 0 height 7
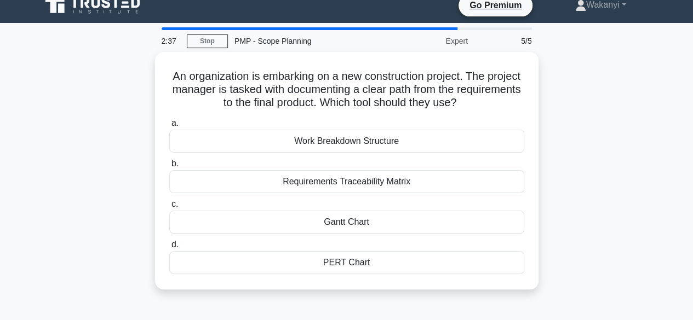
scroll to position [14, 0]
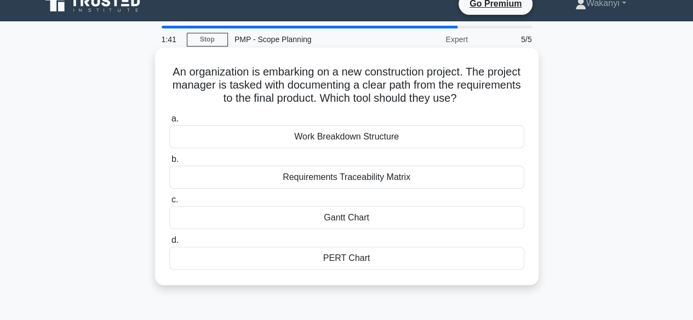
click at [509, 254] on div "PERT Chart" at bounding box center [346, 258] width 355 height 23
click at [169, 244] on input "d. PERT Chart" at bounding box center [169, 240] width 0 height 7
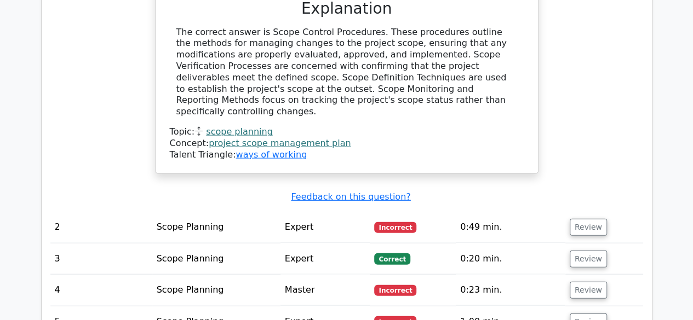
scroll to position [1155, 0]
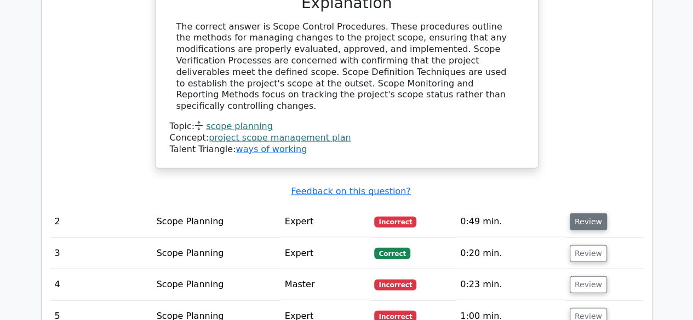
click at [590, 213] on button "Review" at bounding box center [587, 221] width 37 height 17
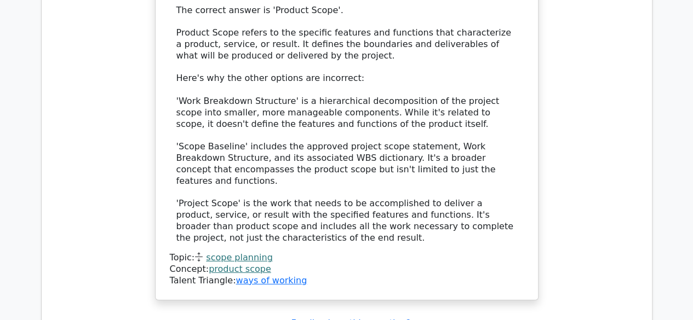
scroll to position [1639, 0]
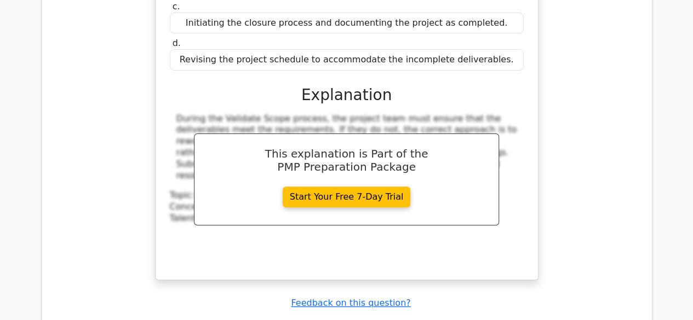
scroll to position [2172, 0]
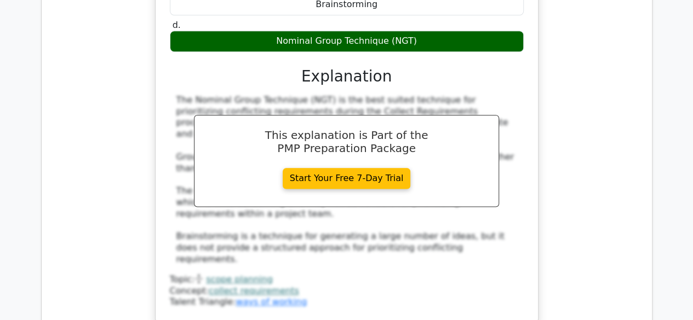
scroll to position [2686, 0]
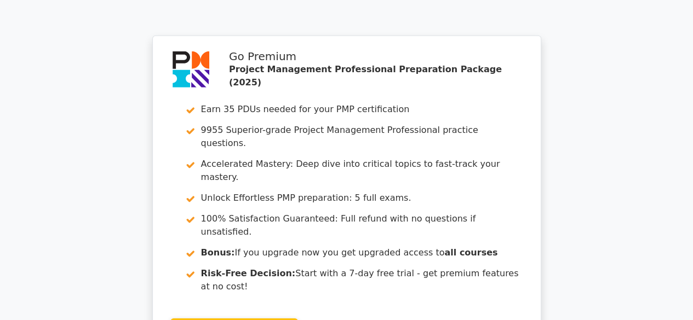
scroll to position [3668, 0]
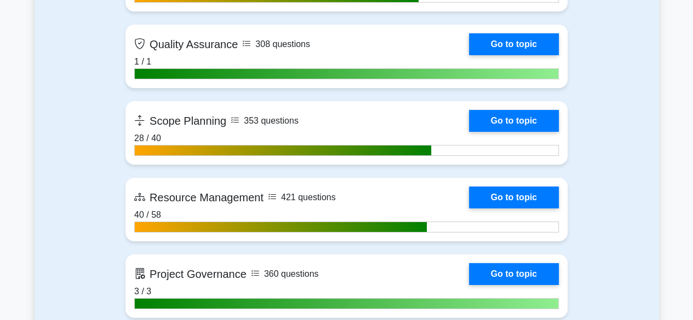
scroll to position [1897, 0]
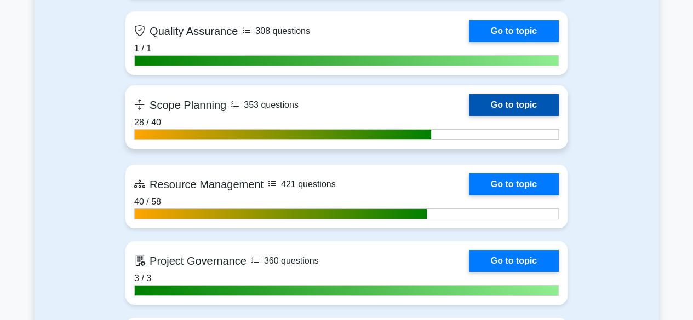
click at [509, 109] on link "Go to topic" at bounding box center [514, 105] width 90 height 22
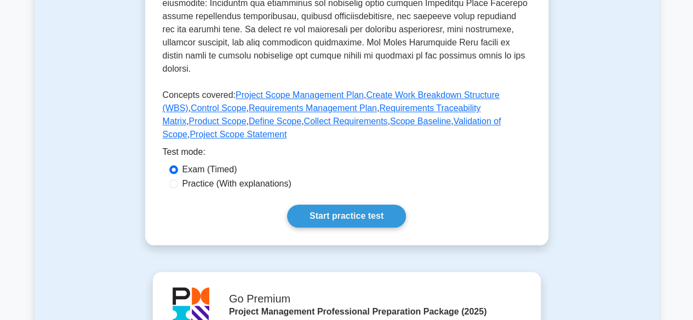
scroll to position [476, 0]
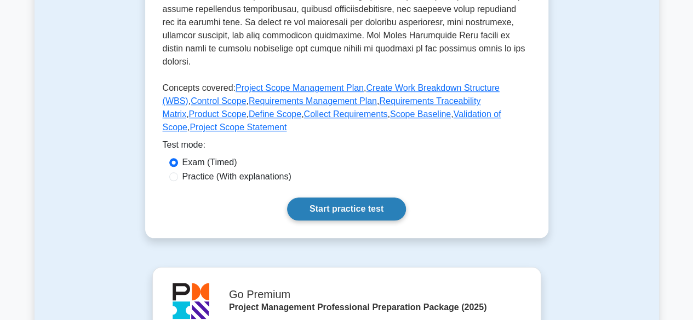
click at [326, 198] on link "Start practice test" at bounding box center [346, 209] width 119 height 23
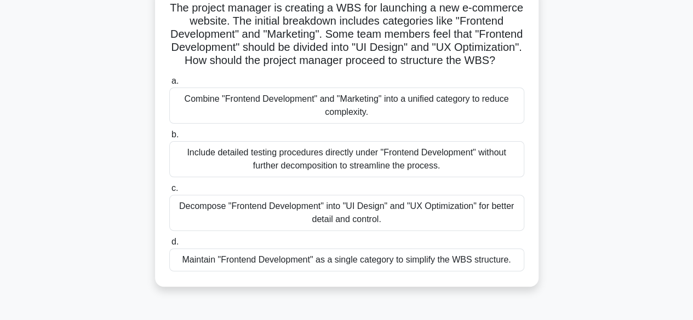
scroll to position [81, 0]
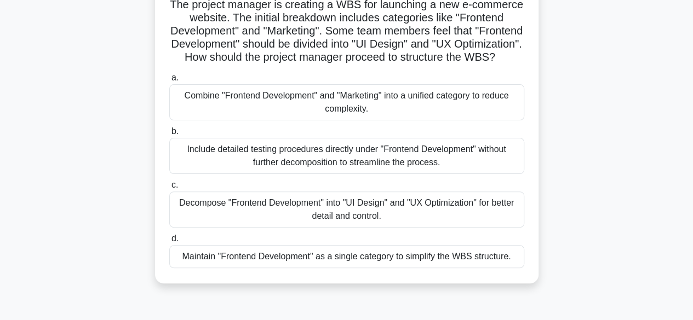
click at [360, 222] on div "Decompose "Frontend Development" into "UI Design" and "UX Optimization" for bet…" at bounding box center [346, 210] width 355 height 36
click at [169, 189] on input "c. Decompose "Frontend Development" into "UI Design" and "UX Optimization" for …" at bounding box center [169, 185] width 0 height 7
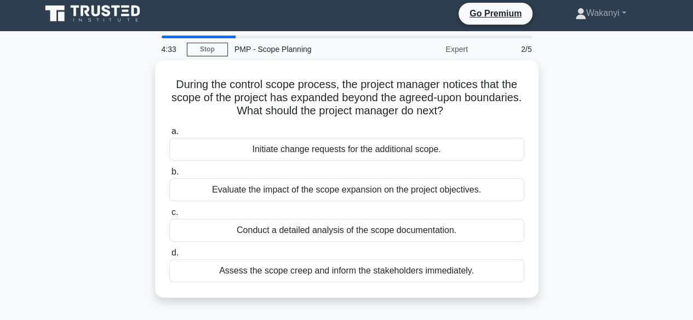
scroll to position [0, 0]
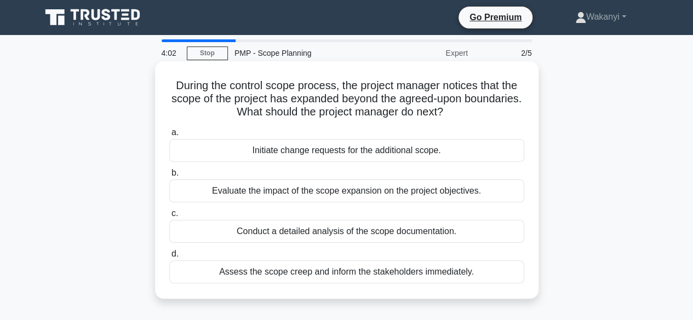
click at [297, 193] on div "Evaluate the impact of the scope expansion on the project objectives." at bounding box center [346, 191] width 355 height 23
click at [169, 177] on input "b. Evaluate the impact of the scope expansion on the project objectives." at bounding box center [169, 173] width 0 height 7
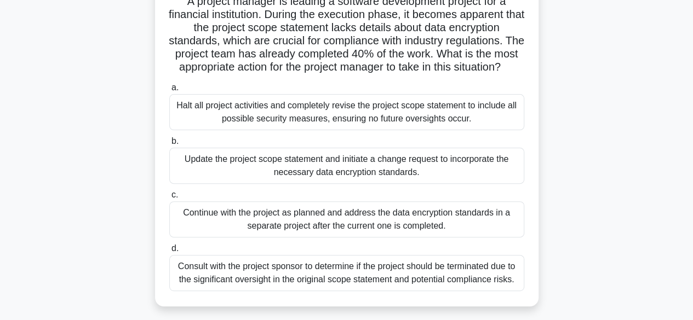
scroll to position [88, 0]
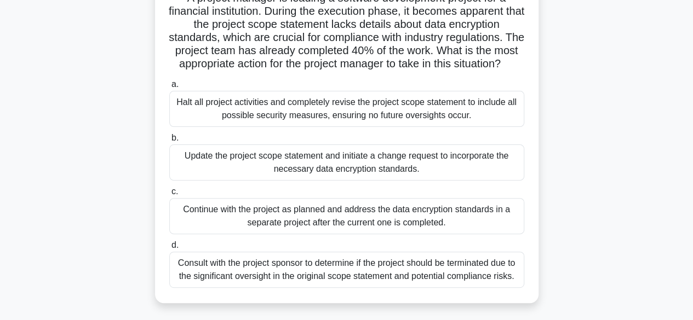
click at [300, 176] on div "Update the project scope statement and initiate a change request to incorporate…" at bounding box center [346, 163] width 355 height 36
click at [169, 142] on input "b. Update the project scope statement and initiate a change request to incorpor…" at bounding box center [169, 138] width 0 height 7
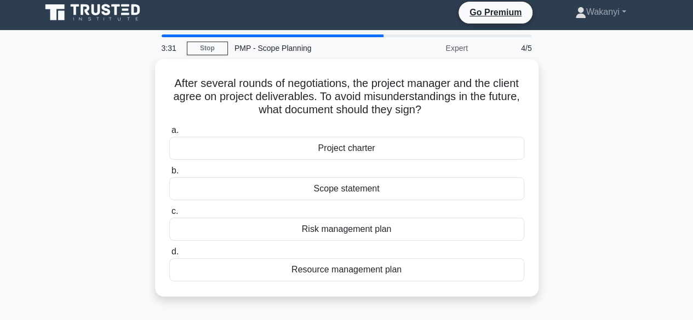
scroll to position [0, 0]
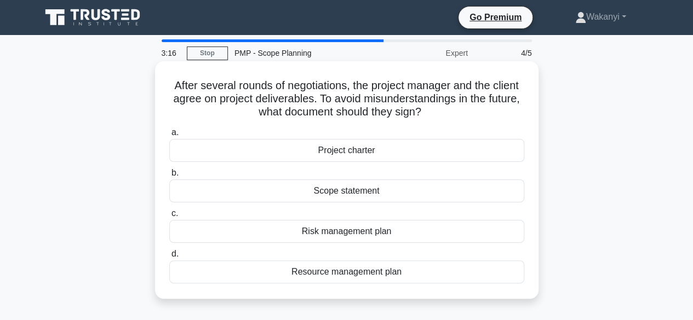
click at [341, 188] on div "Scope statement" at bounding box center [346, 191] width 355 height 23
click at [169, 177] on input "b. Scope statement" at bounding box center [169, 173] width 0 height 7
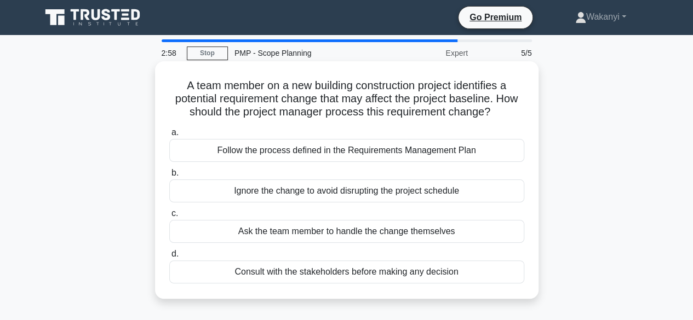
click at [341, 148] on div "Follow the process defined in the Requirements Management Plan" at bounding box center [346, 150] width 355 height 23
click at [169, 136] on input "a. Follow the process defined in the Requirements Management Plan" at bounding box center [169, 132] width 0 height 7
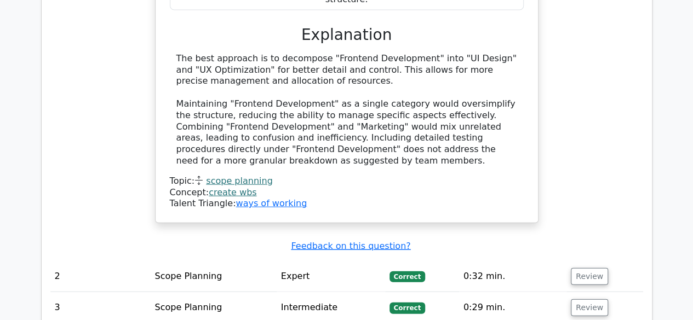
scroll to position [1213, 0]
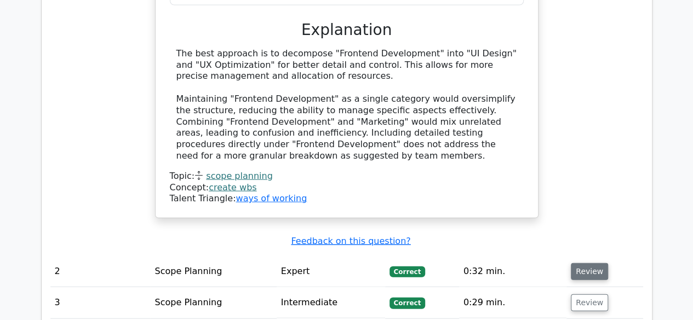
click at [597, 263] on button "Review" at bounding box center [588, 271] width 37 height 17
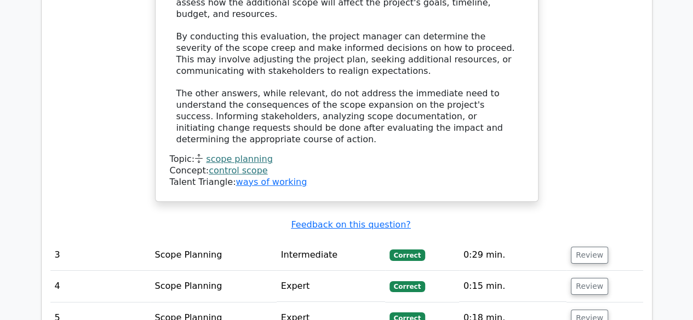
scroll to position [1782, 0]
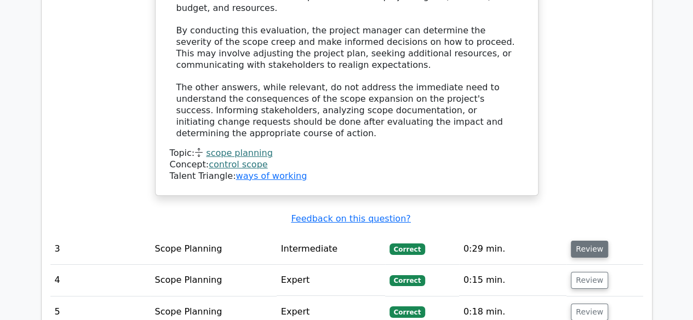
click at [576, 241] on button "Review" at bounding box center [588, 249] width 37 height 17
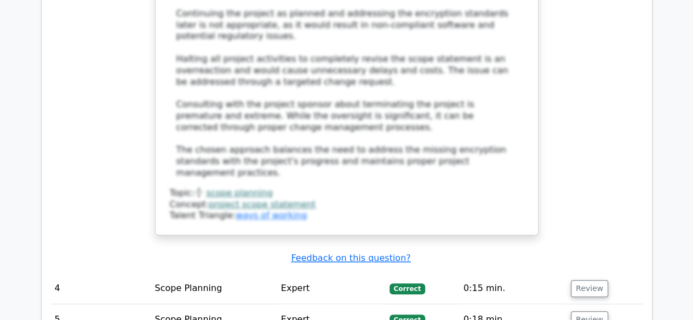
scroll to position [2549, 0]
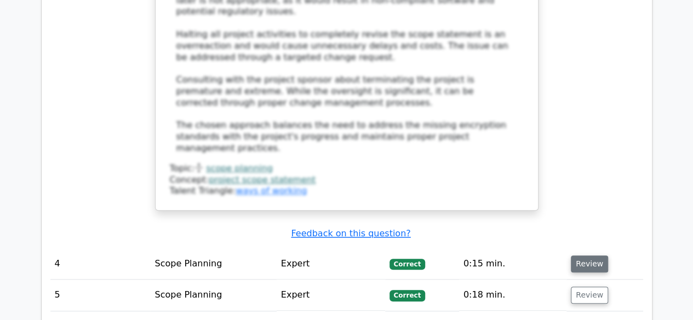
click at [589, 256] on button "Review" at bounding box center [588, 264] width 37 height 17
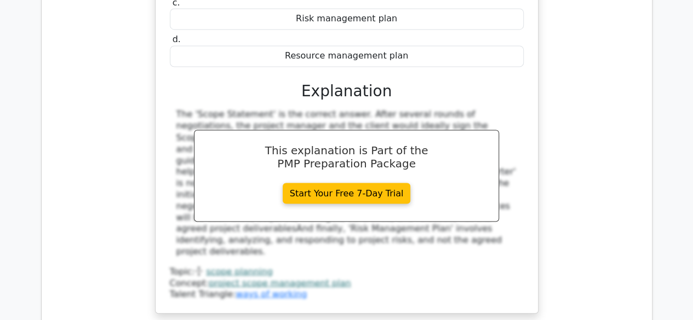
scroll to position [2987, 0]
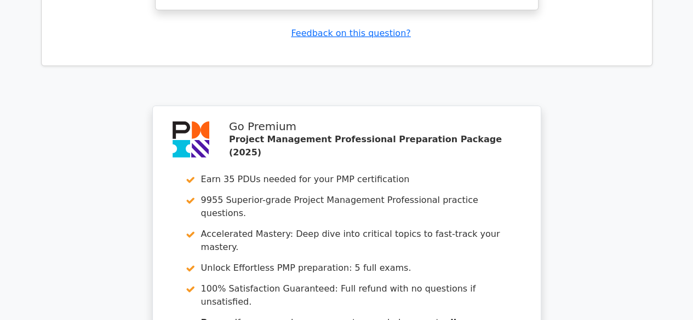
scroll to position [3828, 0]
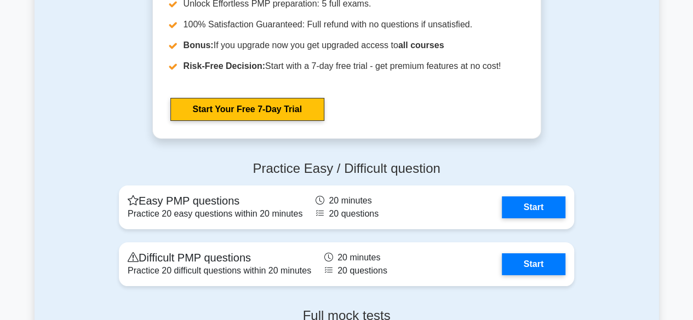
scroll to position [4042, 0]
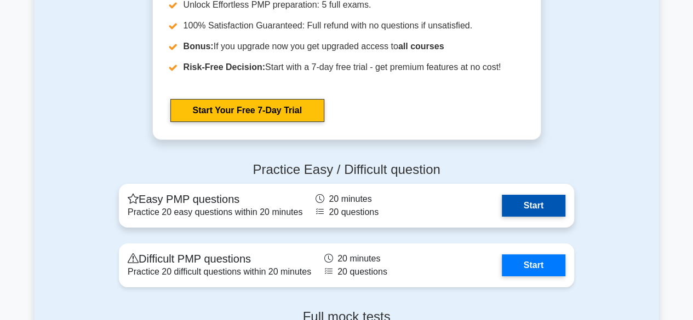
click at [555, 201] on link "Start" at bounding box center [533, 206] width 64 height 22
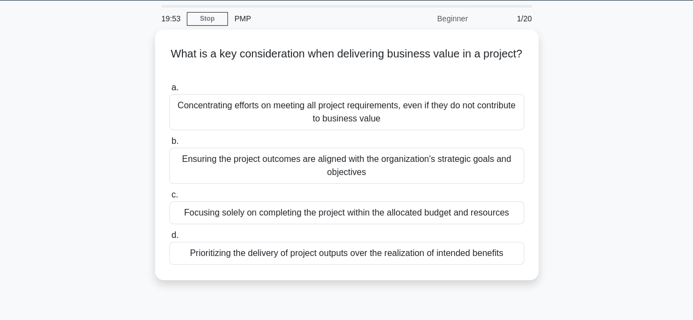
scroll to position [35, 0]
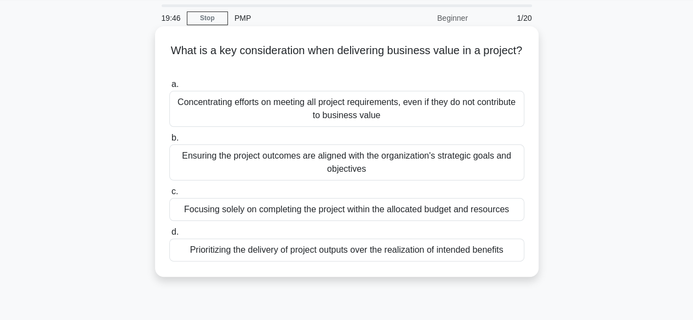
click at [505, 159] on div "Ensuring the project outcomes are aligned with the organization's strategic goa…" at bounding box center [346, 163] width 355 height 36
click at [169, 142] on input "b. Ensuring the project outcomes are aligned with the organization's strategic …" at bounding box center [169, 138] width 0 height 7
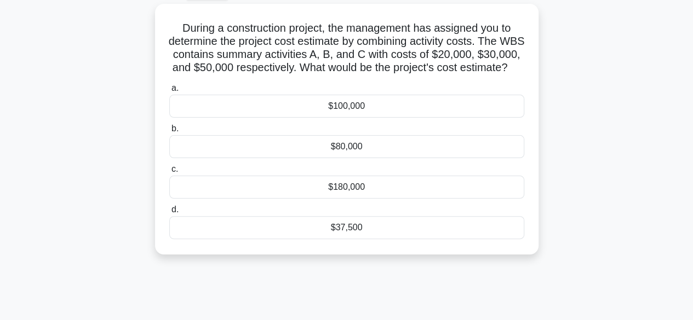
scroll to position [60, 0]
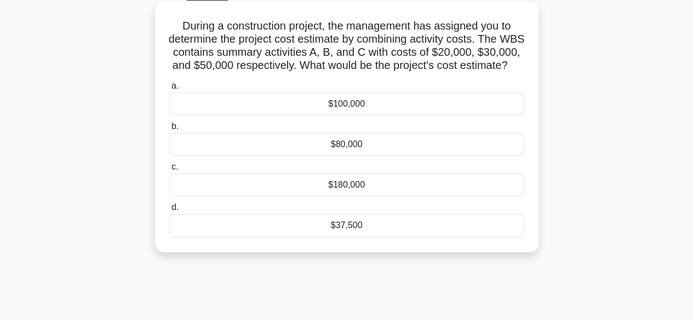
click at [508, 116] on div "$100,000" at bounding box center [346, 104] width 355 height 23
click at [169, 90] on input "a. $100,000" at bounding box center [169, 86] width 0 height 7
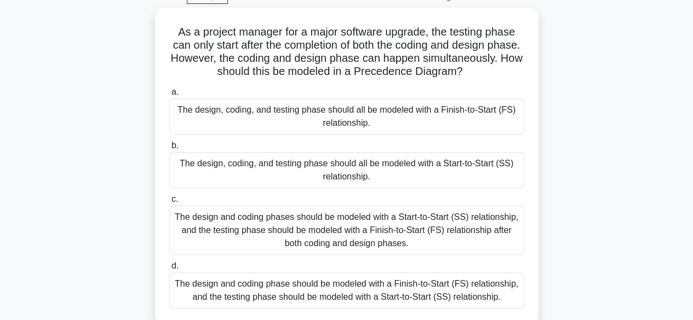
scroll to position [61, 0]
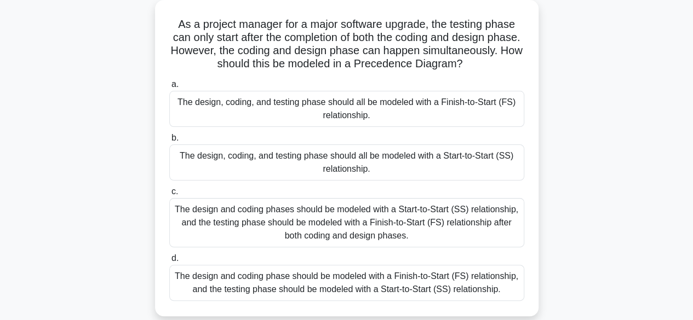
click at [470, 235] on div "The design and coding phases should be modeled with a Start-to-Start (SS) relat…" at bounding box center [346, 222] width 355 height 49
click at [169, 195] on input "c. The design and coding phases should be modeled with a Start-to-Start (SS) re…" at bounding box center [169, 191] width 0 height 7
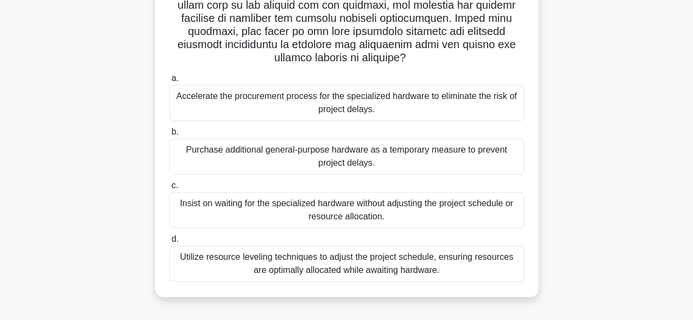
scroll to position [227, 0]
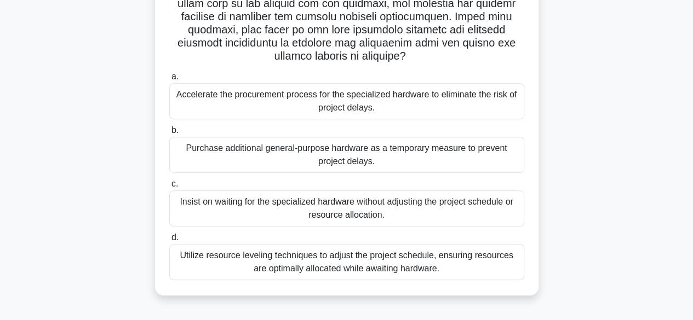
click at [506, 267] on div "Utilize resource leveling techniques to adjust the project schedule, ensuring r…" at bounding box center [346, 262] width 355 height 36
click at [169, 241] on input "d. Utilize resource leveling techniques to adjust the project schedule, ensurin…" at bounding box center [169, 237] width 0 height 7
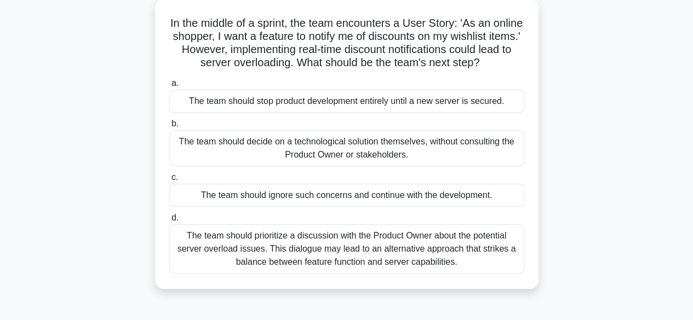
scroll to position [66, 0]
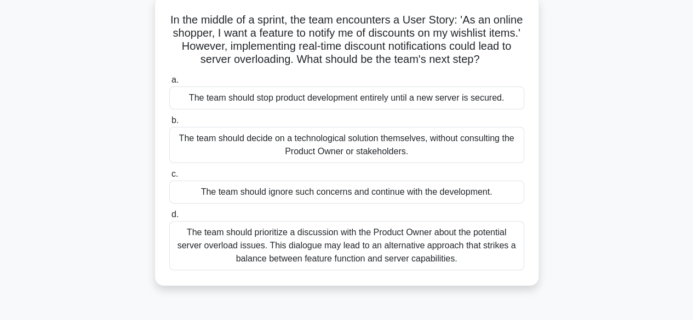
click at [497, 262] on div "The team should prioritize a discussion with the Product Owner about the potent…" at bounding box center [346, 245] width 355 height 49
click at [169, 218] on input "d. The team should prioritize a discussion with the Product Owner about the pot…" at bounding box center [169, 214] width 0 height 7
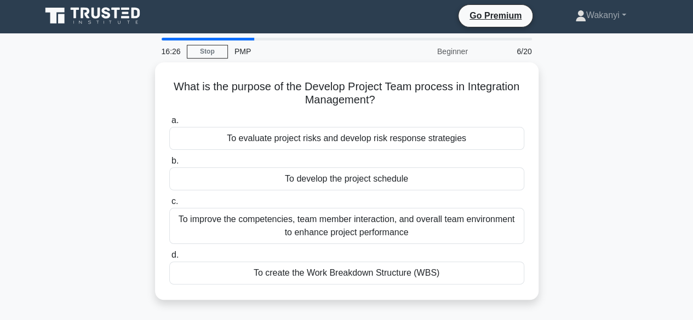
scroll to position [0, 0]
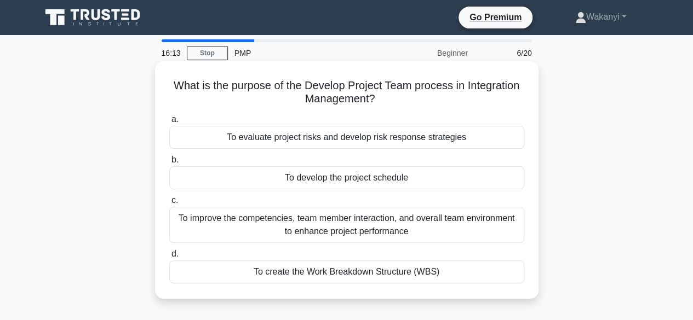
click at [504, 231] on div "To improve the competencies, team member interaction, and overall team environm…" at bounding box center [346, 225] width 355 height 36
click at [169, 204] on input "c. To improve the competencies, team member interaction, and overall team envir…" at bounding box center [169, 200] width 0 height 7
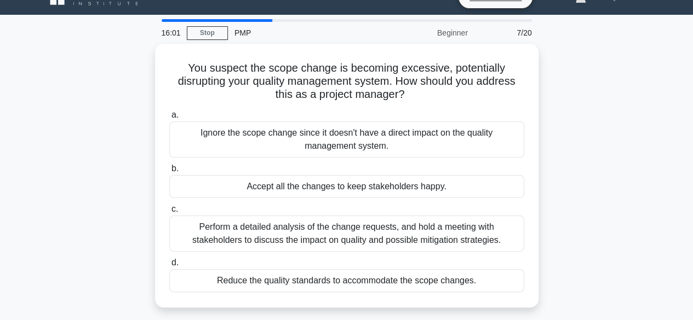
scroll to position [22, 0]
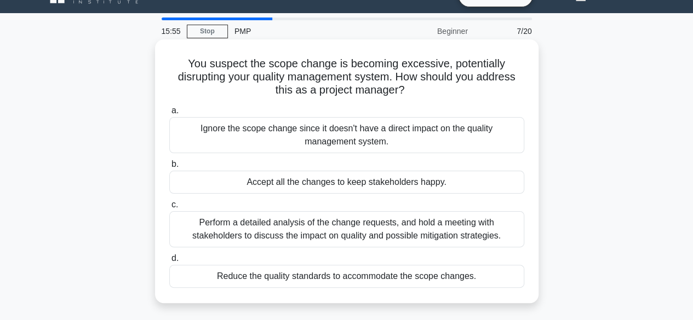
click at [494, 230] on div "Perform a detailed analysis of the change requests, and hold a meeting with sta…" at bounding box center [346, 229] width 355 height 36
click at [169, 209] on input "c. Perform a detailed analysis of the change requests, and hold a meeting with …" at bounding box center [169, 204] width 0 height 7
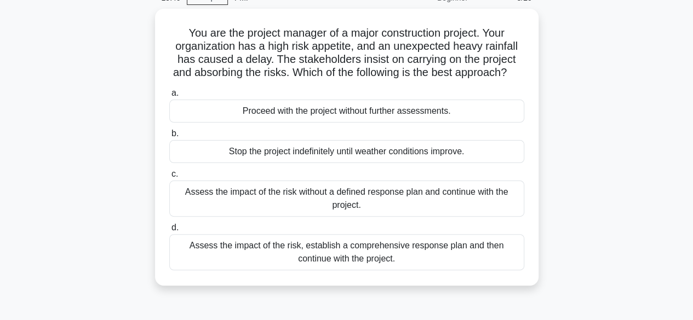
scroll to position [56, 0]
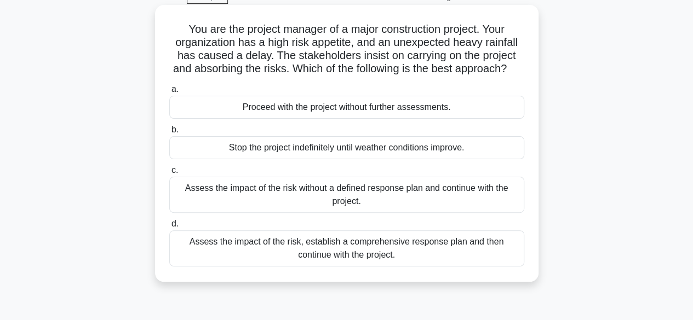
click at [497, 261] on div "Assess the impact of the risk, establish a comprehensive response plan and then…" at bounding box center [346, 248] width 355 height 36
click at [169, 228] on input "d. Assess the impact of the risk, establish a comprehensive response plan and t…" at bounding box center [169, 224] width 0 height 7
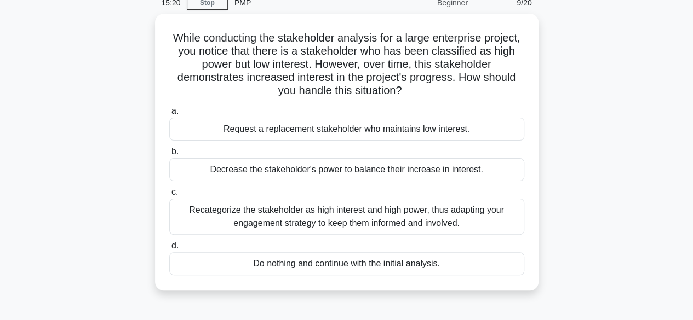
scroll to position [54, 0]
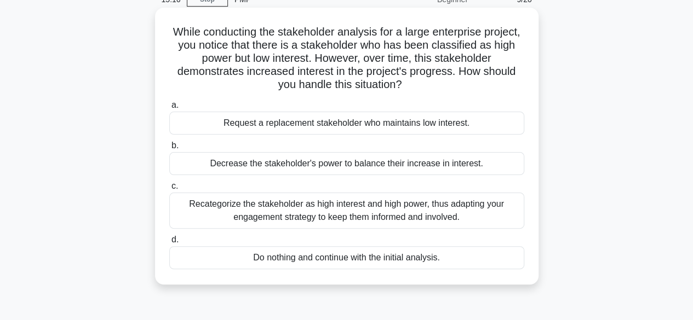
click at [482, 216] on div "Recategorize the stakeholder as high interest and high power, thus adapting you…" at bounding box center [346, 211] width 355 height 36
click at [169, 190] on input "c. Recategorize the stakeholder as high interest and high power, thus adapting …" at bounding box center [169, 186] width 0 height 7
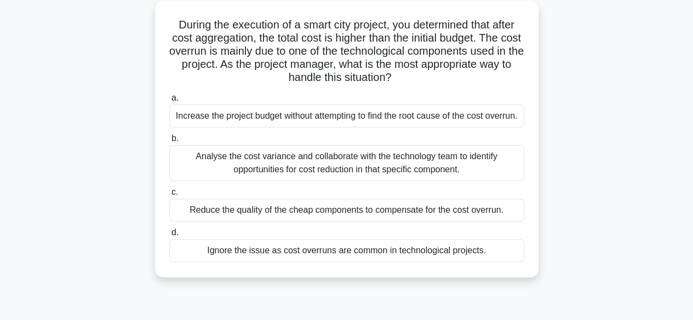
scroll to position [64, 0]
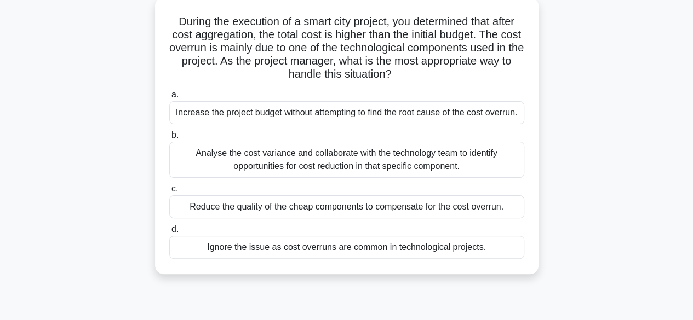
click at [490, 173] on div "Analyse the cost variance and collaborate with the technology team to identify …" at bounding box center [346, 160] width 355 height 36
click at [169, 139] on input "b. Analyse the cost variance and collaborate with the technology team to identi…" at bounding box center [169, 135] width 0 height 7
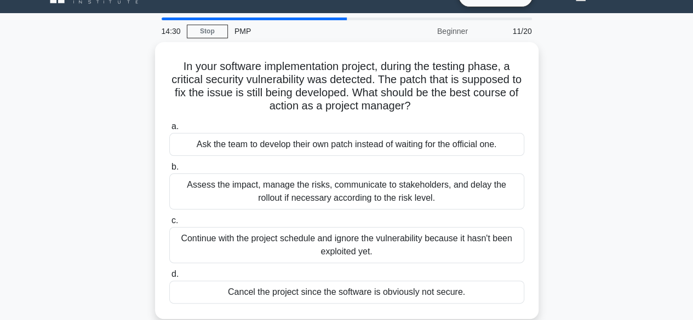
scroll to position [25, 0]
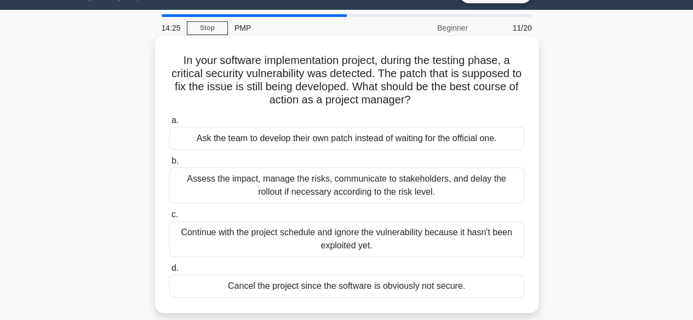
click at [487, 188] on div "Assess the impact, manage the risks, communicate to stakeholders, and delay the…" at bounding box center [346, 186] width 355 height 36
click at [169, 165] on input "b. Assess the impact, manage the risks, communicate to stakeholders, and delay …" at bounding box center [169, 161] width 0 height 7
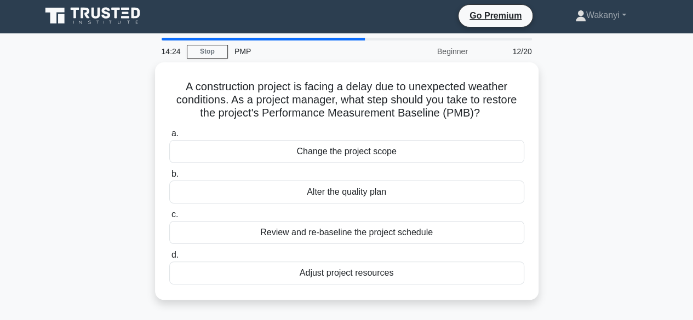
scroll to position [0, 0]
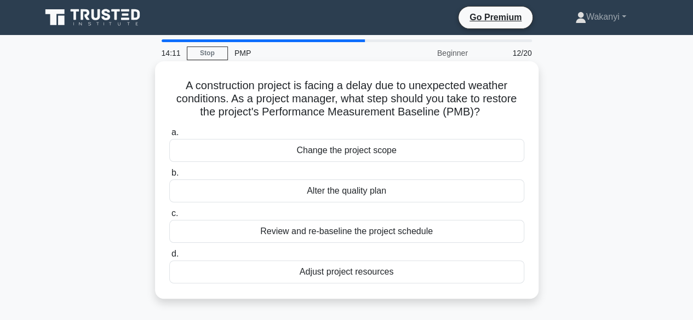
click at [502, 232] on div "Review and re-baseline the project schedule" at bounding box center [346, 231] width 355 height 23
click at [169, 217] on input "c. Review and re-baseline the project schedule" at bounding box center [169, 213] width 0 height 7
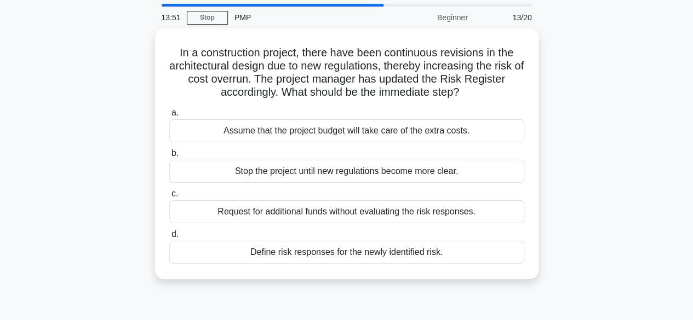
scroll to position [36, 0]
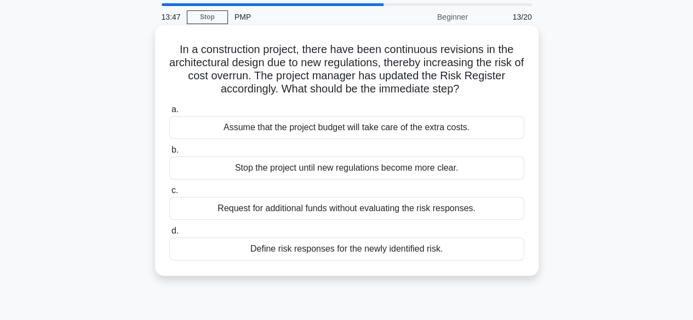
click at [465, 252] on div "Define risk responses for the newly identified risk." at bounding box center [346, 249] width 355 height 23
click at [169, 235] on input "d. Define risk responses for the newly identified risk." at bounding box center [169, 231] width 0 height 7
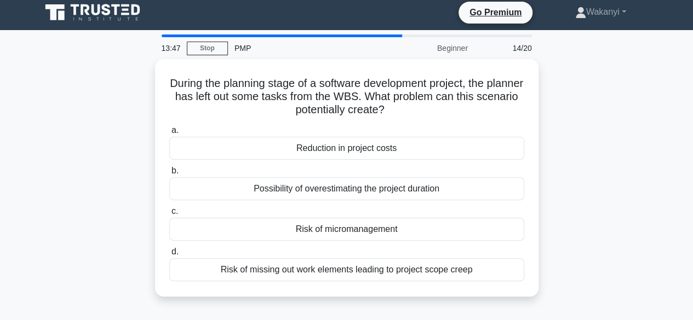
scroll to position [0, 0]
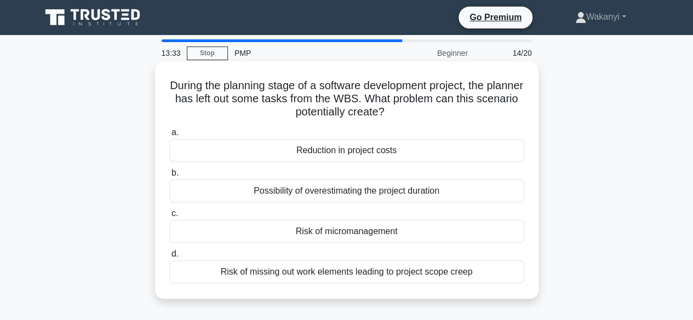
click at [452, 276] on div "Risk of missing out work elements leading to project scope creep" at bounding box center [346, 272] width 355 height 23
click at [169, 258] on input "d. Risk of missing out work elements leading to project scope creep" at bounding box center [169, 254] width 0 height 7
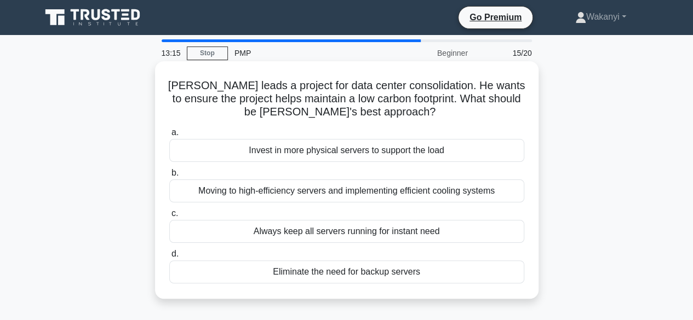
click at [488, 195] on div "Moving to high-efficiency servers and implementing efficient cooling systems" at bounding box center [346, 191] width 355 height 23
click at [169, 177] on input "b. Moving to high-efficiency servers and implementing efficient cooling systems" at bounding box center [169, 173] width 0 height 7
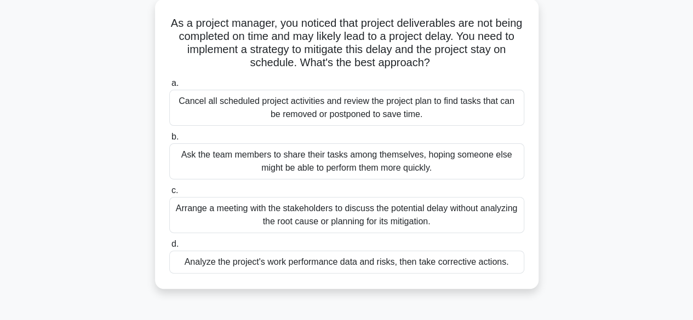
scroll to position [66, 0]
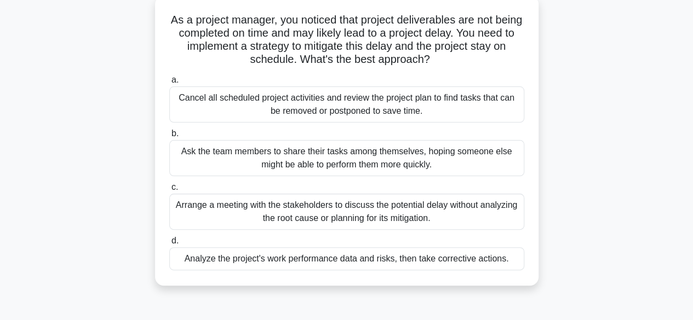
click at [493, 262] on div "Analyze the project's work performance data and risks, then take corrective act…" at bounding box center [346, 258] width 355 height 23
click at [169, 245] on input "d. Analyze the project's work performance data and risks, then take corrective …" at bounding box center [169, 241] width 0 height 7
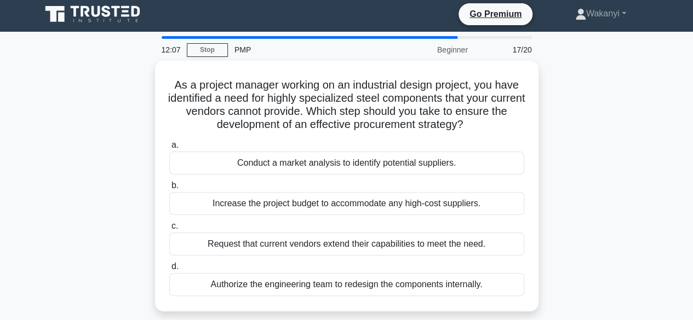
scroll to position [0, 0]
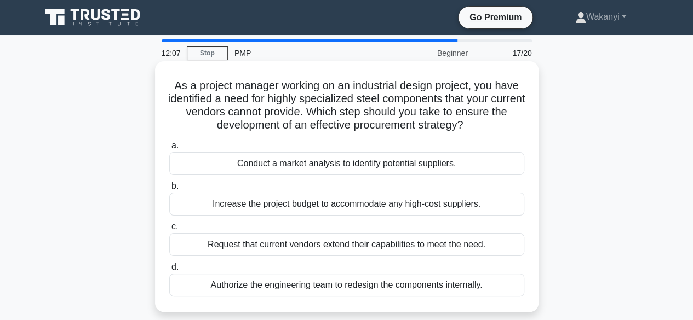
click at [487, 161] on div "Conduct a market analysis to identify potential suppliers." at bounding box center [346, 163] width 355 height 23
click at [169, 149] on input "a. Conduct a market analysis to identify potential suppliers." at bounding box center [169, 145] width 0 height 7
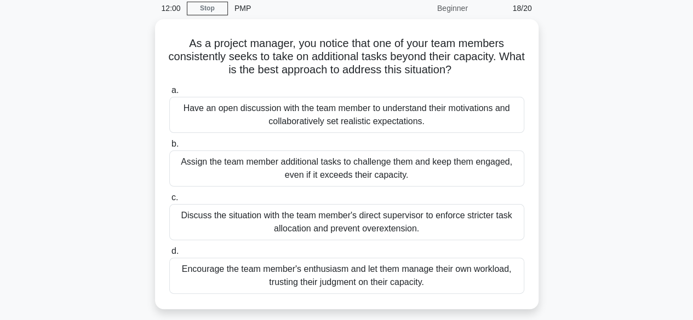
scroll to position [49, 0]
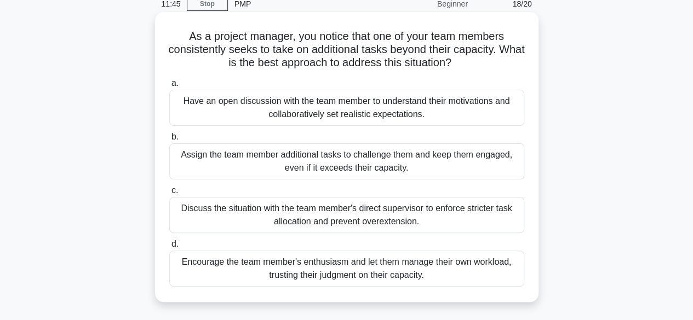
click at [483, 108] on div "Have an open discussion with the team member to understand their motivations an…" at bounding box center [346, 108] width 355 height 36
click at [169, 87] on input "a. Have an open discussion with the team member to understand their motivations…" at bounding box center [169, 83] width 0 height 7
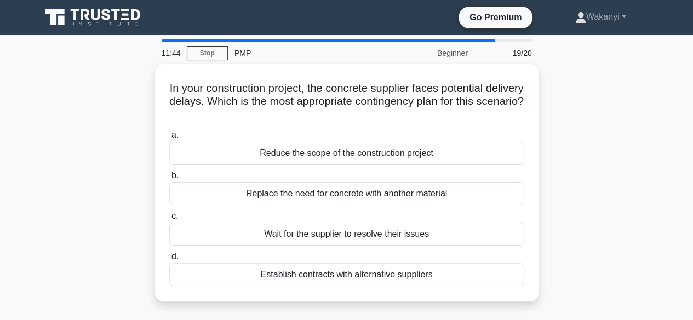
scroll to position [0, 0]
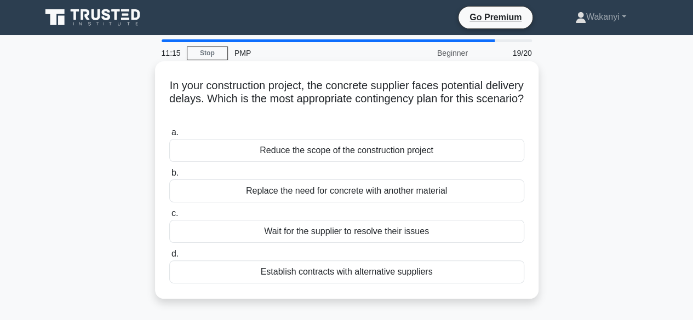
click at [507, 276] on div "Establish contracts with alternative suppliers" at bounding box center [346, 272] width 355 height 23
click at [169, 258] on input "d. Establish contracts with alternative suppliers" at bounding box center [169, 254] width 0 height 7
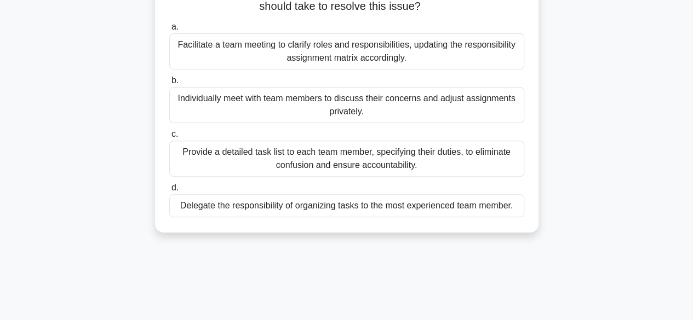
scroll to position [138, 0]
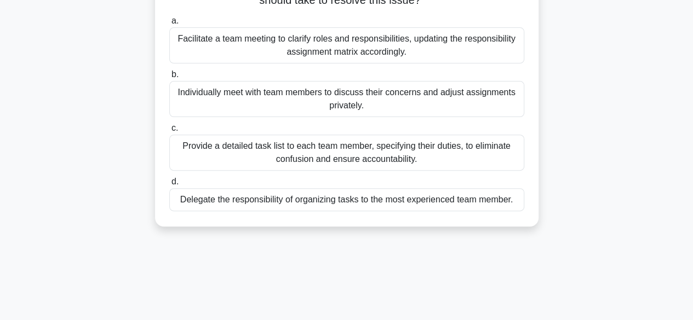
click at [485, 41] on div "Facilitate a team meeting to clarify roles and responsibilities, updating the r…" at bounding box center [346, 45] width 355 height 36
click at [169, 25] on input "a. Facilitate a team meeting to clarify roles and responsibilities, updating th…" at bounding box center [169, 21] width 0 height 7
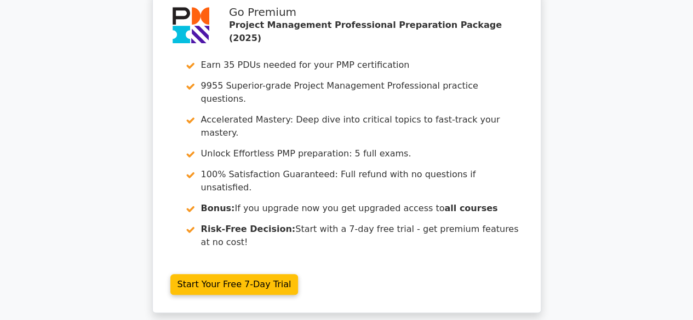
scroll to position [2622, 0]
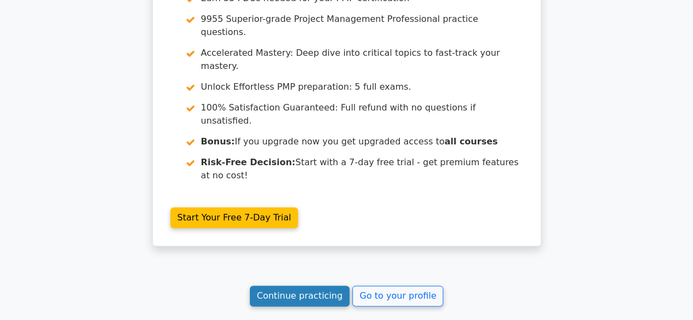
click at [297, 286] on link "Continue practicing" at bounding box center [300, 296] width 100 height 21
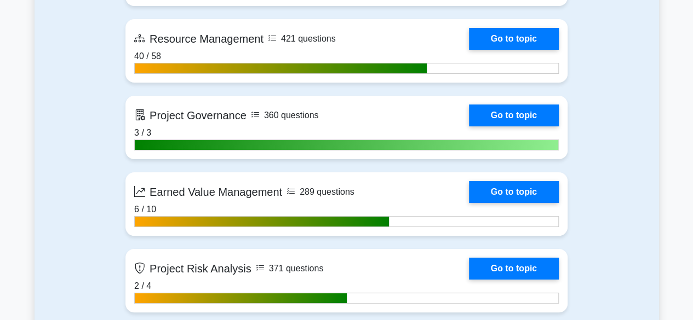
scroll to position [1763, 0]
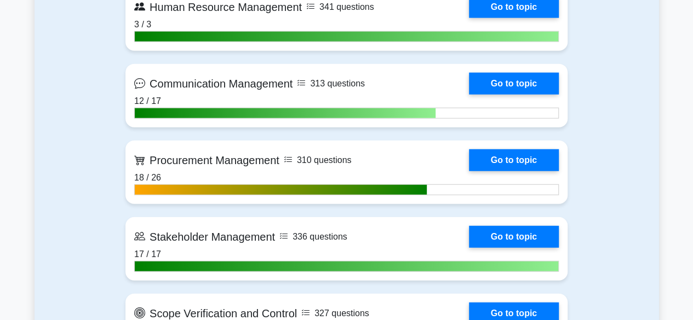
scroll to position [1326, 0]
